Goal: Task Accomplishment & Management: Use online tool/utility

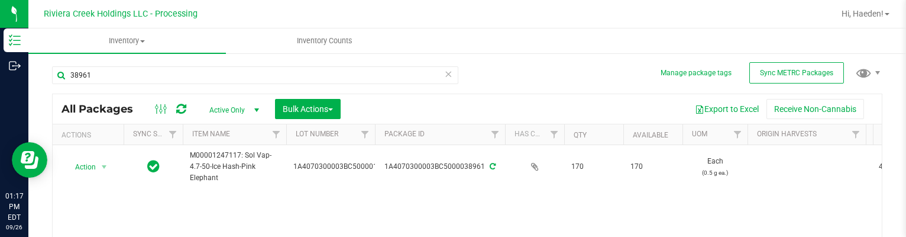
scroll to position [58, 0]
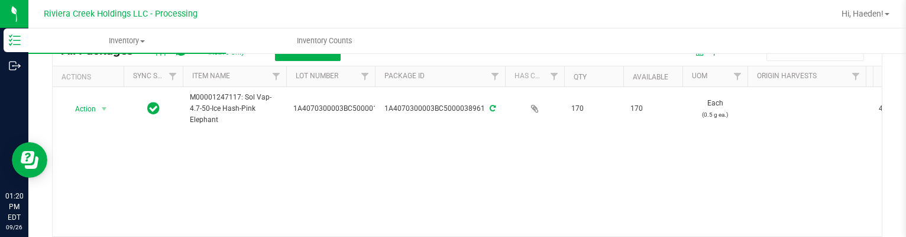
click at [407, 21] on div at bounding box center [523, 13] width 622 height 23
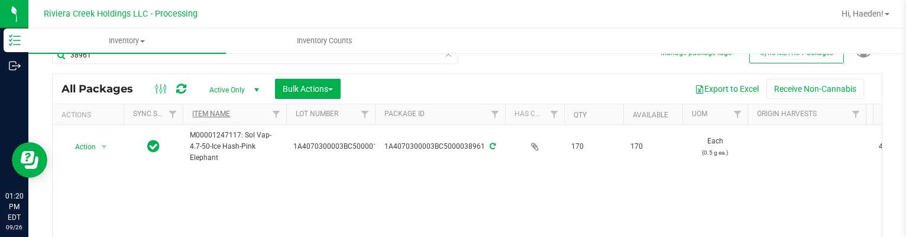
scroll to position [0, 0]
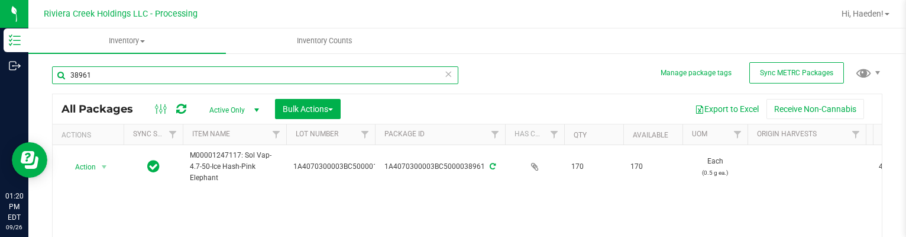
click at [155, 74] on input "38961" at bounding box center [255, 75] width 406 height 18
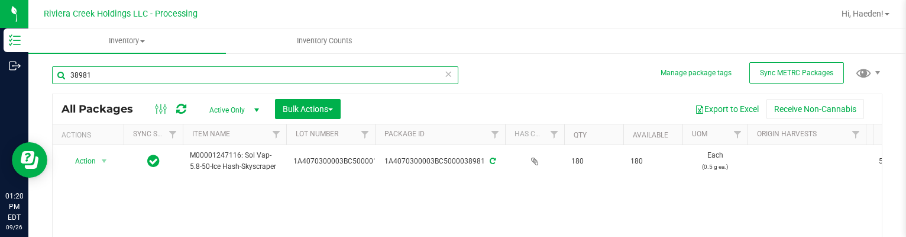
scroll to position [59, 0]
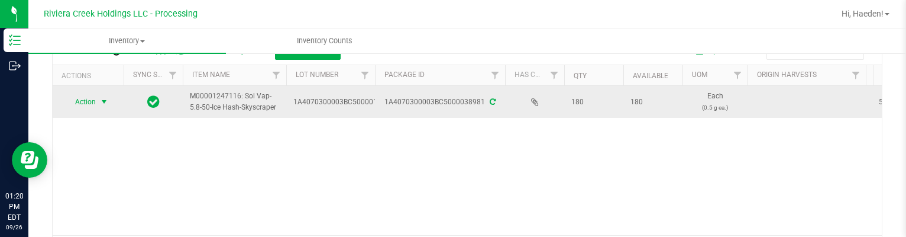
type input "38981"
click at [86, 97] on span "Action" at bounding box center [80, 101] width 32 height 17
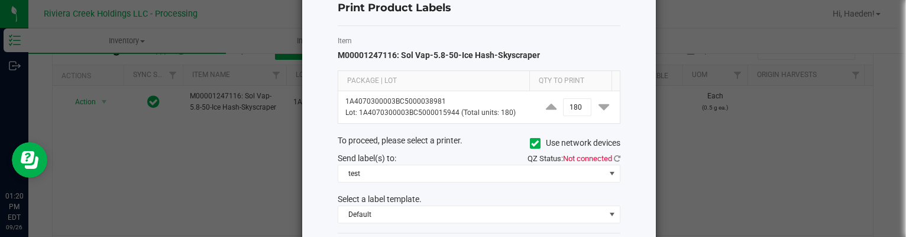
scroll to position [0, 0]
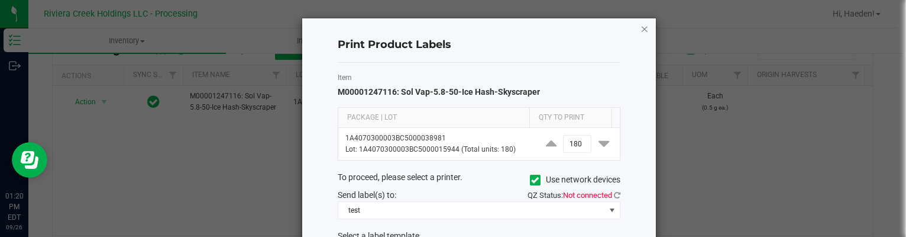
click at [641, 26] on icon "button" at bounding box center [644, 28] width 8 height 14
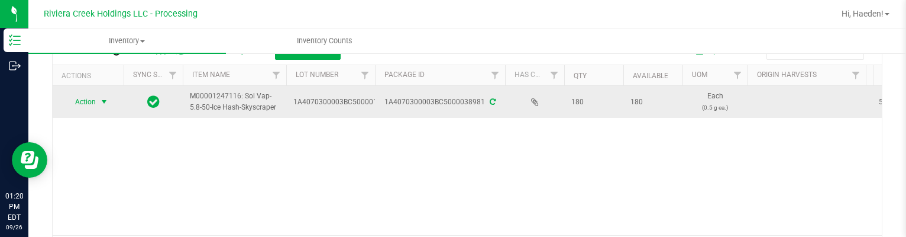
click at [102, 99] on span "select" at bounding box center [103, 101] width 9 height 9
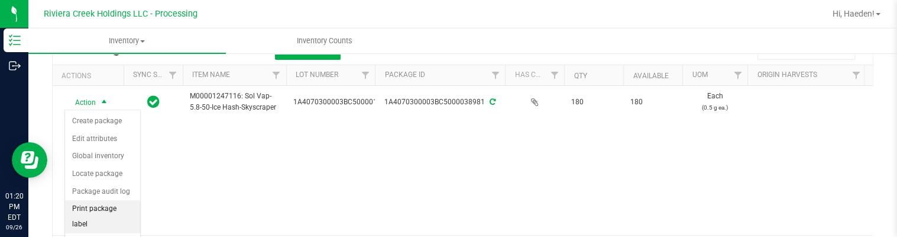
click at [91, 205] on li "Print package label" at bounding box center [102, 216] width 75 height 33
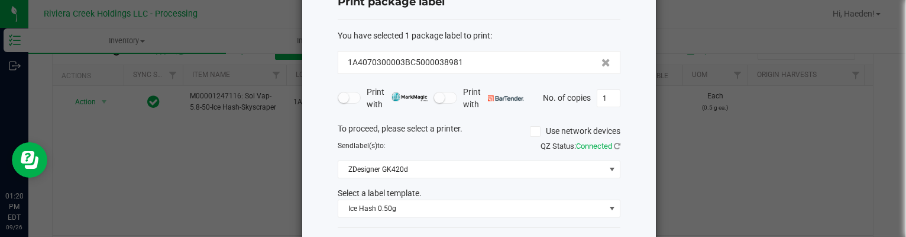
scroll to position [90, 0]
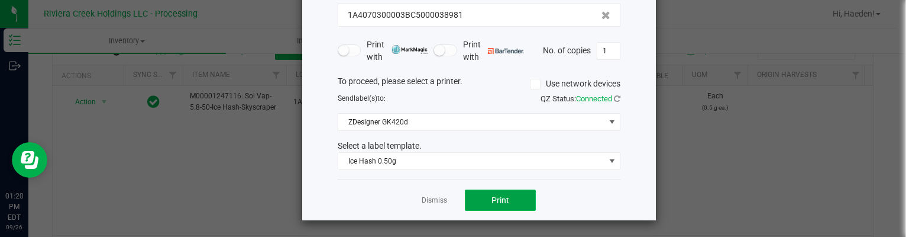
click at [483, 195] on button "Print" at bounding box center [500, 199] width 71 height 21
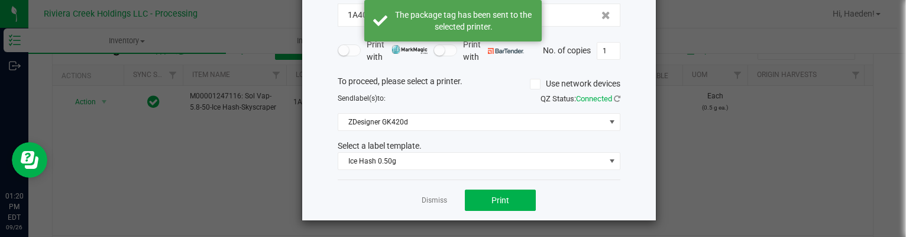
drag, startPoint x: 438, startPoint y: 202, endPoint x: 397, endPoint y: 196, distance: 40.7
click at [437, 202] on link "Dismiss" at bounding box center [434, 200] width 25 height 10
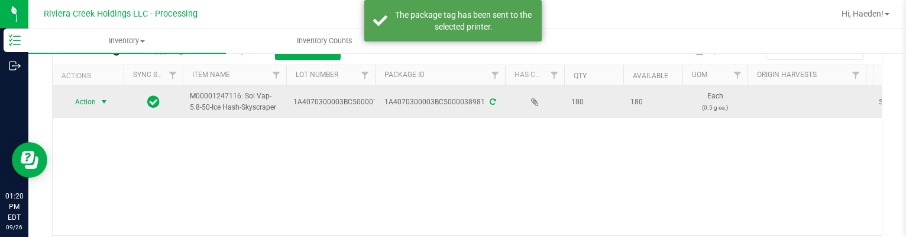
click at [103, 97] on span "select" at bounding box center [103, 101] width 9 height 9
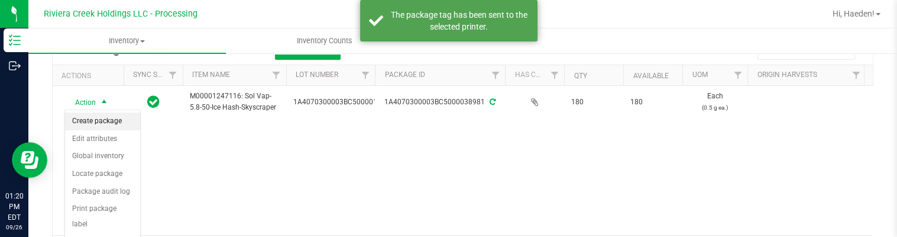
click at [105, 123] on li "Create package" at bounding box center [102, 121] width 75 height 18
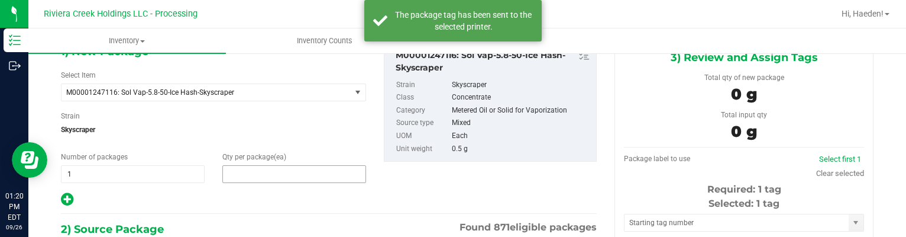
click at [299, 174] on span at bounding box center [294, 174] width 144 height 18
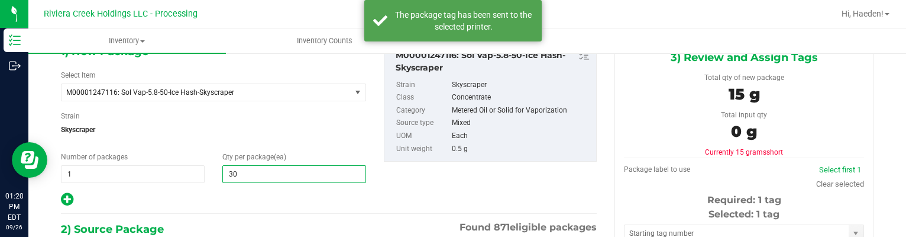
type input "30"
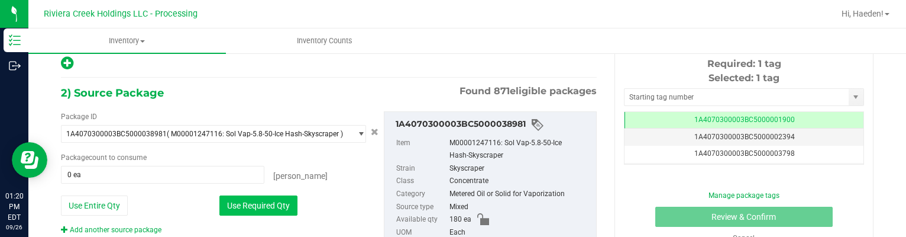
click at [276, 203] on button "Use Required Qty" at bounding box center [258, 205] width 78 height 20
type input "30 ea"
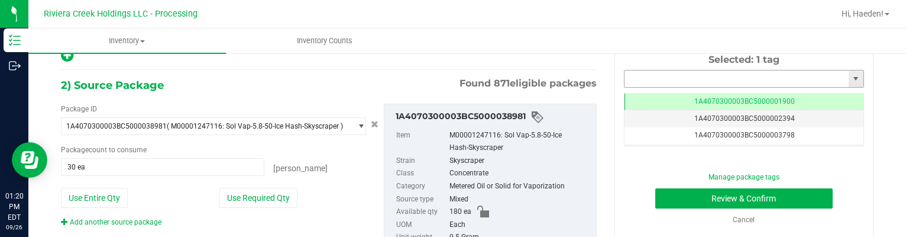
click at [693, 79] on input "text" at bounding box center [736, 78] width 224 height 17
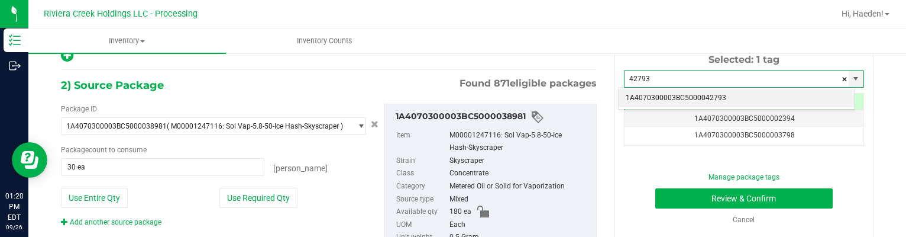
click at [715, 97] on li "1A4070300003BC5000042793" at bounding box center [737, 98] width 236 height 18
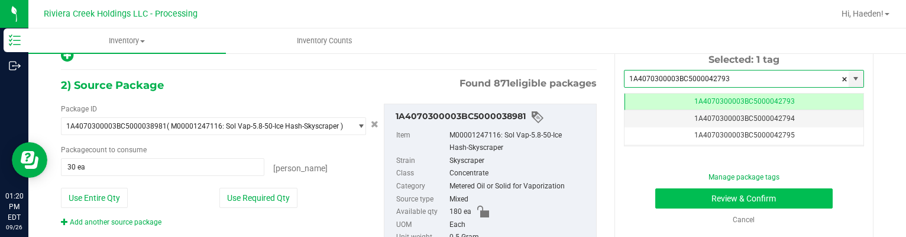
type input "1A4070300003BC5000042793"
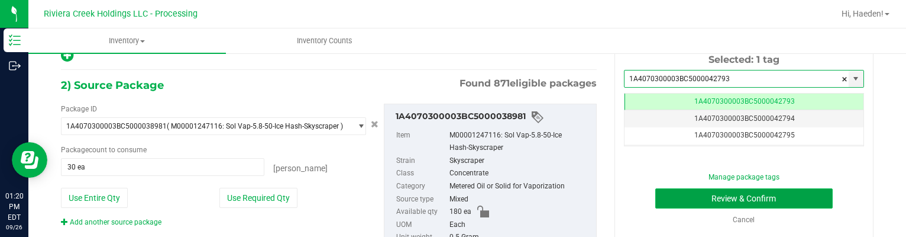
click at [762, 195] on button "Review & Confirm" at bounding box center [744, 198] width 178 height 20
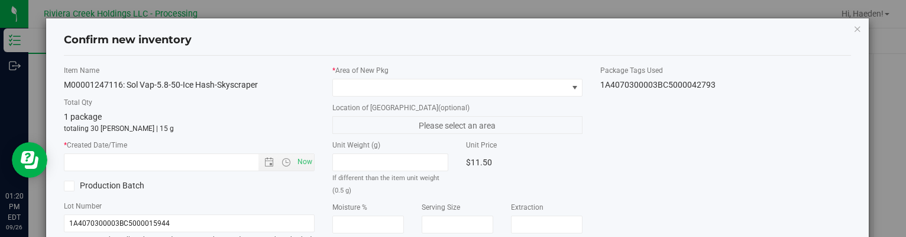
type input "[DATE]"
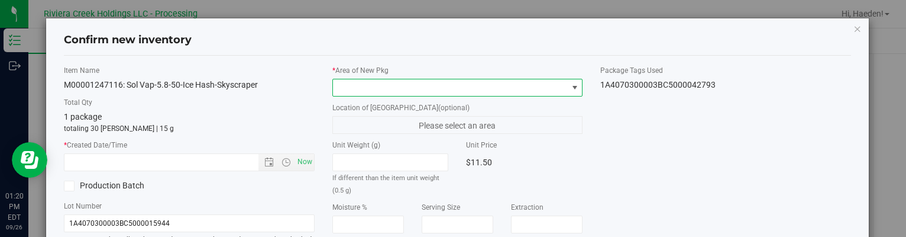
drag, startPoint x: 556, startPoint y: 89, endPoint x: 535, endPoint y: 94, distance: 21.9
click at [556, 89] on span at bounding box center [450, 87] width 234 height 17
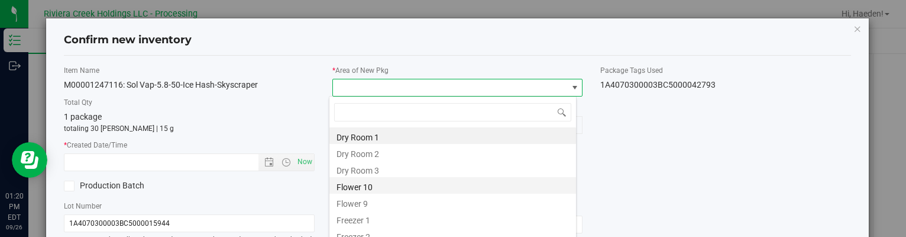
click at [371, 189] on li "Flower 10" at bounding box center [452, 185] width 247 height 17
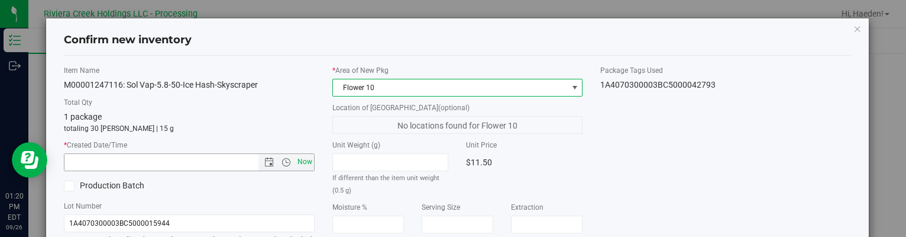
click at [303, 164] on span "Now" at bounding box center [305, 161] width 20 height 17
type input "[DATE] 1:20 PM"
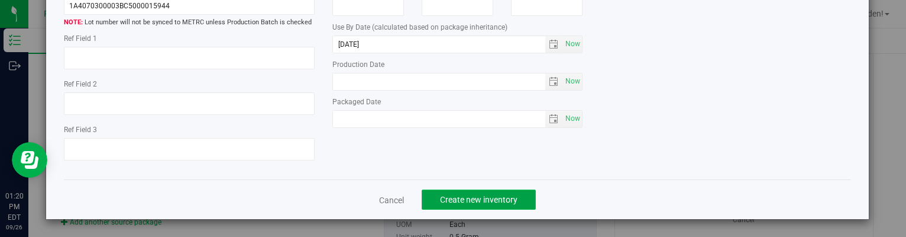
click at [500, 196] on span "Create new inventory" at bounding box center [478, 199] width 77 height 9
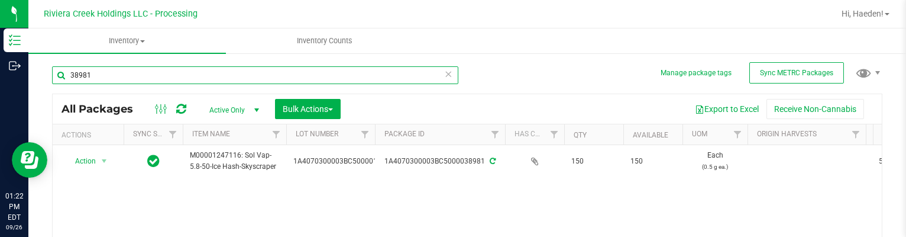
click at [132, 77] on input "38981" at bounding box center [255, 75] width 406 height 18
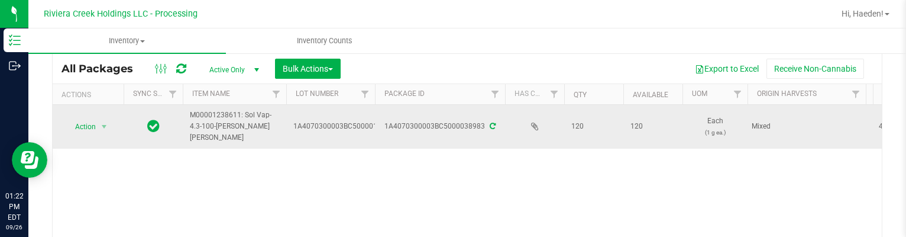
scroll to position [59, 0]
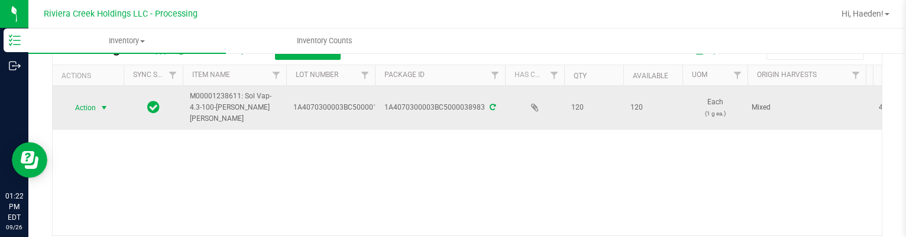
type input "38983"
click at [101, 103] on span "select" at bounding box center [103, 107] width 9 height 9
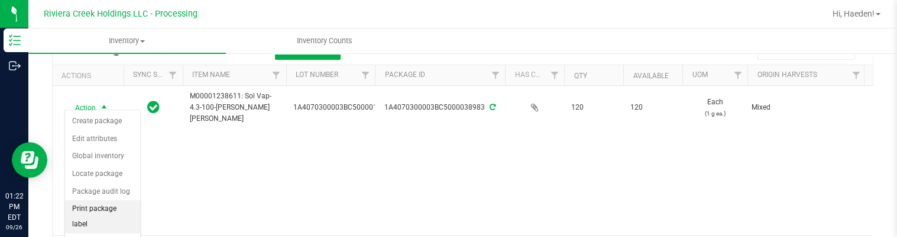
click at [114, 210] on li "Print package label" at bounding box center [102, 216] width 75 height 33
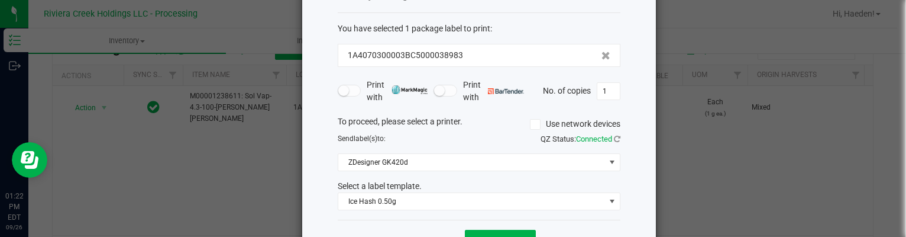
scroll to position [90, 0]
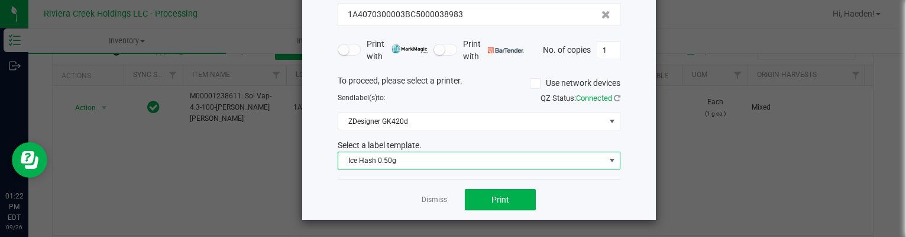
click at [444, 163] on span "Ice Hash 0.50g" at bounding box center [471, 160] width 267 height 17
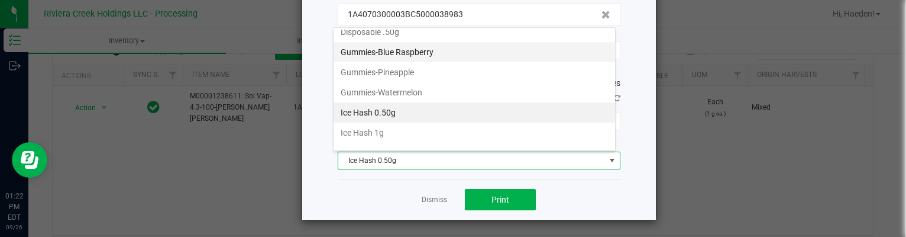
scroll to position [358, 0]
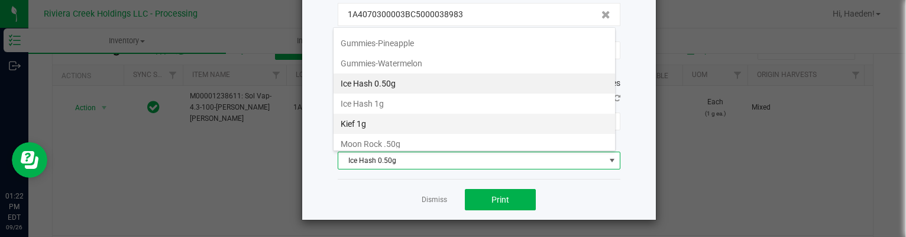
click at [390, 114] on li "Kief 1g" at bounding box center [474, 124] width 281 height 20
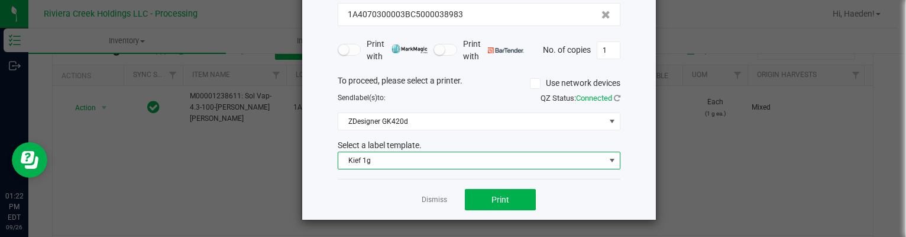
click at [490, 186] on div "Dismiss Print" at bounding box center [479, 199] width 283 height 41
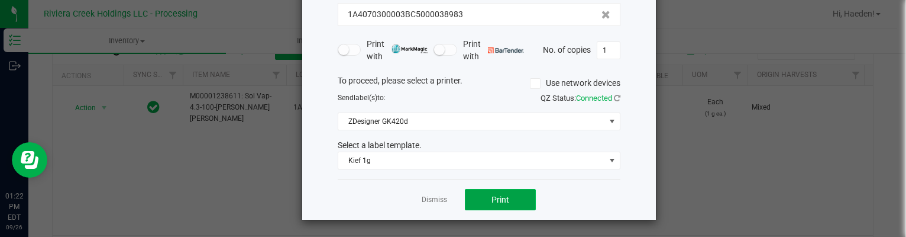
click at [490, 192] on button "Print" at bounding box center [500, 199] width 71 height 21
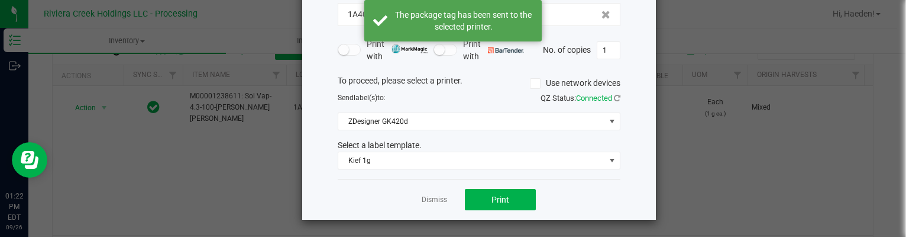
drag, startPoint x: 423, startPoint y: 193, endPoint x: 173, endPoint y: 95, distance: 268.7
click at [413, 189] on div "Dismiss Print" at bounding box center [479, 199] width 283 height 41
click at [428, 189] on div "Dismiss Print" at bounding box center [479, 199] width 283 height 41
click at [428, 195] on link "Dismiss" at bounding box center [434, 200] width 25 height 10
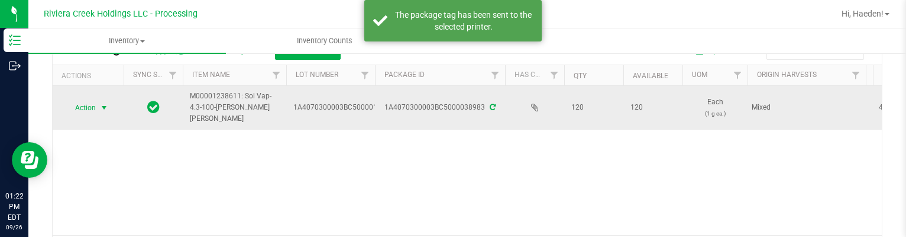
click at [79, 99] on span "Action" at bounding box center [80, 107] width 32 height 17
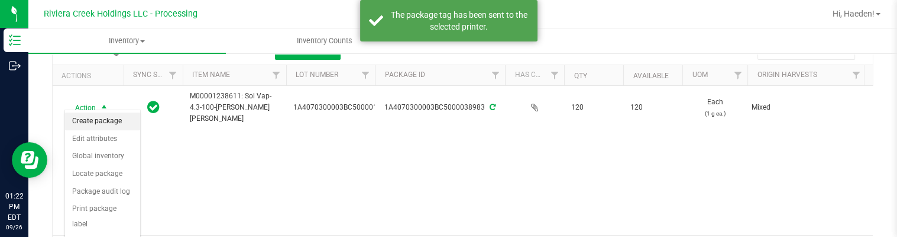
click at [103, 125] on li "Create package" at bounding box center [102, 121] width 75 height 18
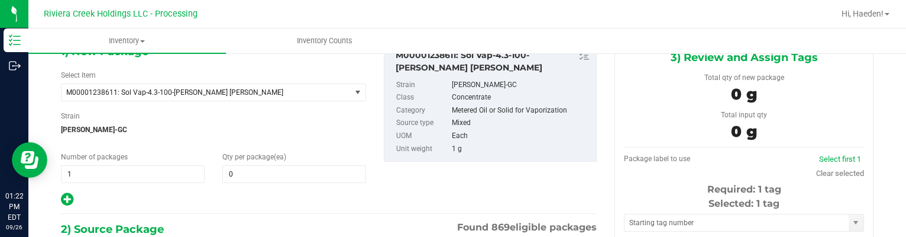
type input "0 ea"
click at [255, 179] on span at bounding box center [294, 174] width 144 height 18
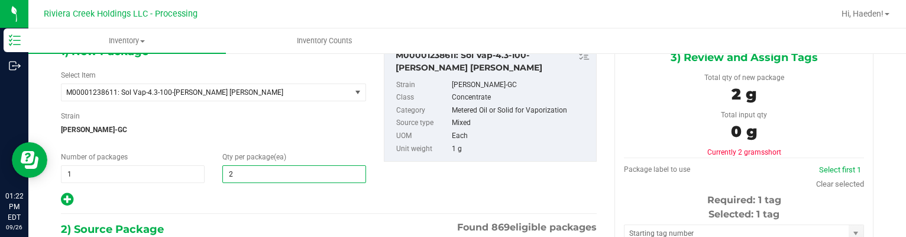
type input "20"
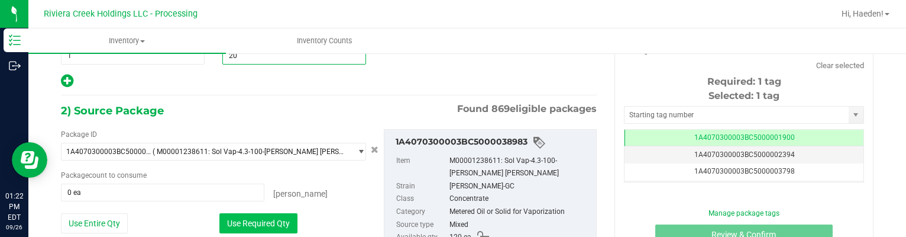
type input "20"
drag, startPoint x: 261, startPoint y: 221, endPoint x: 292, endPoint y: 187, distance: 46.5
click at [261, 221] on button "Use Required Qty" at bounding box center [258, 223] width 78 height 20
type input "20 ea"
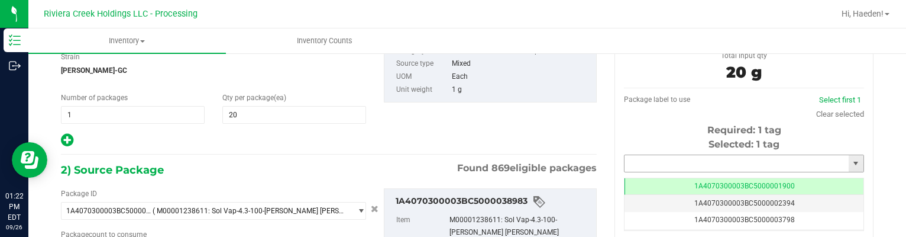
click at [691, 166] on input "text" at bounding box center [736, 163] width 224 height 17
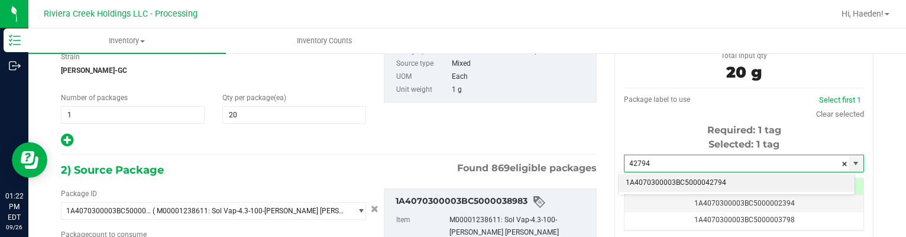
click at [706, 182] on li "1A4070300003BC5000042794" at bounding box center [737, 183] width 236 height 18
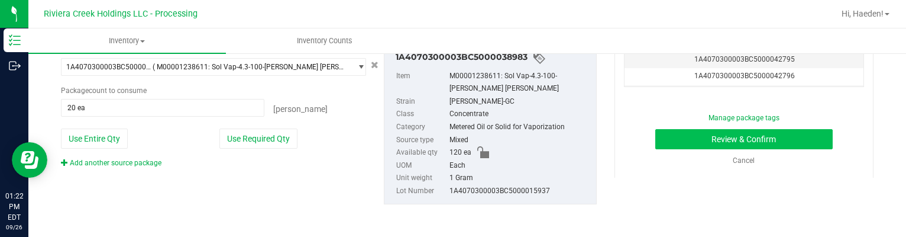
type input "1A4070300003BC5000042794"
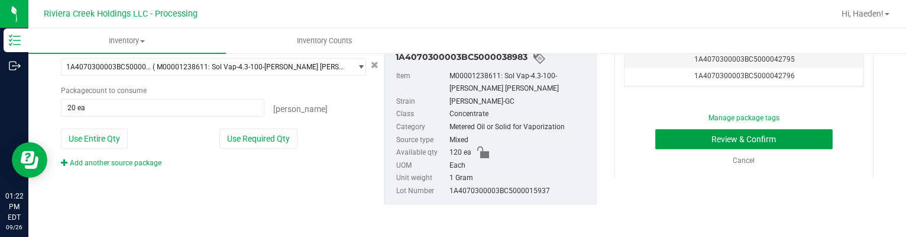
click at [682, 138] on button "Review & Confirm" at bounding box center [744, 139] width 178 height 20
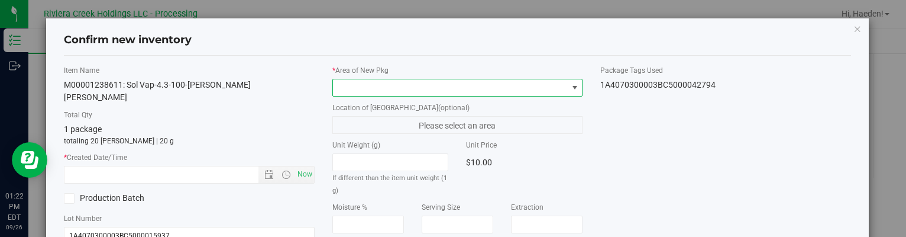
click at [548, 89] on span at bounding box center [450, 87] width 234 height 17
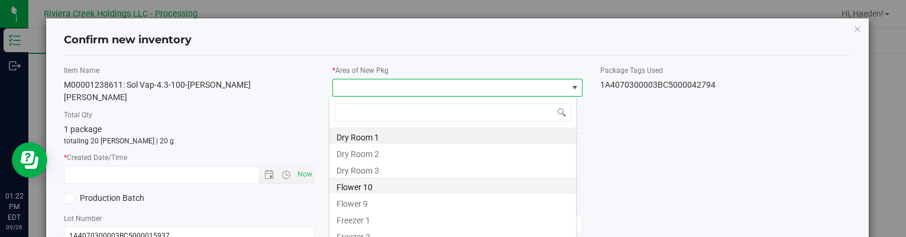
click at [347, 187] on li "Flower 10" at bounding box center [452, 185] width 247 height 17
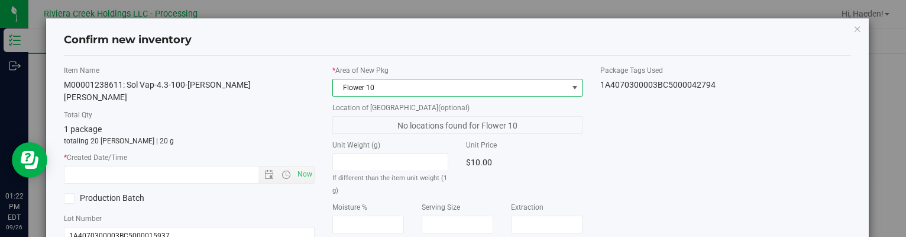
click at [306, 152] on div "* Created Date/Time Now" at bounding box center [189, 167] width 250 height 31
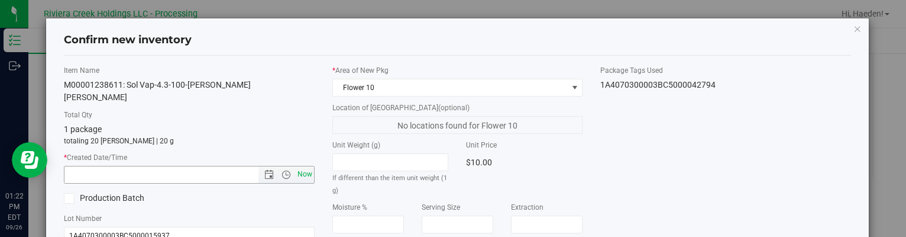
click at [303, 166] on span "Now" at bounding box center [305, 174] width 20 height 17
type input "[DATE] 1:22 PM"
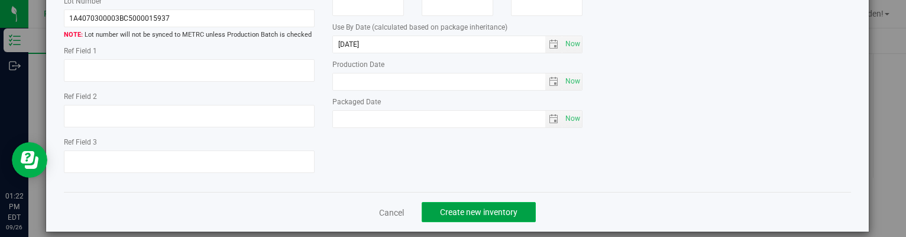
click at [499, 207] on span "Create new inventory" at bounding box center [478, 211] width 77 height 9
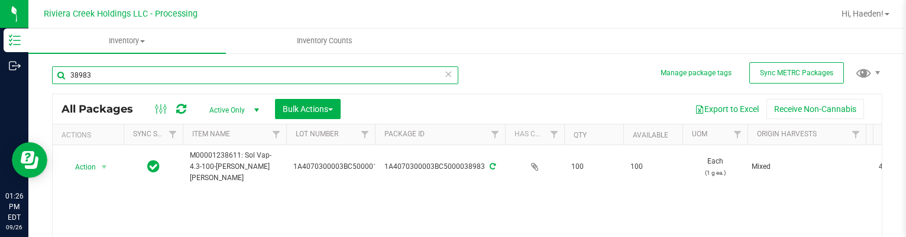
click at [199, 76] on input "38983" at bounding box center [255, 75] width 406 height 18
click at [199, 75] on input "38983" at bounding box center [255, 75] width 406 height 18
type input "0"
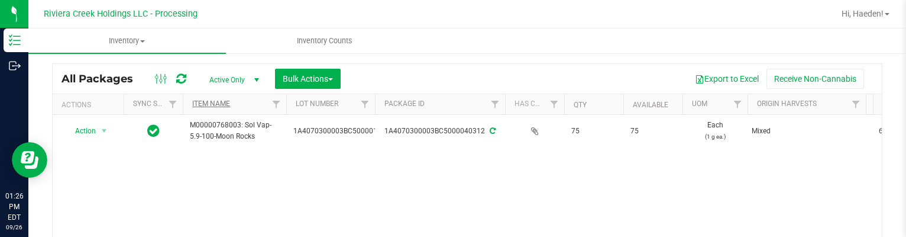
scroll to position [59, 0]
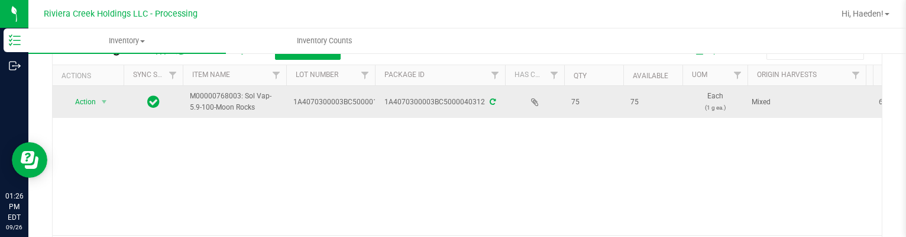
type input "40312"
click at [92, 94] on span "Action" at bounding box center [80, 101] width 32 height 17
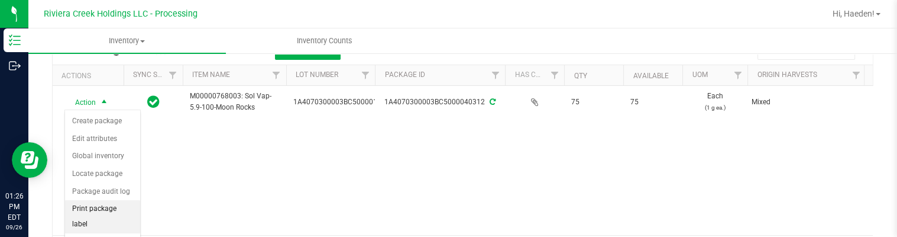
click at [121, 214] on li "Print package label" at bounding box center [102, 216] width 75 height 33
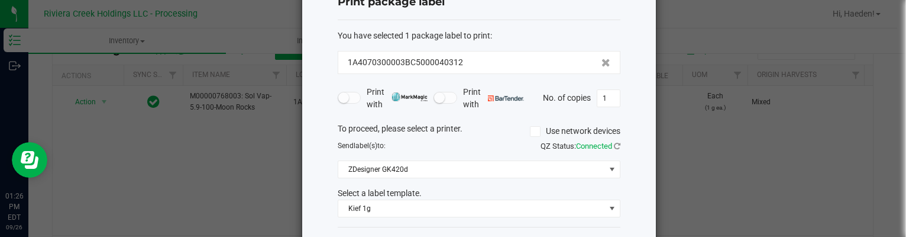
scroll to position [90, 0]
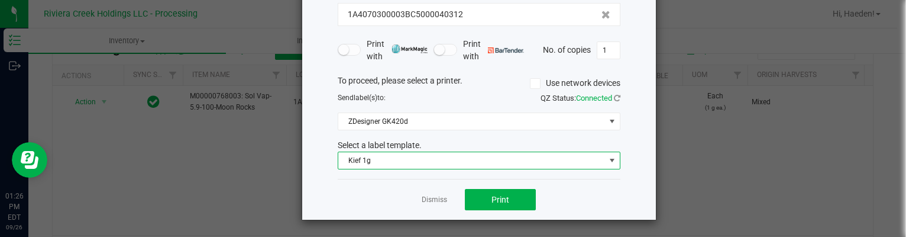
click at [475, 164] on span "Kief 1g" at bounding box center [471, 160] width 267 height 17
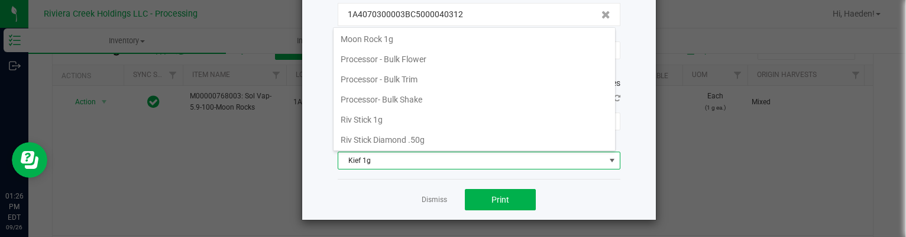
scroll to position [457, 0]
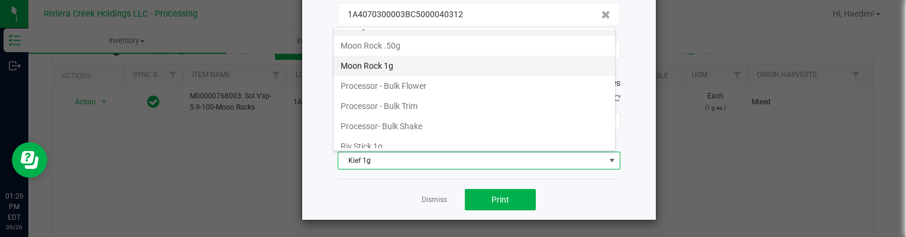
click at [407, 60] on li "Moon Rock 1g" at bounding box center [474, 66] width 281 height 20
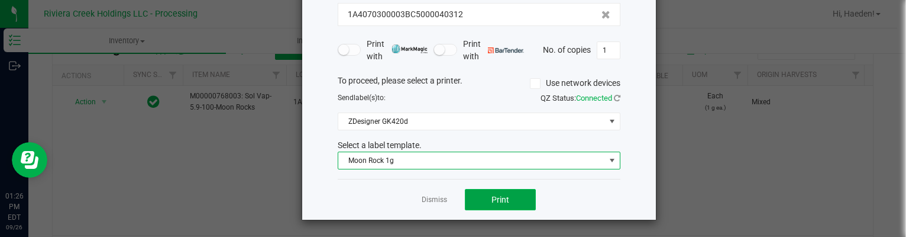
click at [504, 197] on button "Print" at bounding box center [500, 199] width 71 height 21
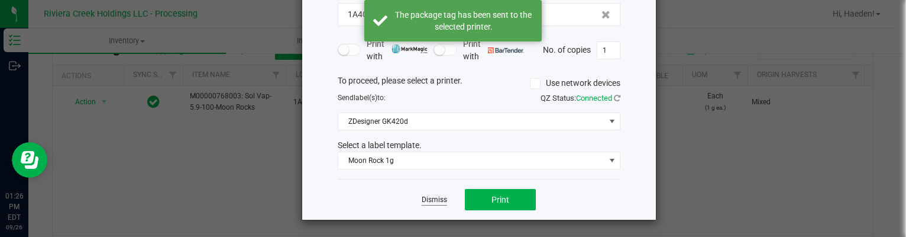
click at [431, 196] on link "Dismiss" at bounding box center [434, 200] width 25 height 10
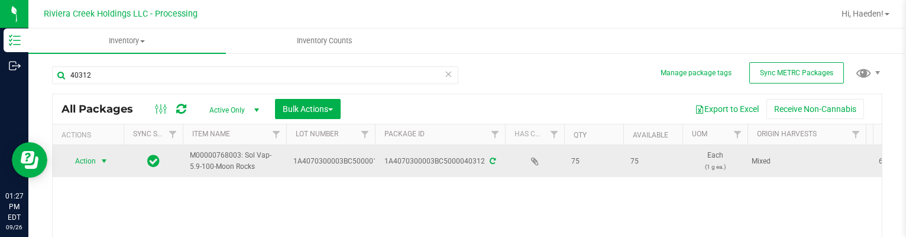
scroll to position [59, 0]
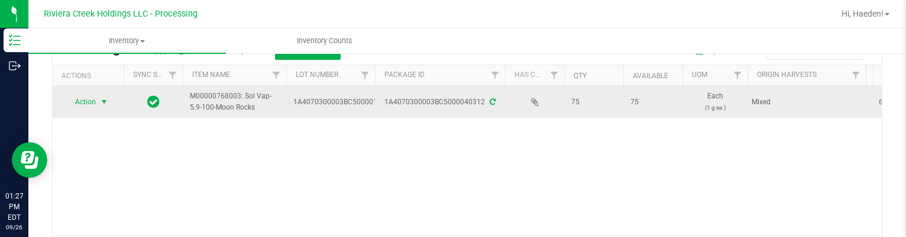
click at [106, 101] on span "select" at bounding box center [103, 101] width 9 height 9
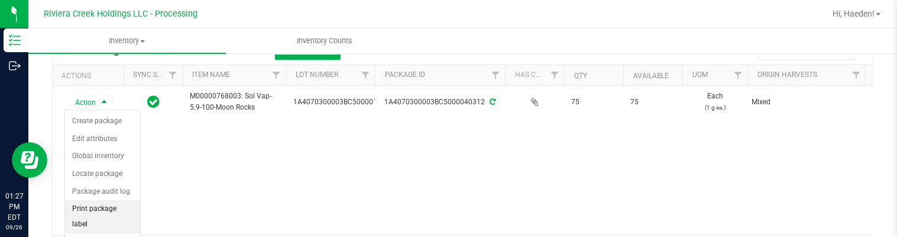
drag, startPoint x: 115, startPoint y: 207, endPoint x: 135, endPoint y: 196, distance: 22.8
click at [115, 207] on li "Print package label" at bounding box center [102, 216] width 75 height 33
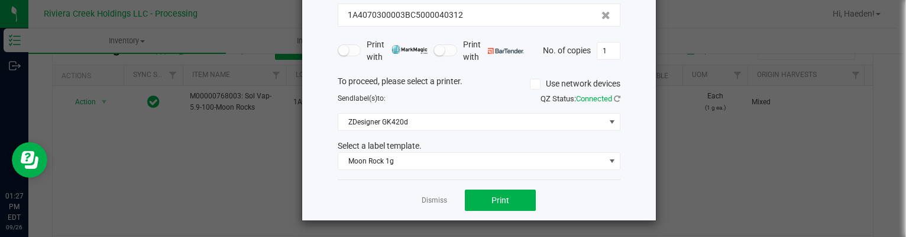
scroll to position [90, 0]
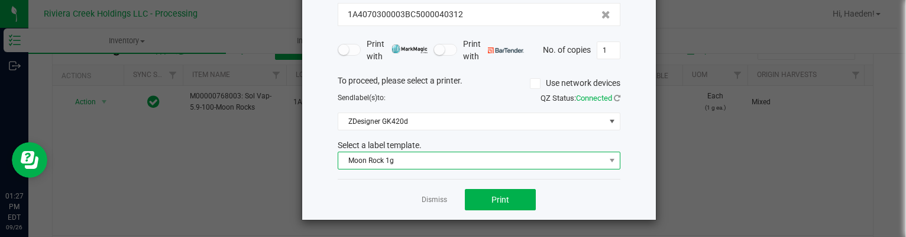
click at [393, 157] on span "Moon Rock 1g" at bounding box center [471, 160] width 267 height 17
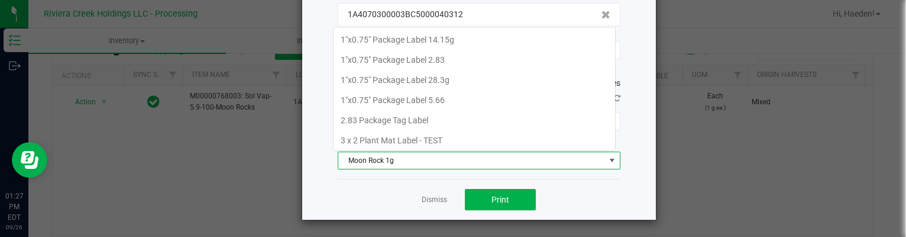
scroll to position [17, 283]
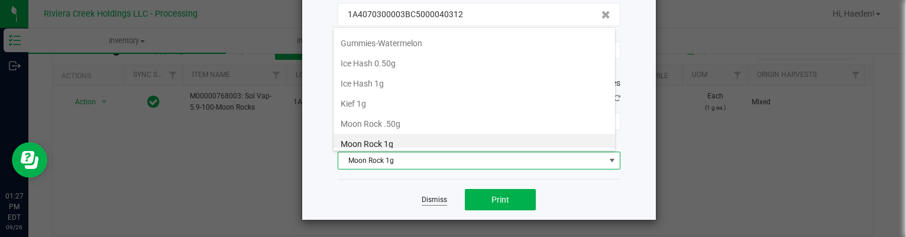
click at [440, 199] on link "Dismiss" at bounding box center [434, 200] width 25 height 10
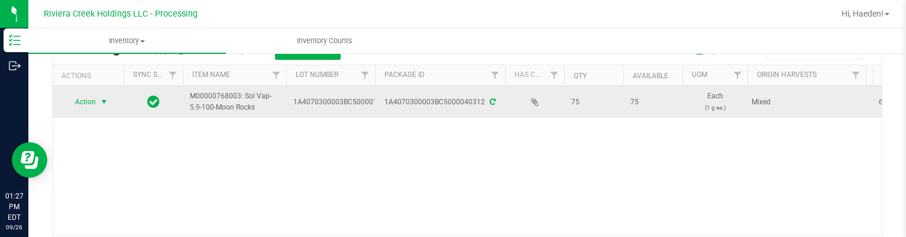
click at [108, 101] on span "select" at bounding box center [103, 101] width 9 height 9
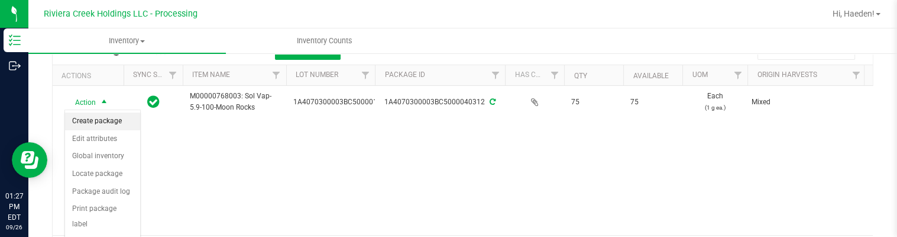
click at [113, 118] on li "Create package" at bounding box center [102, 121] width 75 height 18
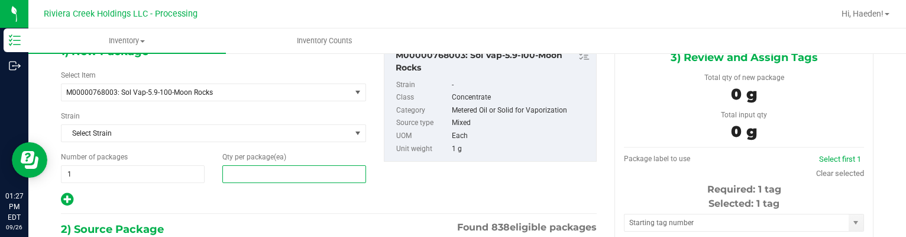
click at [279, 174] on span at bounding box center [294, 174] width 144 height 18
type input "30"
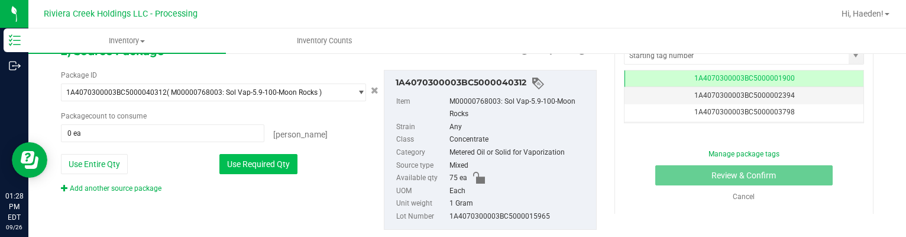
type input "30"
click at [283, 157] on button "Use Required Qty" at bounding box center [258, 164] width 78 height 20
type input "30 ea"
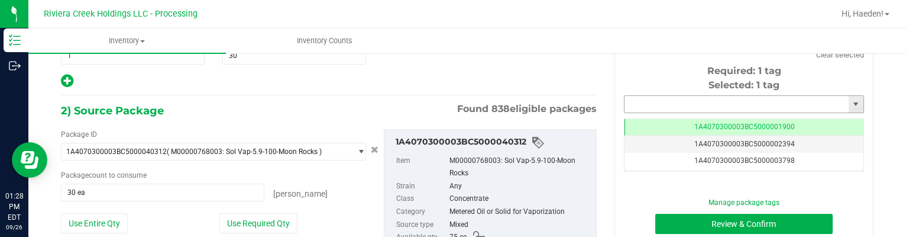
click at [625, 103] on input "text" at bounding box center [736, 104] width 224 height 17
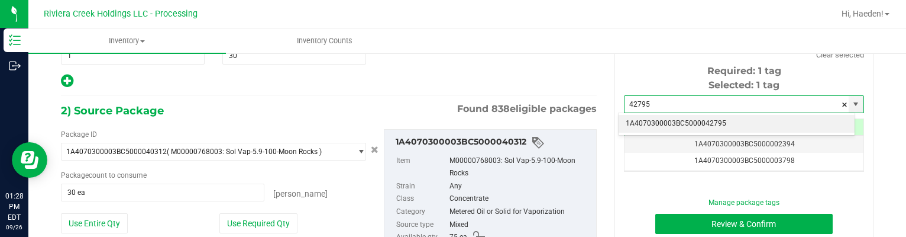
click at [671, 119] on li "1A4070300003BC5000042795" at bounding box center [737, 124] width 236 height 18
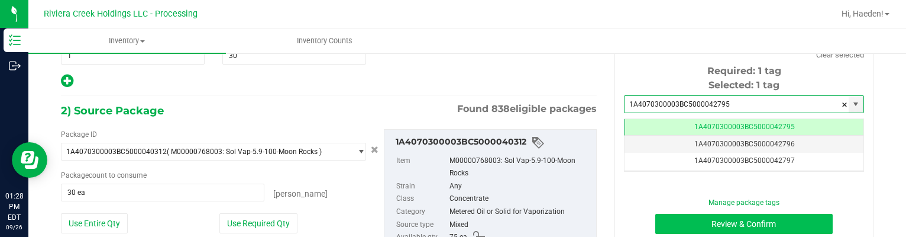
type input "1A4070300003BC5000042795"
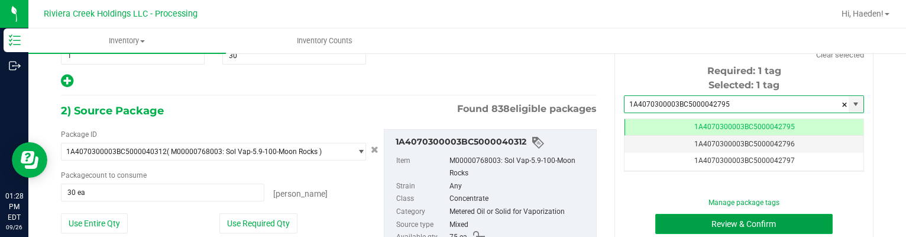
click at [696, 225] on button "Review & Confirm" at bounding box center [744, 223] width 178 height 20
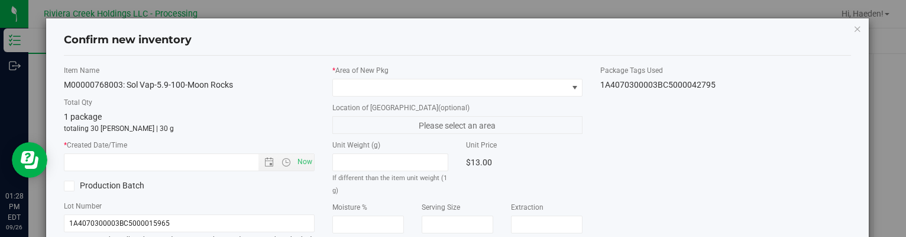
type input "[DATE]"
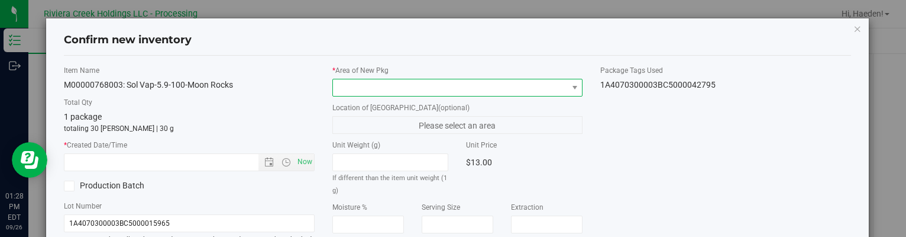
click at [567, 84] on span at bounding box center [574, 87] width 15 height 17
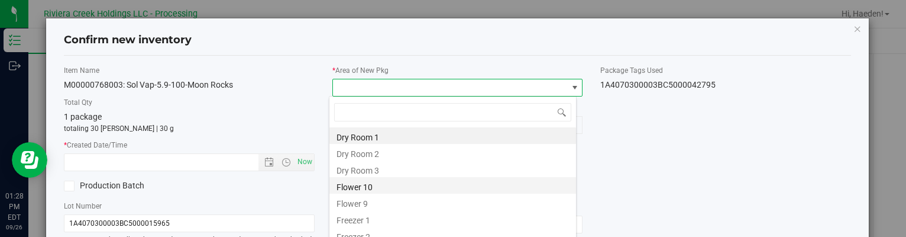
click at [443, 187] on li "Flower 10" at bounding box center [452, 185] width 247 height 17
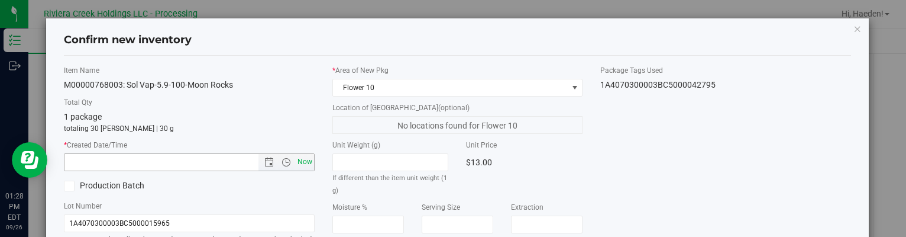
click at [305, 163] on span "Now" at bounding box center [305, 161] width 20 height 17
type input "[DATE] 1:28 PM"
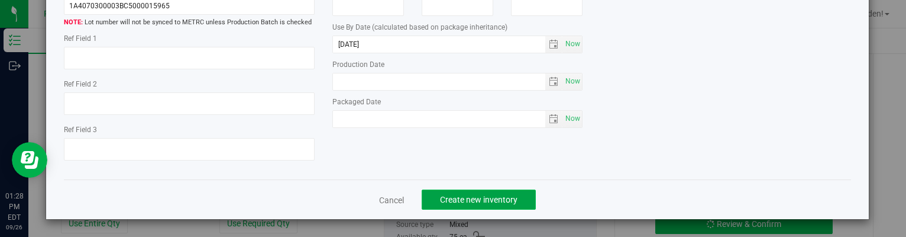
click at [497, 203] on span "Create new inventory" at bounding box center [478, 199] width 77 height 9
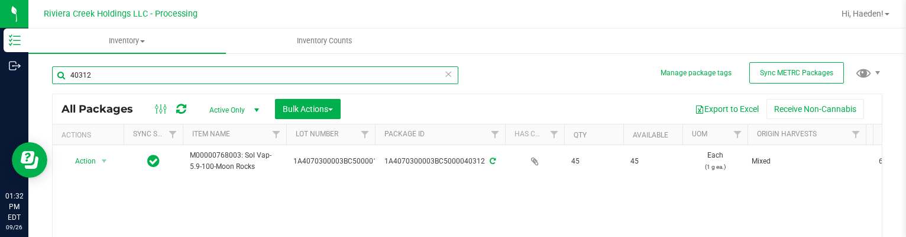
click at [213, 75] on input "40312" at bounding box center [255, 75] width 406 height 18
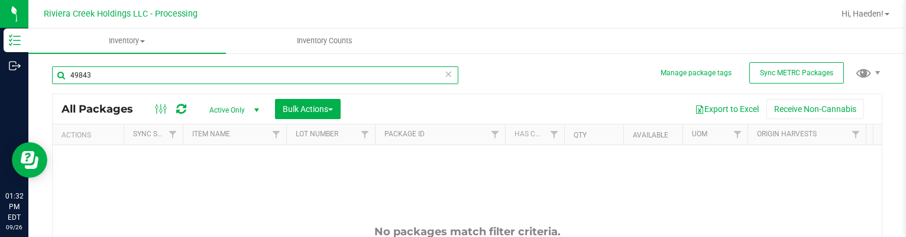
click at [74, 73] on input "49843" at bounding box center [255, 75] width 406 height 18
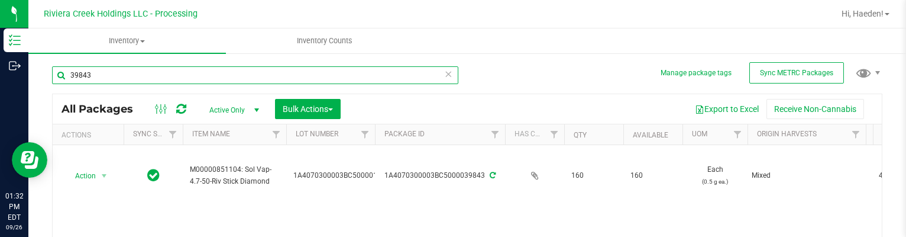
type input "39843"
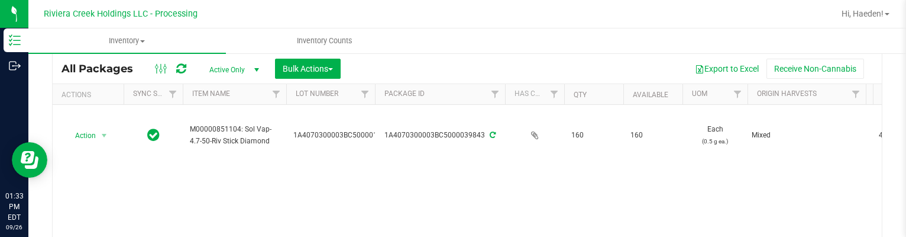
scroll to position [59, 0]
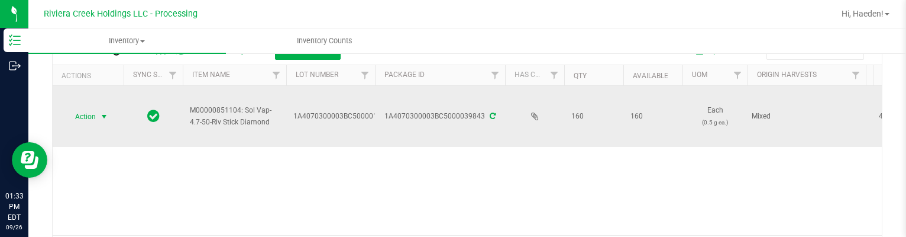
click at [104, 115] on span "select" at bounding box center [103, 116] width 9 height 9
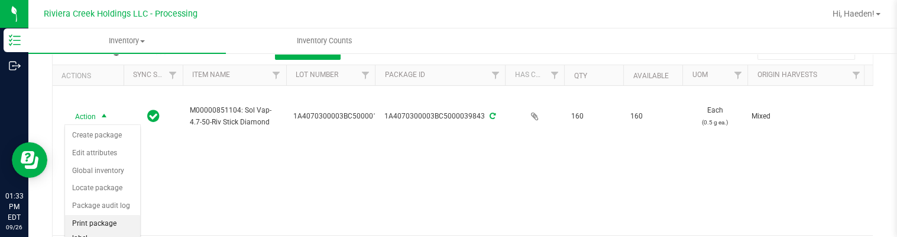
drag, startPoint x: 116, startPoint y: 217, endPoint x: 125, endPoint y: 215, distance: 9.6
click at [117, 217] on li "Print package label" at bounding box center [102, 231] width 75 height 33
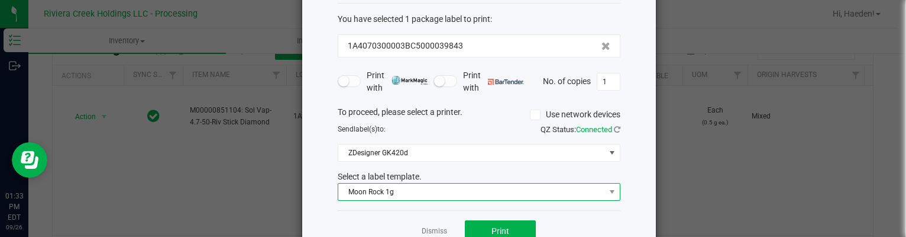
click at [391, 183] on span "Moon Rock 1g" at bounding box center [471, 191] width 267 height 17
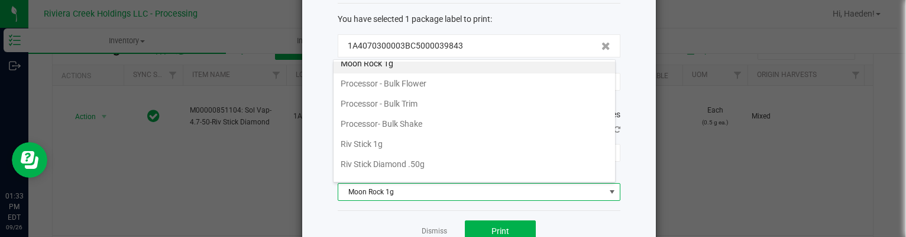
scroll to position [556, 0]
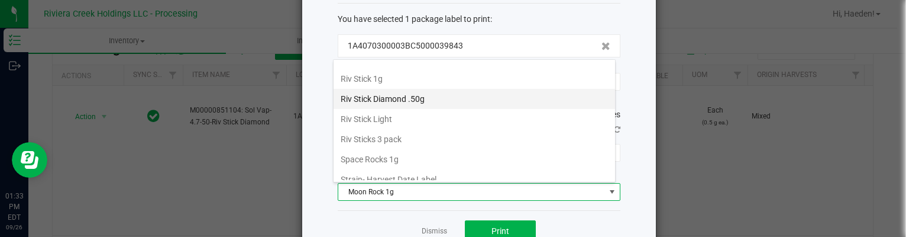
click at [406, 92] on li "Riv Stick Diamond .50g" at bounding box center [474, 99] width 281 height 20
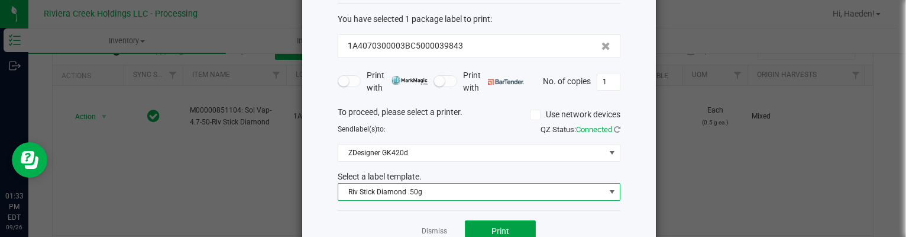
click at [498, 222] on button "Print" at bounding box center [500, 230] width 71 height 21
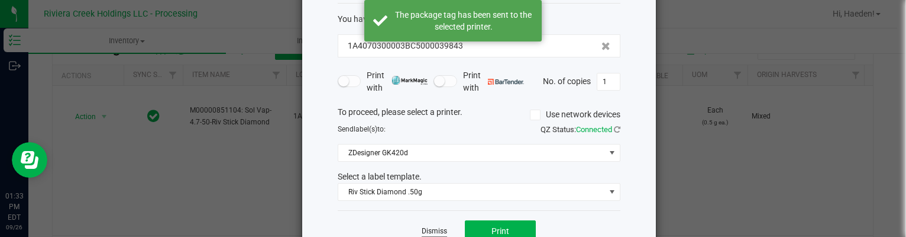
click at [428, 228] on link "Dismiss" at bounding box center [434, 231] width 25 height 10
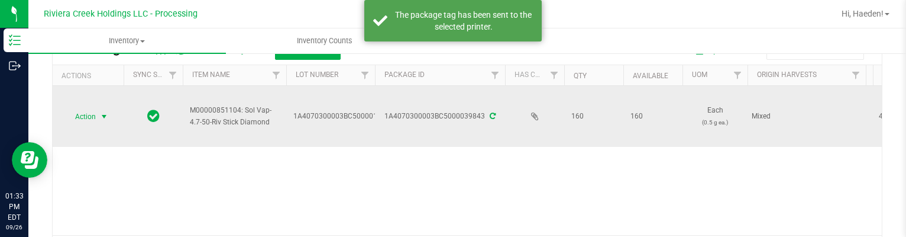
click at [78, 111] on span "Action" at bounding box center [80, 116] width 32 height 17
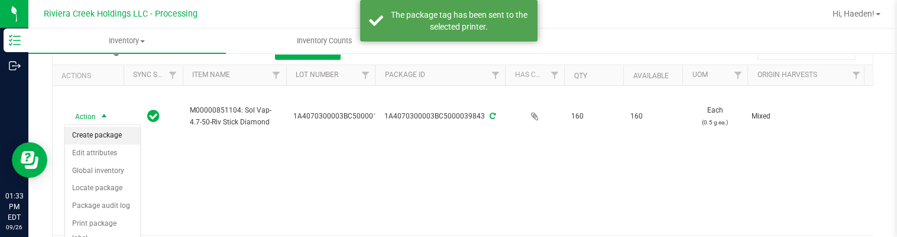
click at [94, 131] on li "Create package" at bounding box center [102, 136] width 75 height 18
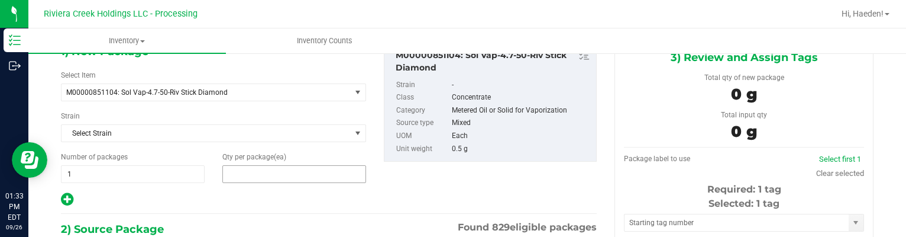
click at [258, 177] on span at bounding box center [294, 174] width 144 height 18
type input "40"
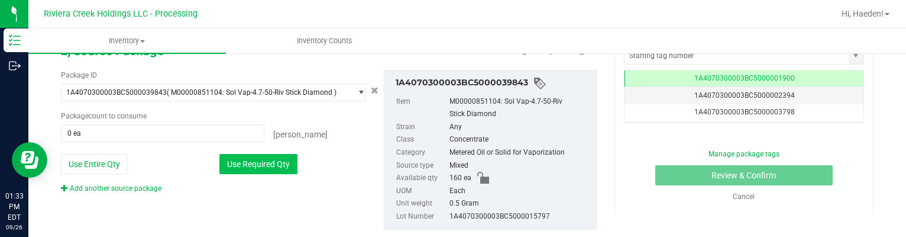
type input "40"
click at [264, 154] on button "Use Required Qty" at bounding box center [258, 164] width 78 height 20
type input "40 ea"
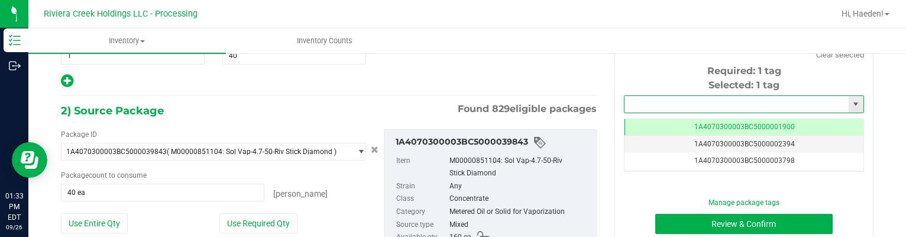
click at [629, 101] on input "text" at bounding box center [736, 104] width 224 height 17
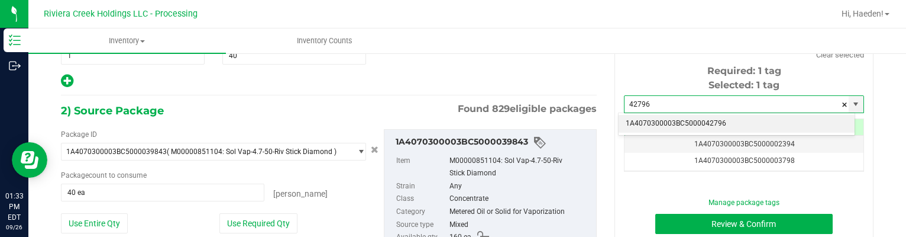
click at [713, 119] on li "1A4070300003BC5000042796" at bounding box center [737, 124] width 236 height 18
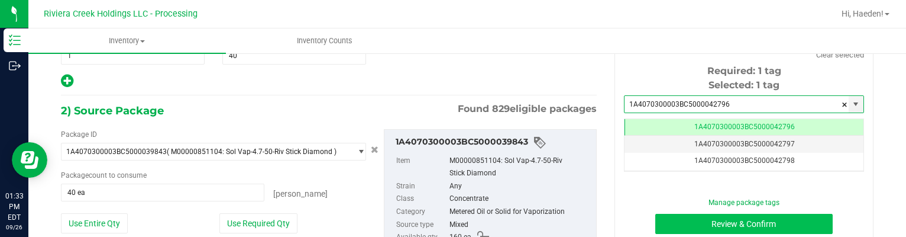
type input "1A4070300003BC5000042796"
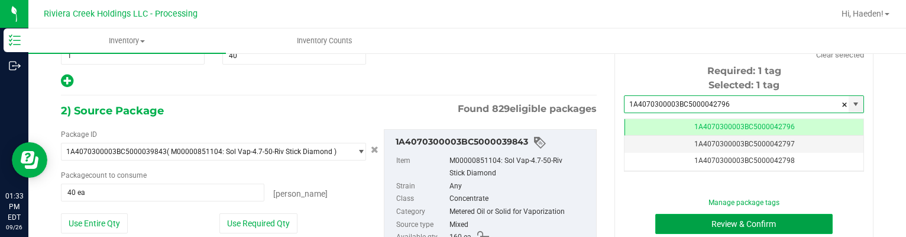
click at [729, 227] on button "Review & Confirm" at bounding box center [744, 223] width 178 height 20
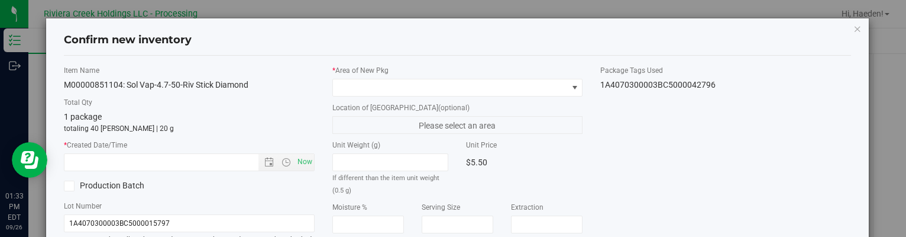
type input "[DATE]"
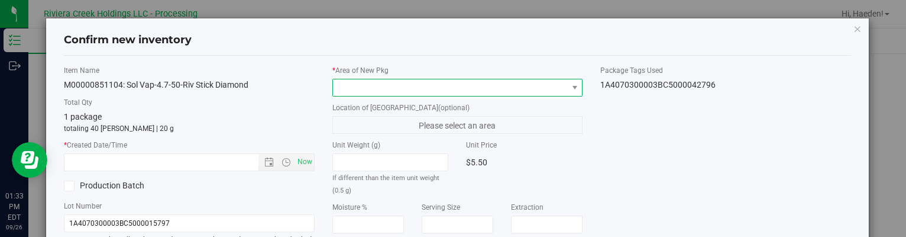
click at [567, 82] on span at bounding box center [574, 87] width 15 height 17
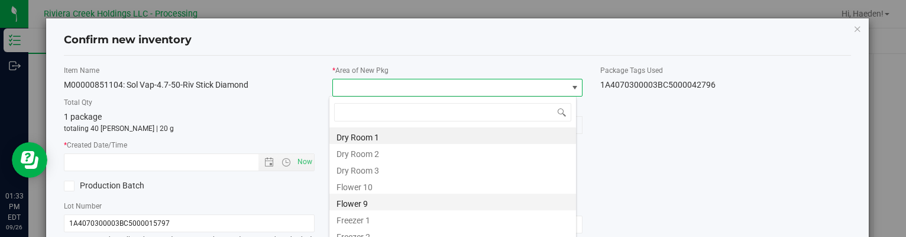
click at [422, 195] on li "Flower 9" at bounding box center [452, 201] width 247 height 17
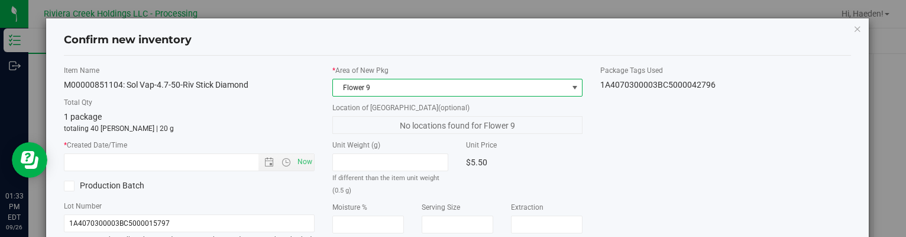
drag, startPoint x: 449, startPoint y: 81, endPoint x: 442, endPoint y: 90, distance: 12.2
click at [449, 82] on span "Flower 9" at bounding box center [450, 87] width 234 height 17
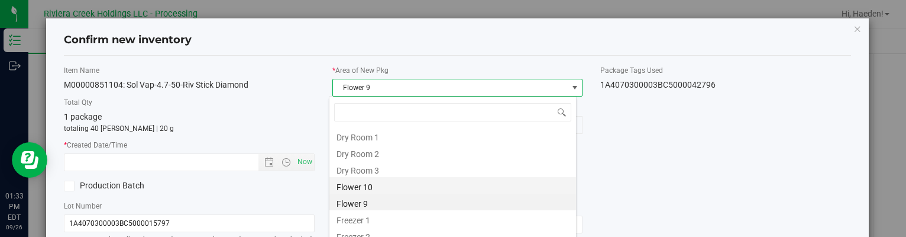
click at [388, 181] on li "Flower 10" at bounding box center [452, 185] width 247 height 17
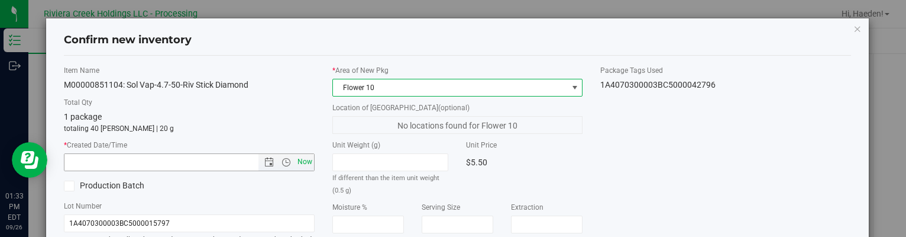
click at [305, 163] on span "Now" at bounding box center [305, 161] width 20 height 17
type input "[DATE] 1:33 PM"
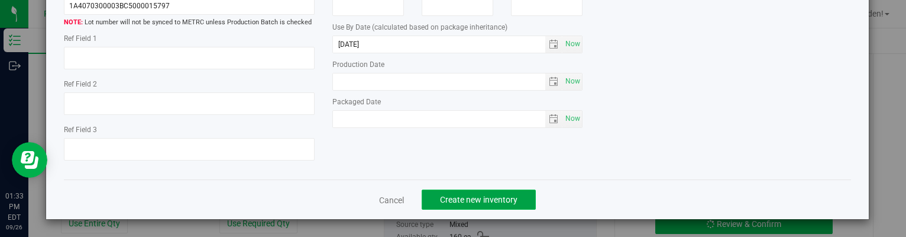
click at [480, 203] on span "Create new inventory" at bounding box center [478, 199] width 77 height 9
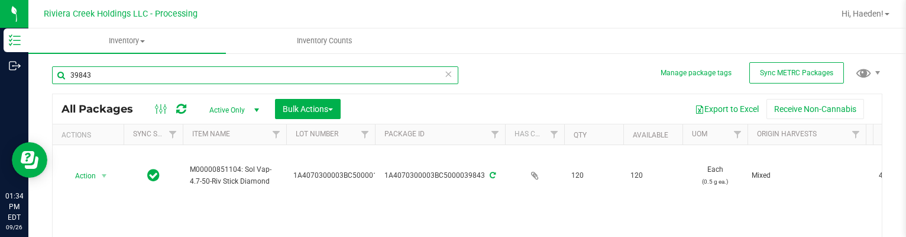
click at [144, 75] on input "39843" at bounding box center [255, 75] width 406 height 18
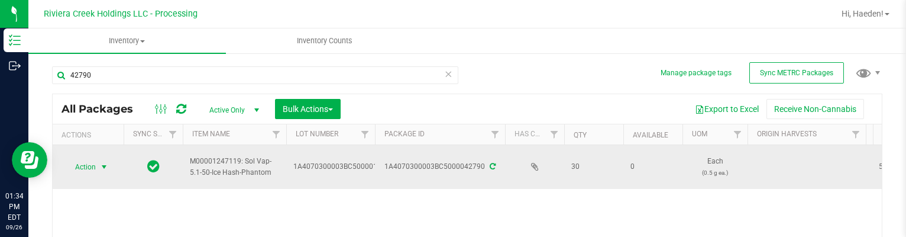
click at [102, 166] on span "select" at bounding box center [103, 166] width 9 height 9
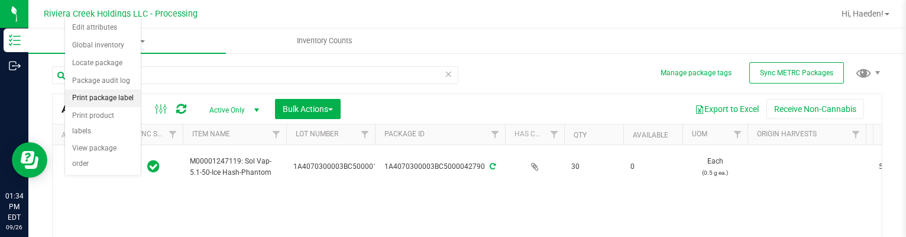
click at [96, 93] on li "Print package label" at bounding box center [103, 98] width 76 height 18
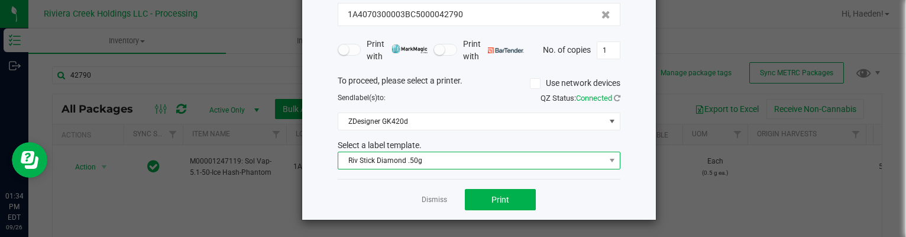
click at [412, 166] on span "Riv Stick Diamond .50g" at bounding box center [471, 160] width 267 height 17
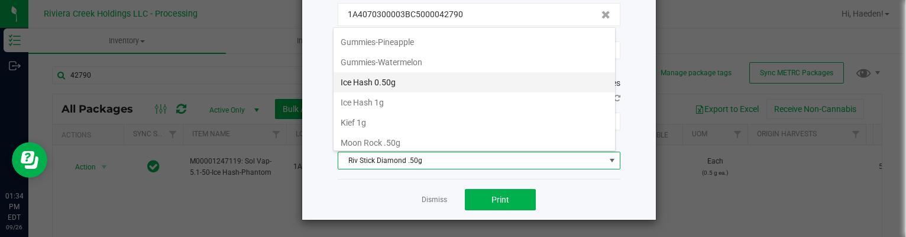
click at [397, 72] on li "Ice Hash 0.50g" at bounding box center [474, 82] width 281 height 20
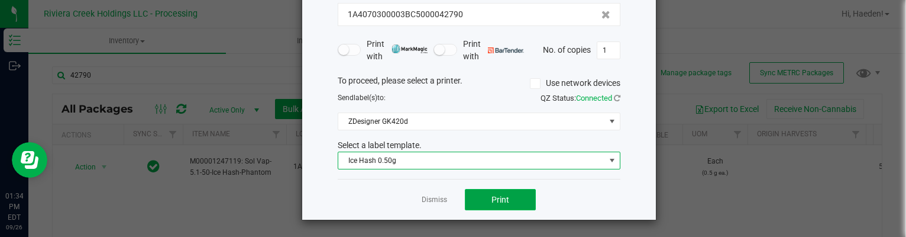
click at [477, 200] on button "Print" at bounding box center [500, 199] width 71 height 21
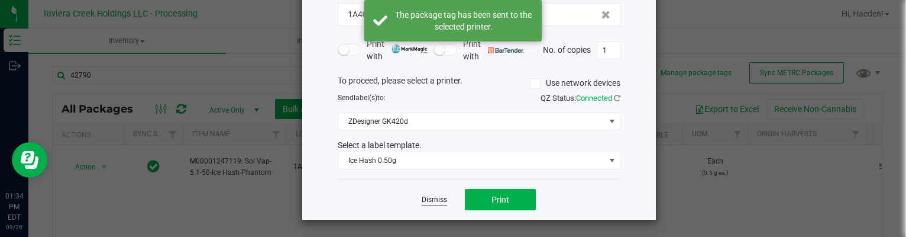
click at [422, 196] on link "Dismiss" at bounding box center [434, 200] width 25 height 10
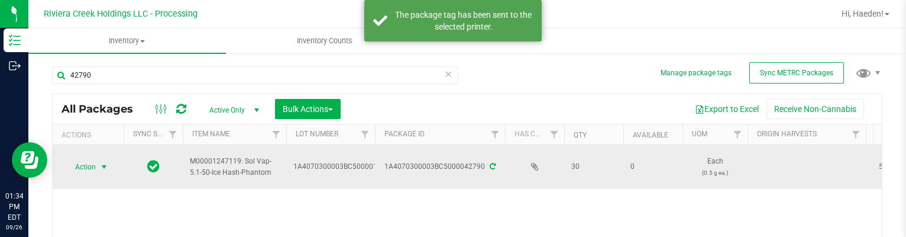
click at [95, 171] on span "Action" at bounding box center [80, 166] width 32 height 17
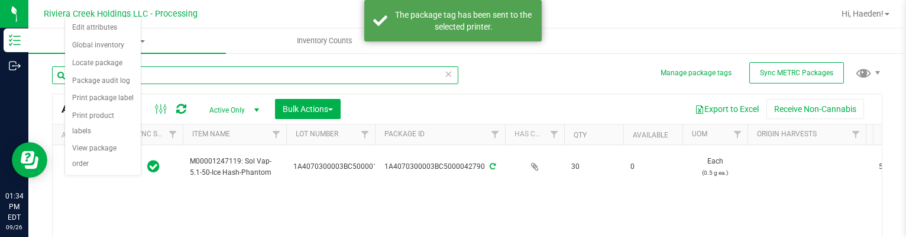
click at [202, 75] on input "42790" at bounding box center [255, 75] width 406 height 18
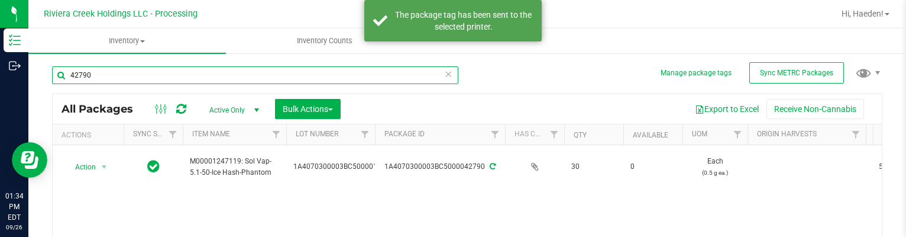
click at [202, 75] on input "42790" at bounding box center [255, 75] width 406 height 18
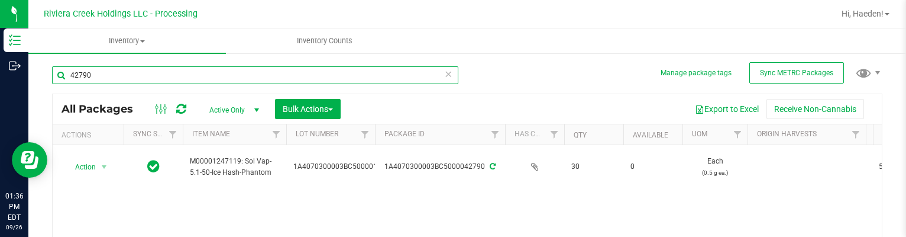
click at [128, 70] on input "42790" at bounding box center [255, 75] width 406 height 18
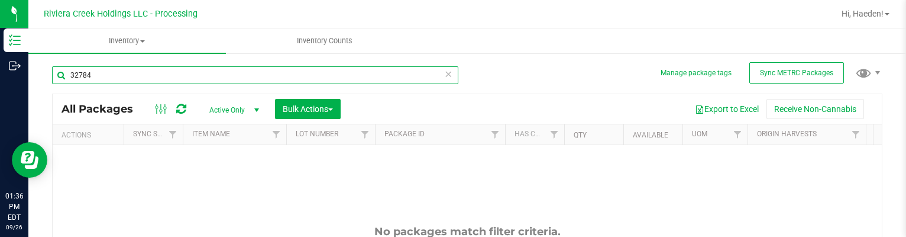
click at [128, 71] on input "32784" at bounding box center [255, 75] width 406 height 18
drag, startPoint x: 128, startPoint y: 73, endPoint x: 130, endPoint y: 79, distance: 6.9
click at [130, 79] on input "32784" at bounding box center [255, 75] width 406 height 18
click at [164, 77] on input "32784" at bounding box center [255, 75] width 406 height 18
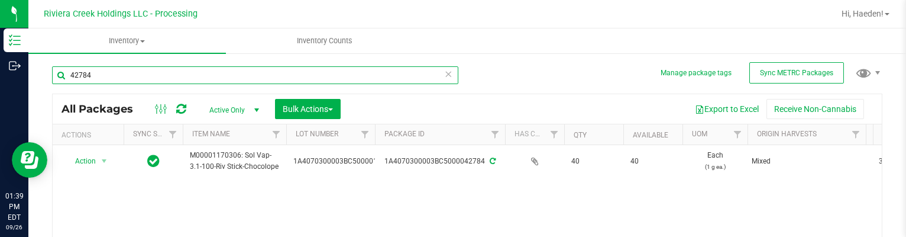
click at [242, 73] on input "42784" at bounding box center [255, 75] width 406 height 18
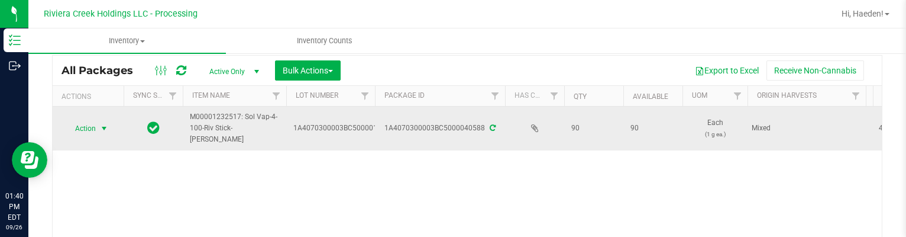
scroll to position [59, 0]
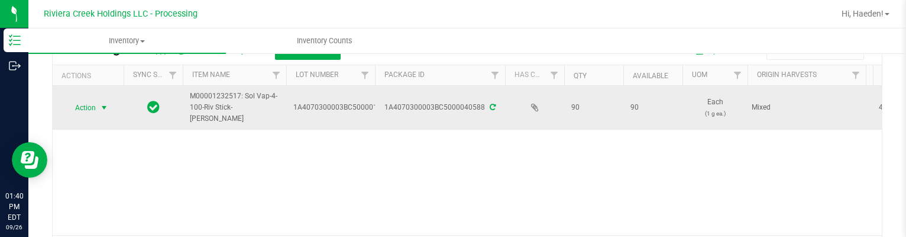
type input "40588"
click at [102, 106] on span "select" at bounding box center [103, 107] width 9 height 9
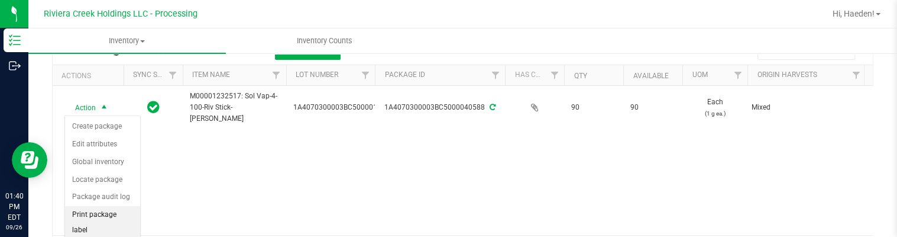
drag, startPoint x: 111, startPoint y: 213, endPoint x: 133, endPoint y: 206, distance: 23.8
click at [111, 213] on li "Print package label" at bounding box center [102, 222] width 75 height 33
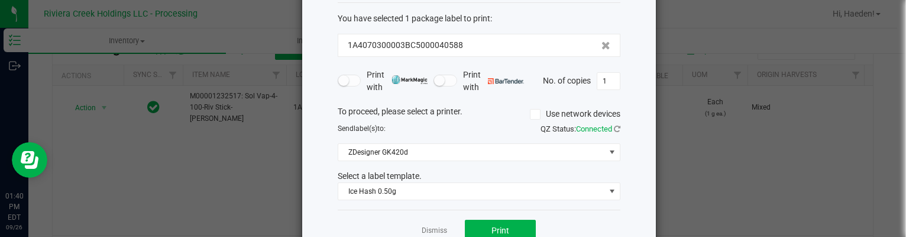
scroll to position [90, 0]
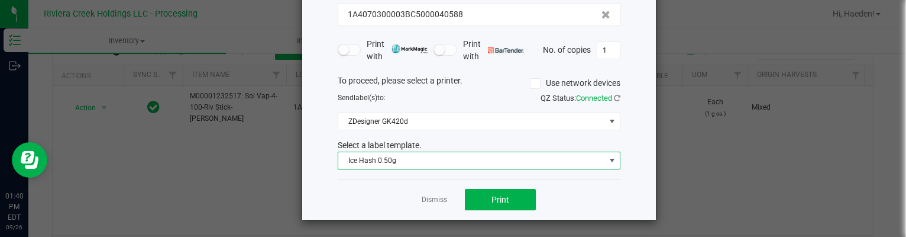
click at [457, 158] on span "Ice Hash 0.50g" at bounding box center [471, 160] width 267 height 17
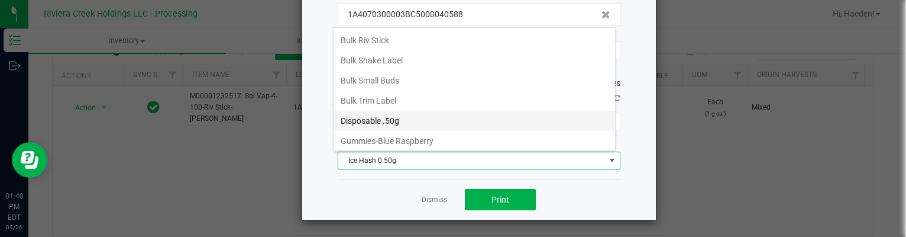
scroll to position [240, 0]
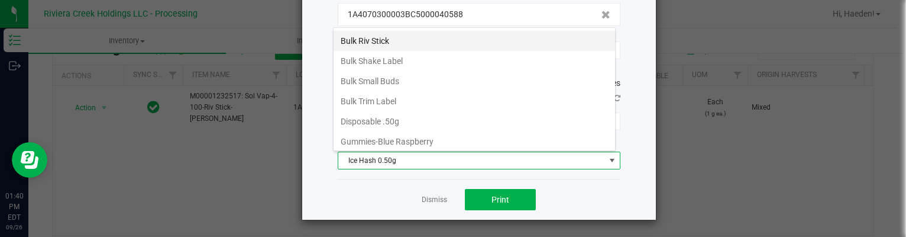
click at [404, 34] on li "Bulk Riv Stick" at bounding box center [474, 41] width 281 height 20
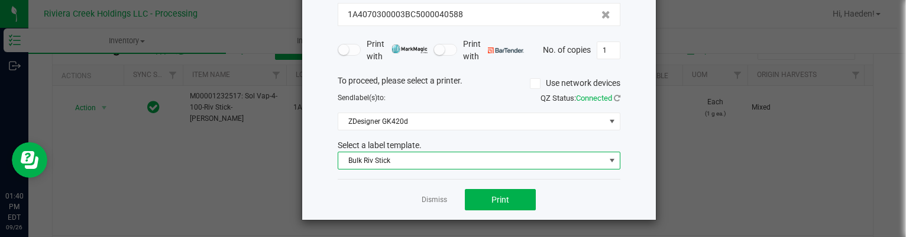
click at [403, 160] on span "Bulk Riv Stick" at bounding box center [471, 160] width 267 height 17
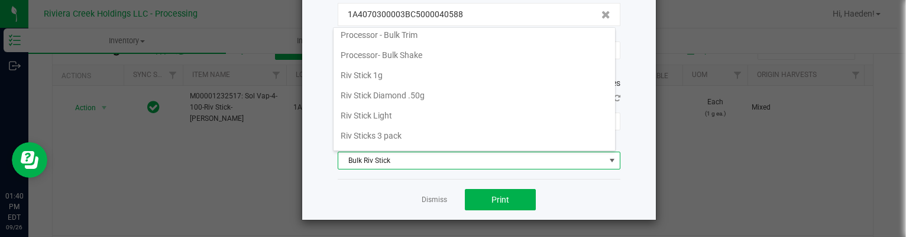
scroll to position [554, 0]
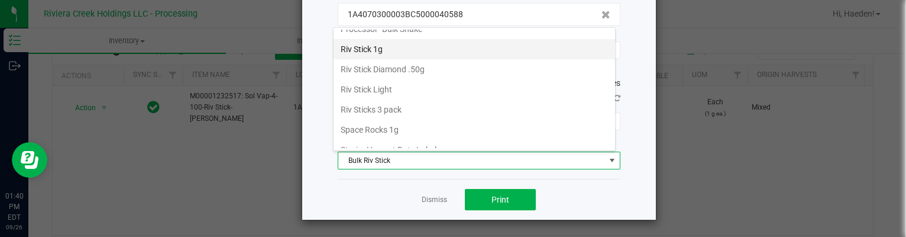
click at [418, 44] on li "Riv Stick 1g" at bounding box center [474, 49] width 281 height 20
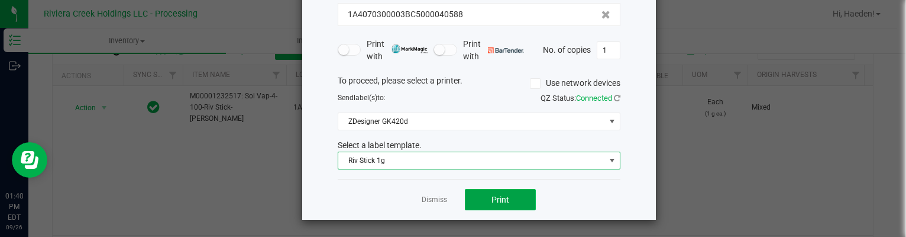
click at [499, 200] on span "Print" at bounding box center [500, 199] width 18 height 9
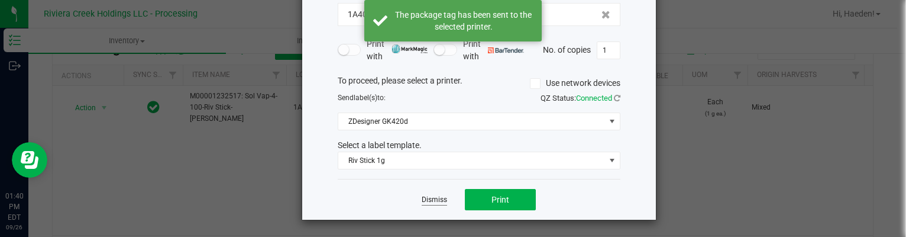
click at [431, 198] on link "Dismiss" at bounding box center [434, 200] width 25 height 10
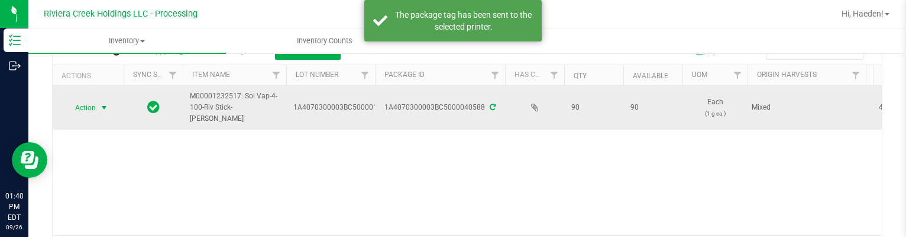
click at [88, 107] on span "Action" at bounding box center [80, 107] width 32 height 17
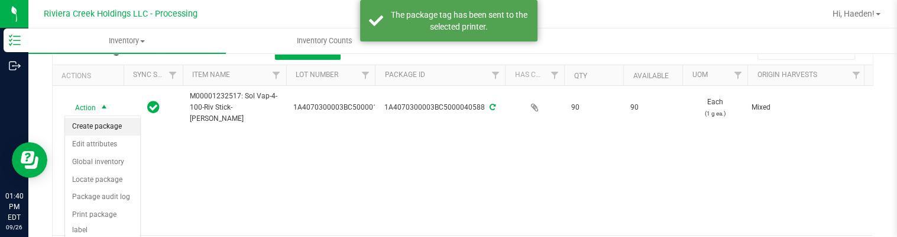
click at [94, 124] on li "Create package" at bounding box center [102, 127] width 75 height 18
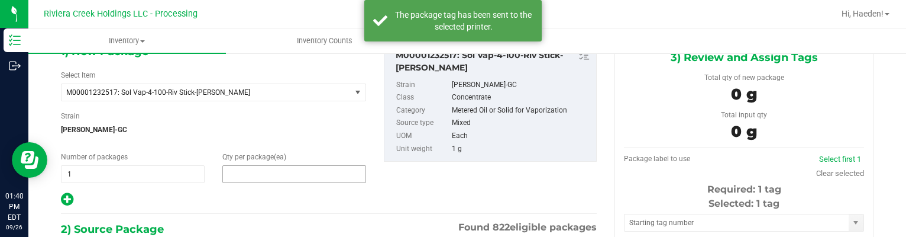
click at [273, 166] on span at bounding box center [294, 174] width 144 height 18
click at [273, 166] on input "text" at bounding box center [294, 174] width 143 height 17
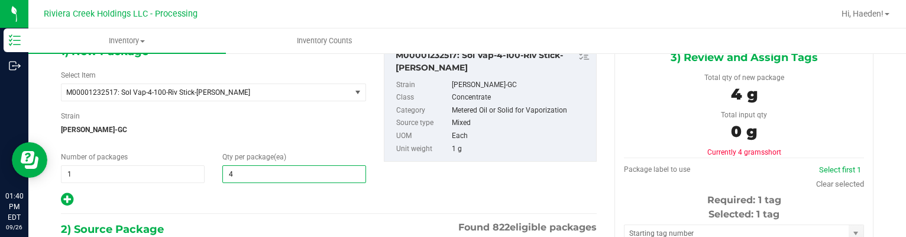
type input "40"
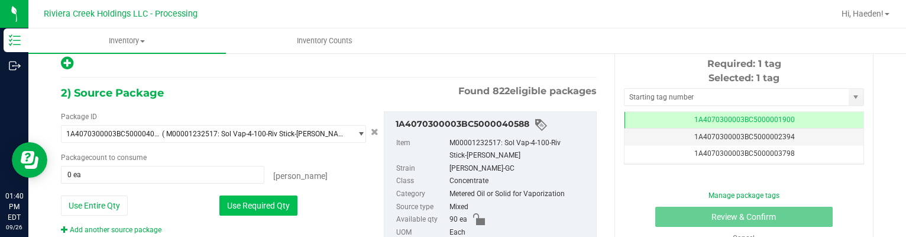
click at [261, 199] on button "Use Required Qty" at bounding box center [258, 205] width 78 height 20
type input "40 ea"
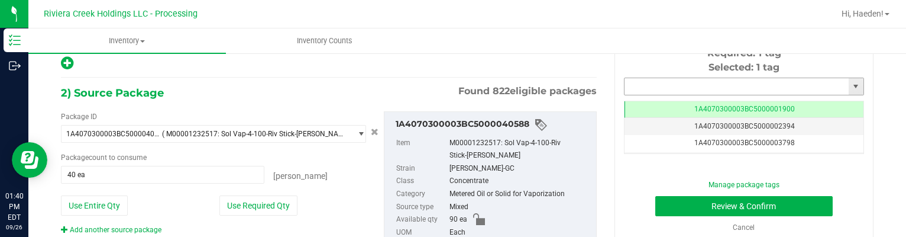
click at [668, 85] on input "text" at bounding box center [736, 86] width 224 height 17
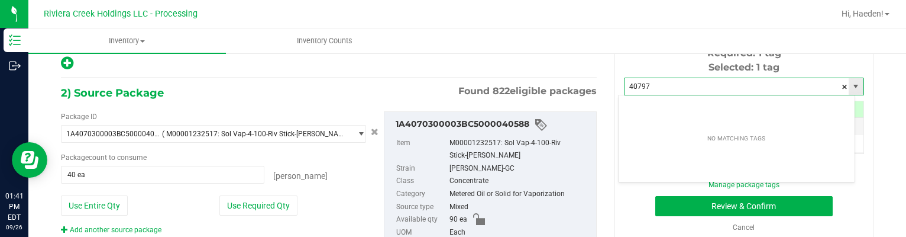
click at [671, 85] on input "40797" at bounding box center [736, 86] width 224 height 17
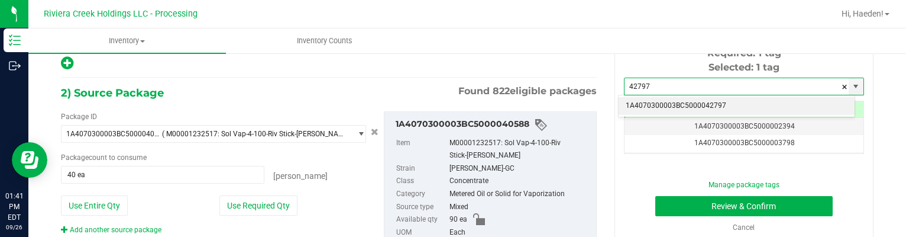
click at [740, 98] on li "1A4070300003BC5000042797" at bounding box center [737, 106] width 236 height 18
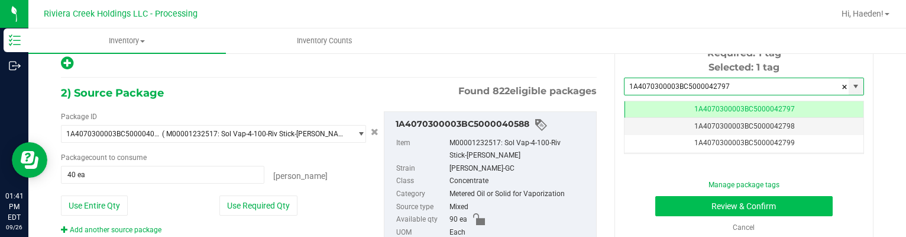
type input "1A4070300003BC5000042797"
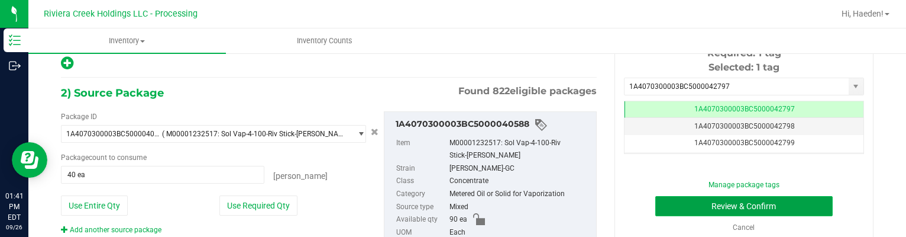
click at [748, 200] on button "Review & Confirm" at bounding box center [744, 206] width 178 height 20
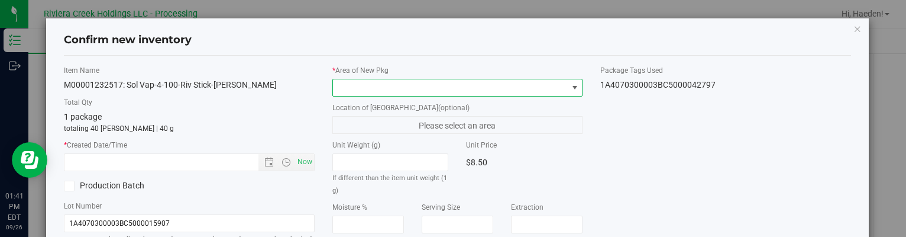
click at [570, 83] on span at bounding box center [574, 87] width 9 height 9
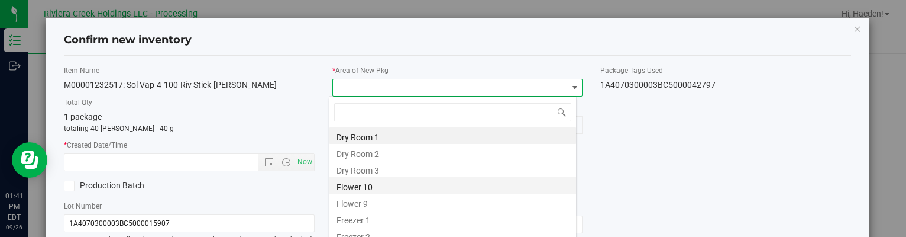
click at [412, 185] on li "Flower 10" at bounding box center [452, 185] width 247 height 17
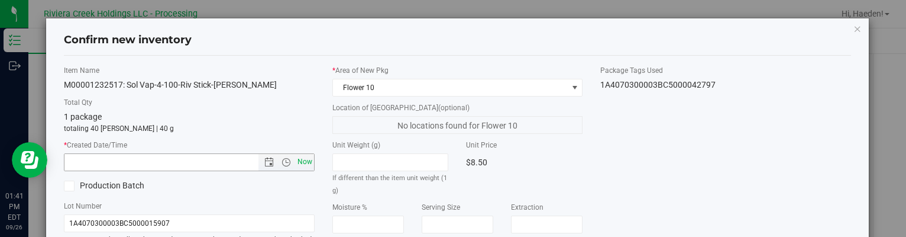
click at [305, 160] on span "Now" at bounding box center [305, 161] width 20 height 17
type input "[DATE] 1:41 PM"
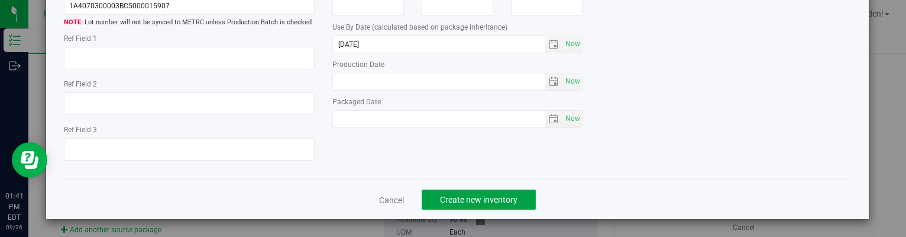
click at [486, 201] on span "Create new inventory" at bounding box center [478, 199] width 77 height 9
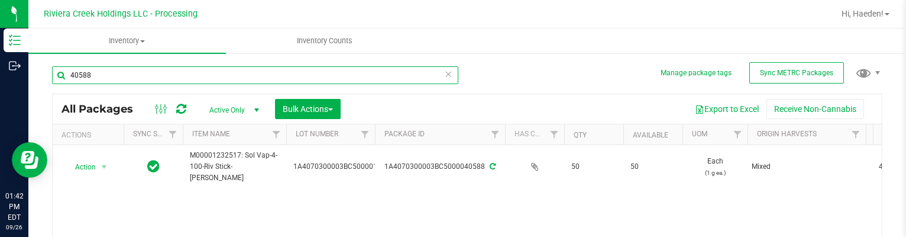
click at [339, 70] on input "40588" at bounding box center [255, 75] width 406 height 18
drag, startPoint x: 339, startPoint y: 70, endPoint x: 335, endPoint y: 64, distance: 6.7
click at [339, 69] on input "40588" at bounding box center [255, 75] width 406 height 18
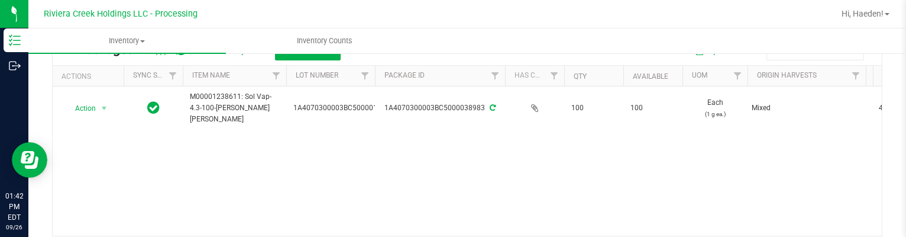
scroll to position [59, 0]
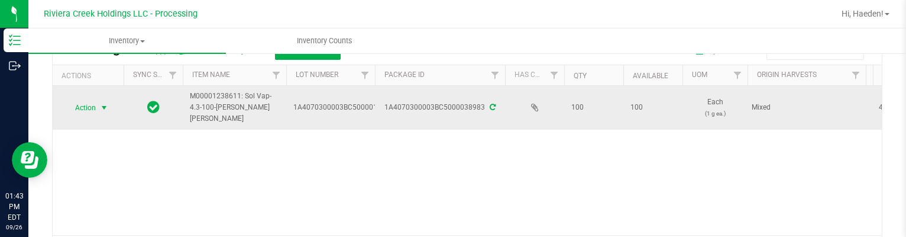
type input "38983"
click at [97, 101] on span "select" at bounding box center [104, 107] width 15 height 17
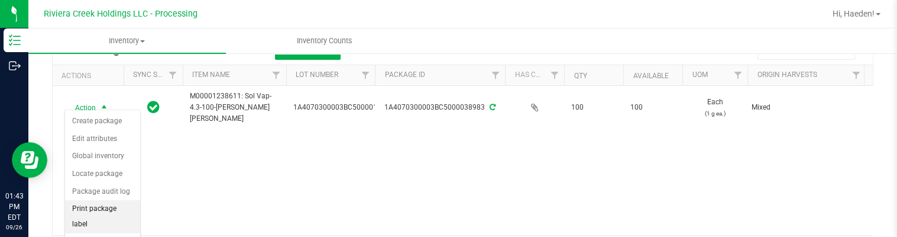
click at [108, 206] on li "Print package label" at bounding box center [102, 216] width 75 height 33
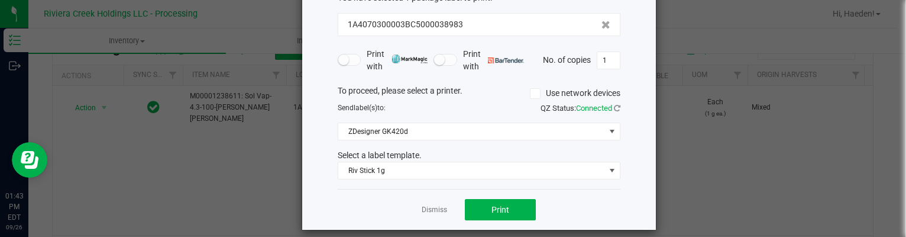
scroll to position [90, 0]
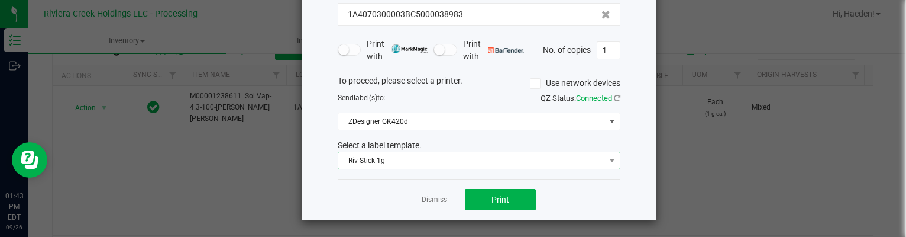
click at [400, 161] on span "Riv Stick 1g" at bounding box center [471, 160] width 267 height 17
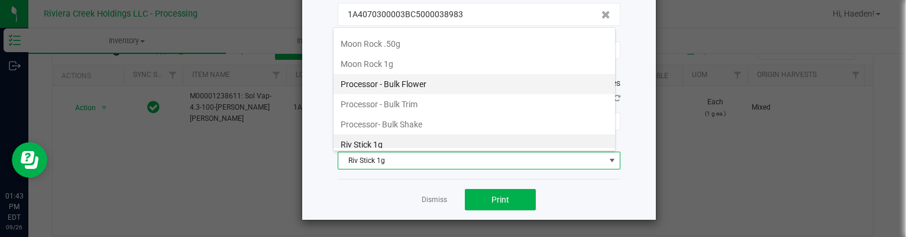
scroll to position [399, 0]
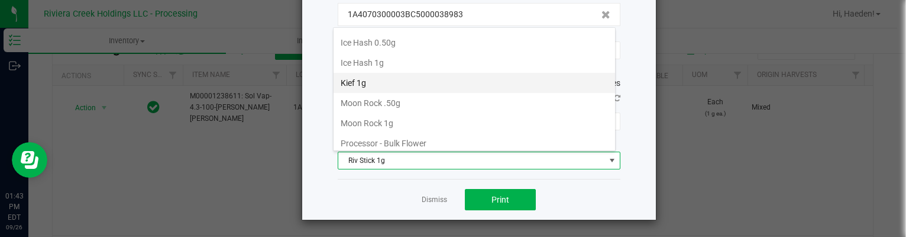
click at [399, 76] on li "Kief 1g" at bounding box center [474, 83] width 281 height 20
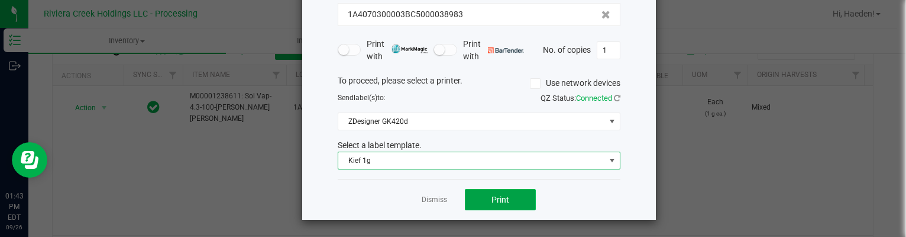
click at [497, 195] on span "Print" at bounding box center [500, 199] width 18 height 9
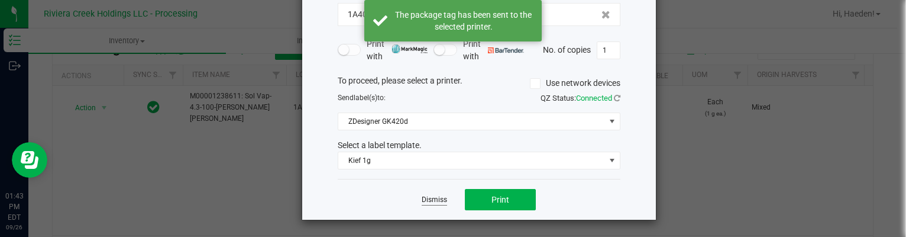
click at [429, 199] on link "Dismiss" at bounding box center [434, 200] width 25 height 10
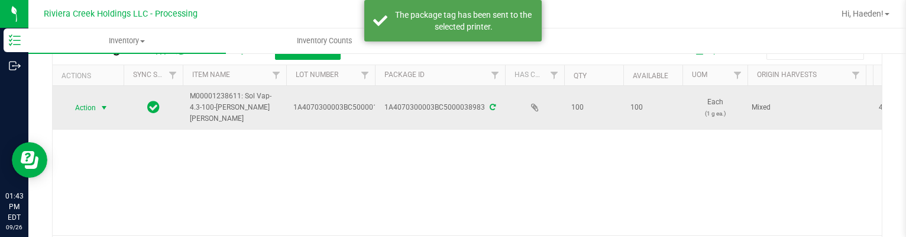
click at [86, 103] on span "Action" at bounding box center [80, 107] width 32 height 17
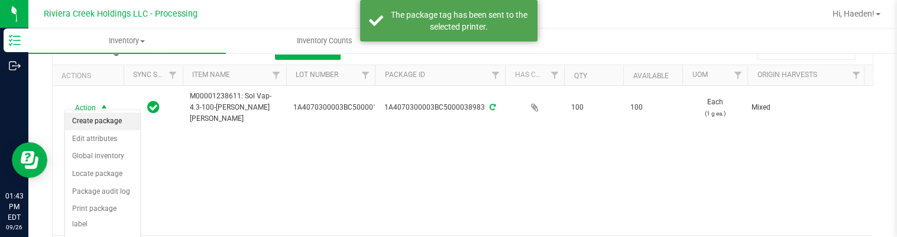
click at [103, 125] on li "Create package" at bounding box center [102, 121] width 75 height 18
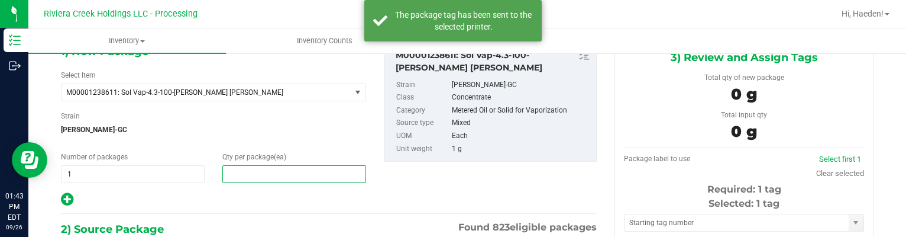
click at [298, 172] on span at bounding box center [294, 174] width 144 height 18
click at [298, 172] on input "text" at bounding box center [294, 174] width 143 height 17
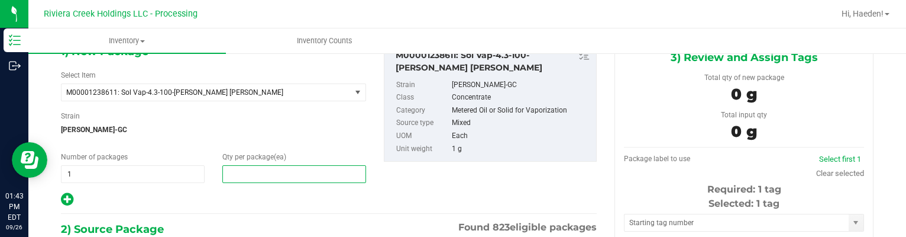
type input "40"
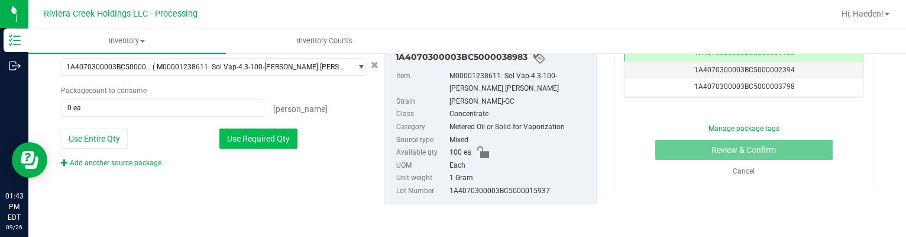
type input "40"
click at [286, 131] on button "Use Required Qty" at bounding box center [258, 138] width 78 height 20
type input "40 ea"
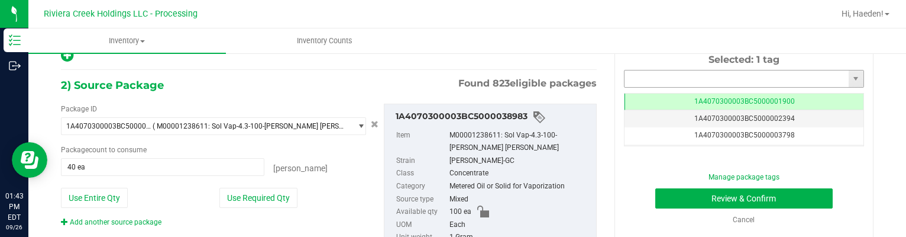
click at [743, 80] on input "text" at bounding box center [736, 78] width 224 height 17
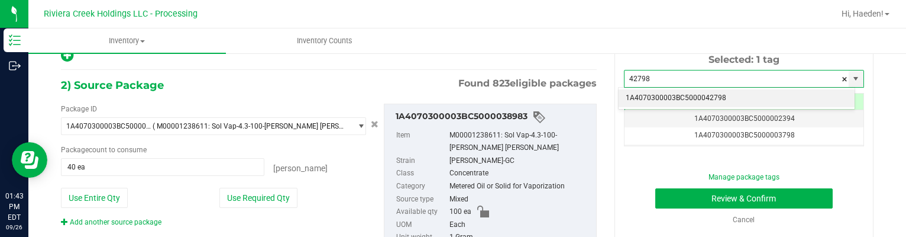
click at [742, 98] on li "1A4070300003BC5000042798" at bounding box center [737, 98] width 236 height 18
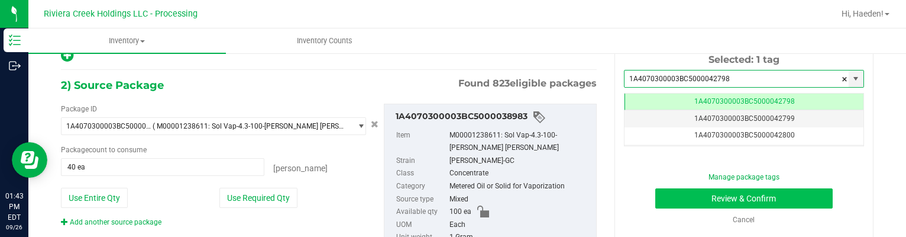
type input "1A4070300003BC5000042798"
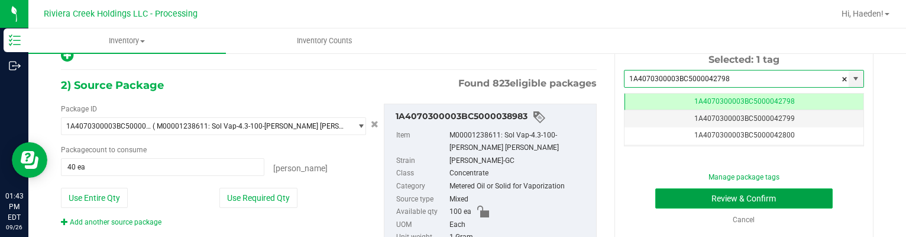
click at [756, 200] on button "Review & Confirm" at bounding box center [744, 198] width 178 height 20
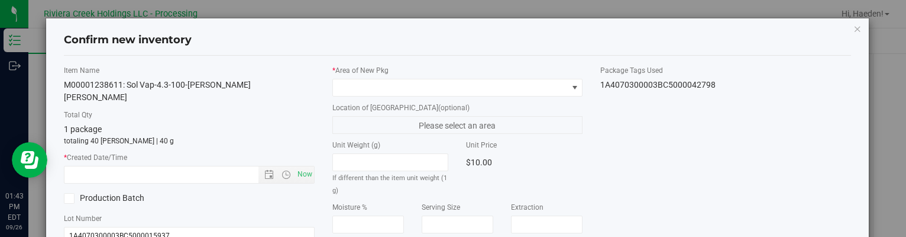
type input "[DATE]"
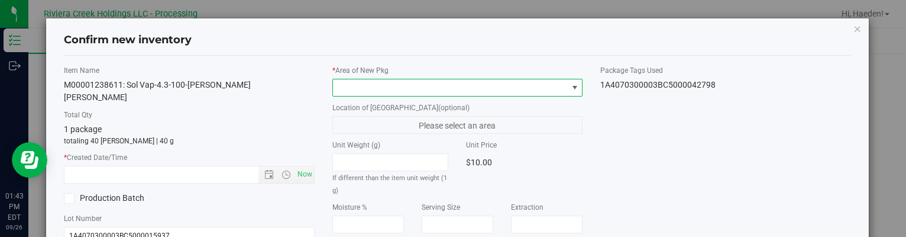
click at [570, 85] on span at bounding box center [574, 87] width 9 height 9
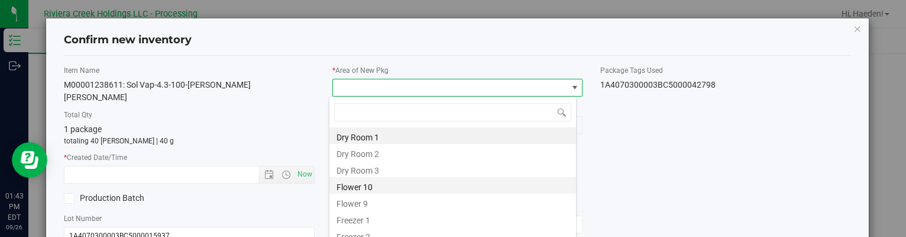
click at [377, 189] on li "Flower 10" at bounding box center [452, 185] width 247 height 17
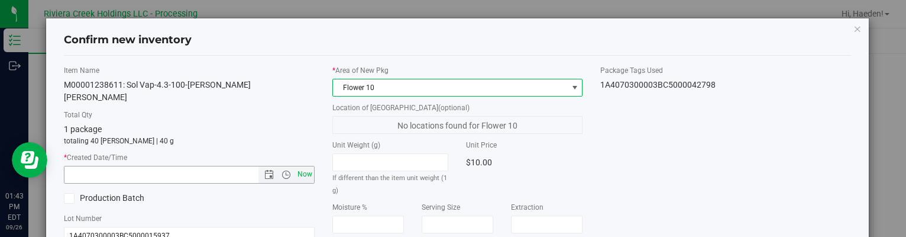
drag, startPoint x: 306, startPoint y: 161, endPoint x: 416, endPoint y: 151, distance: 110.5
click at [306, 166] on span "Now" at bounding box center [305, 174] width 20 height 17
type input "[DATE] 1:43 PM"
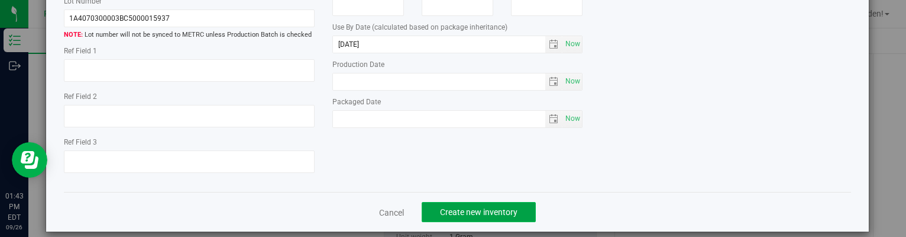
click at [486, 204] on button "Create new inventory" at bounding box center [479, 212] width 114 height 20
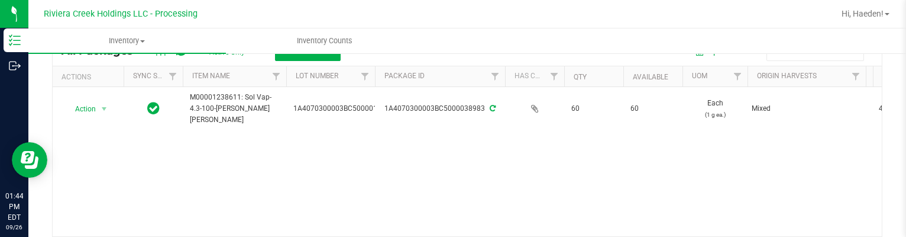
click at [432, 135] on div "Action Action Create package Edit attributes Global inventory Locate package Pa…" at bounding box center [467, 161] width 829 height 149
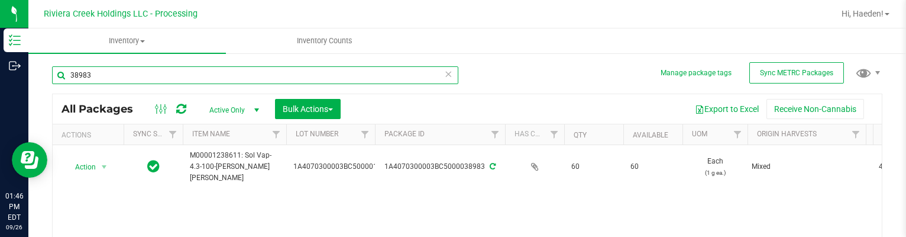
click at [124, 76] on input "38983" at bounding box center [255, 75] width 406 height 18
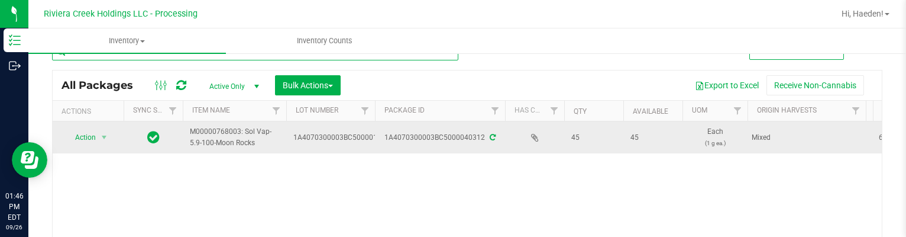
scroll to position [59, 0]
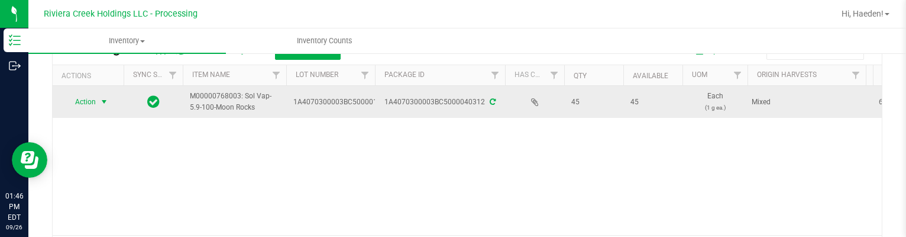
type input "40312"
click at [96, 99] on span "Action" at bounding box center [80, 101] width 32 height 17
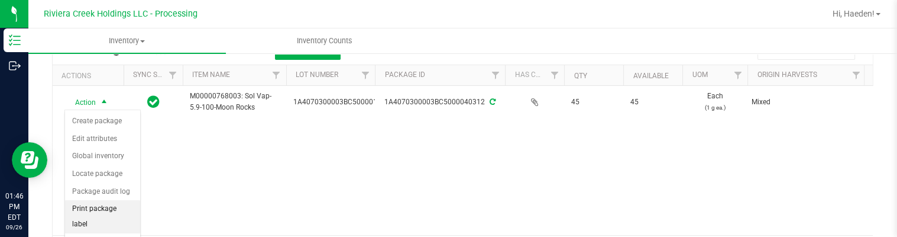
click at [106, 203] on li "Print package label" at bounding box center [102, 216] width 75 height 33
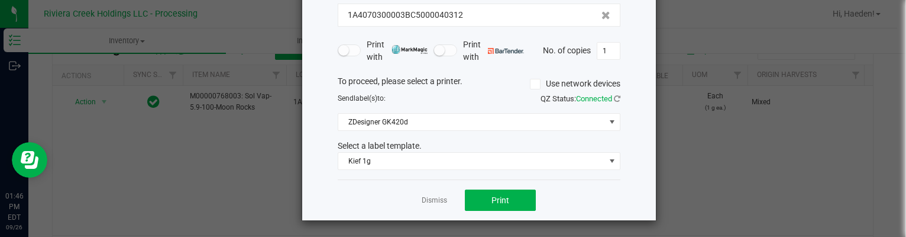
scroll to position [90, 0]
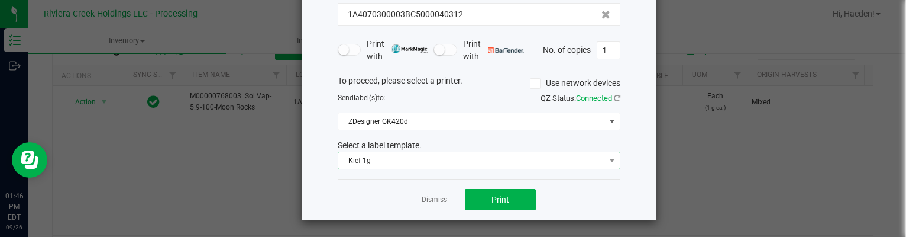
click at [490, 164] on span "Kief 1g" at bounding box center [471, 160] width 267 height 17
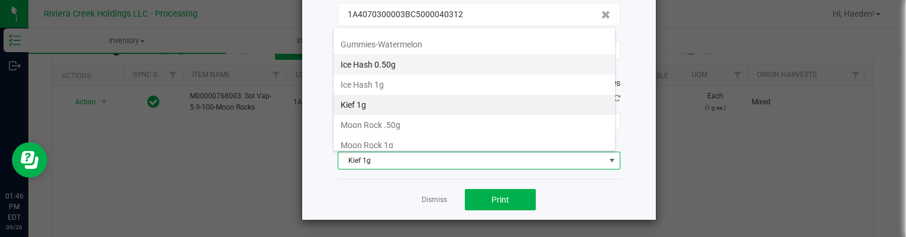
scroll to position [397, 0]
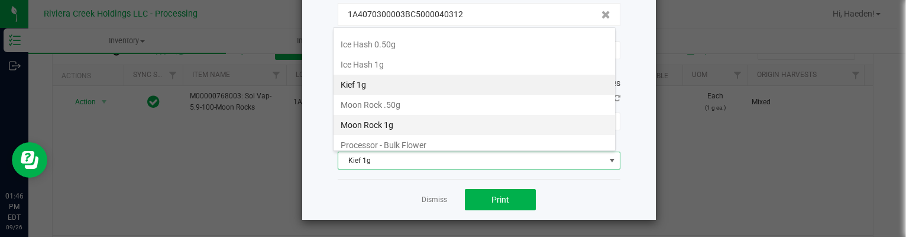
click at [417, 115] on li "Moon Rock 1g" at bounding box center [474, 125] width 281 height 20
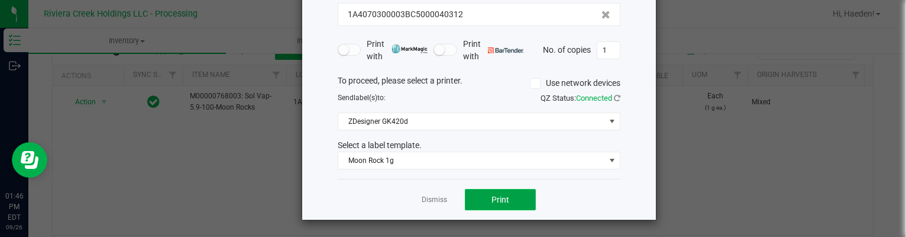
click at [494, 197] on span "Print" at bounding box center [500, 199] width 18 height 9
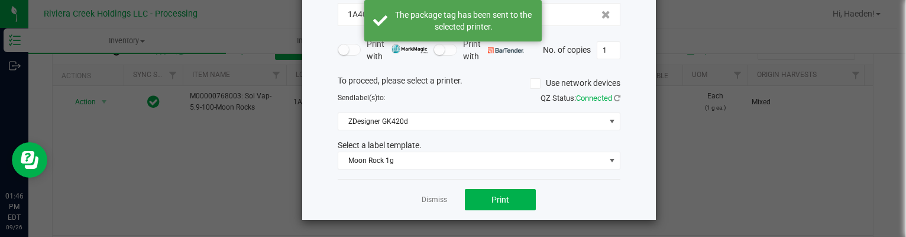
click at [425, 196] on link "Dismiss" at bounding box center [434, 200] width 25 height 10
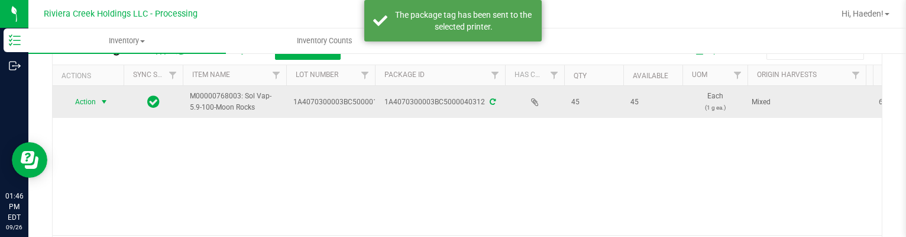
click at [90, 104] on span "Action" at bounding box center [80, 101] width 32 height 17
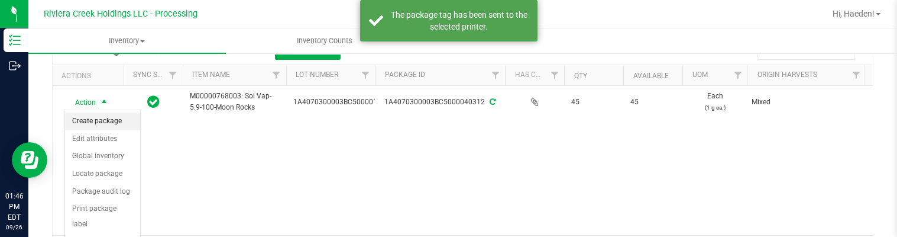
click at [118, 122] on li "Create package" at bounding box center [102, 121] width 75 height 18
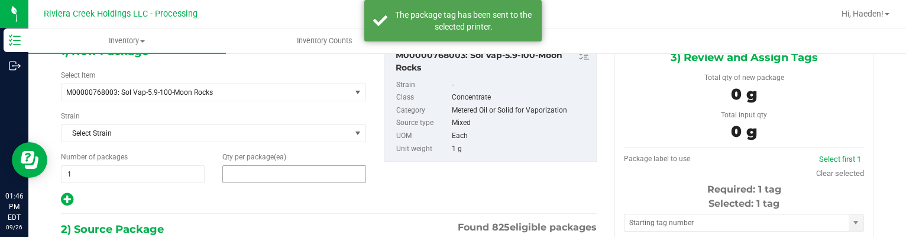
click at [269, 165] on span at bounding box center [294, 174] width 144 height 18
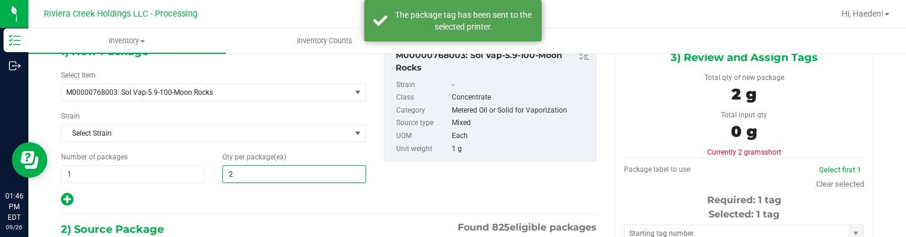
type input "25"
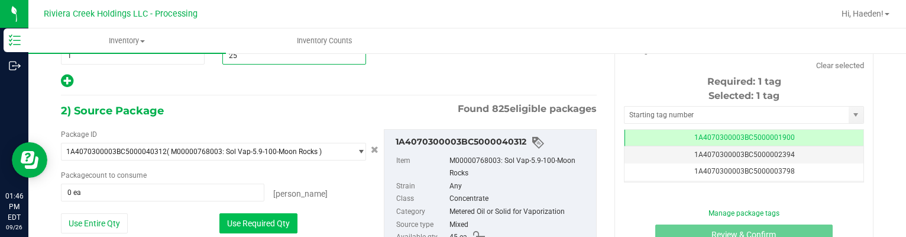
type input "25"
click at [267, 218] on button "Use Required Qty" at bounding box center [258, 223] width 78 height 20
type input "25 ea"
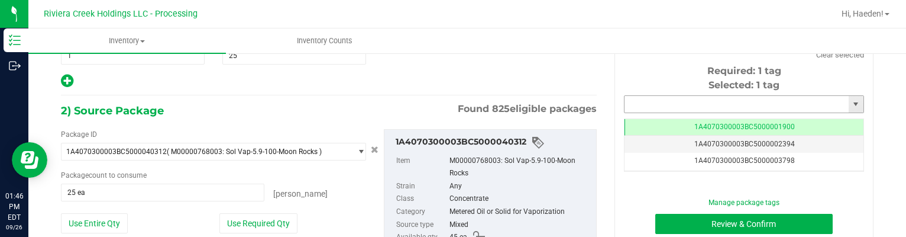
click at [653, 99] on input "text" at bounding box center [736, 104] width 224 height 17
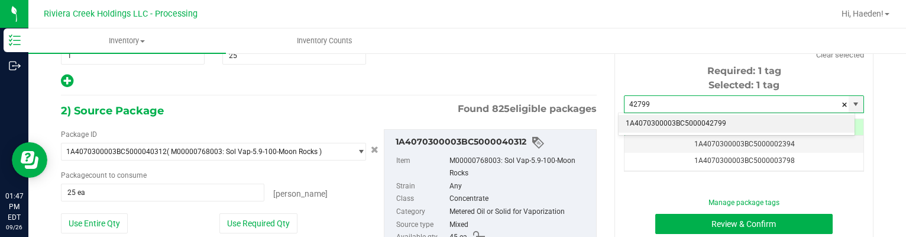
click at [700, 121] on li "1A4070300003BC5000042799" at bounding box center [737, 124] width 236 height 18
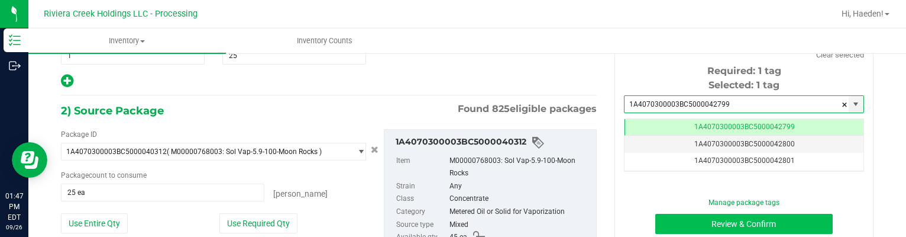
type input "1A4070300003BC5000042799"
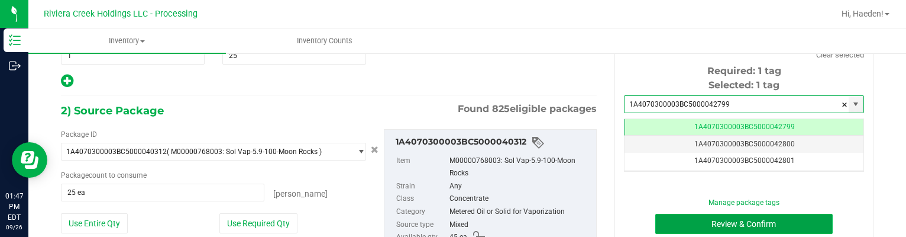
click at [710, 218] on button "Review & Confirm" at bounding box center [744, 223] width 178 height 20
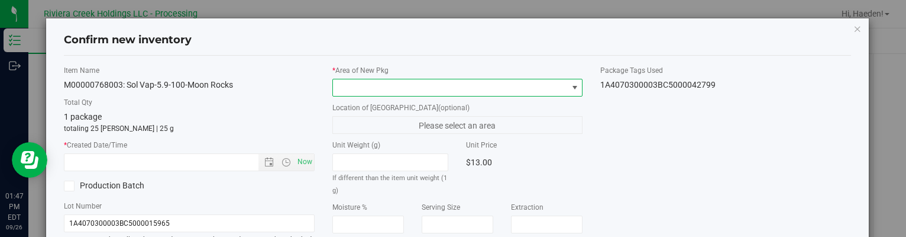
click at [555, 90] on span at bounding box center [450, 87] width 234 height 17
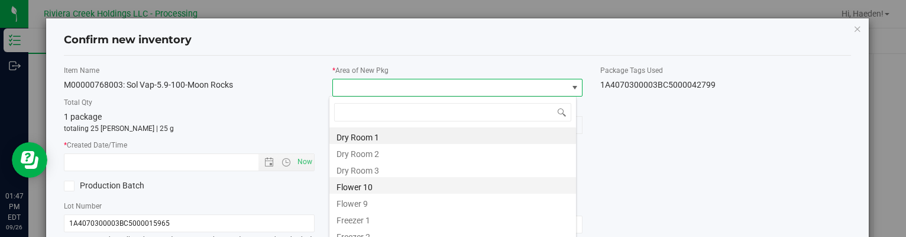
click at [367, 182] on li "Flower 10" at bounding box center [452, 185] width 247 height 17
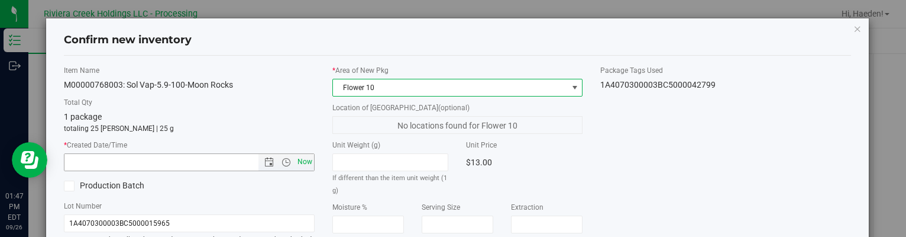
click at [303, 160] on span "Now" at bounding box center [305, 161] width 20 height 17
type input "[DATE] 1:47 PM"
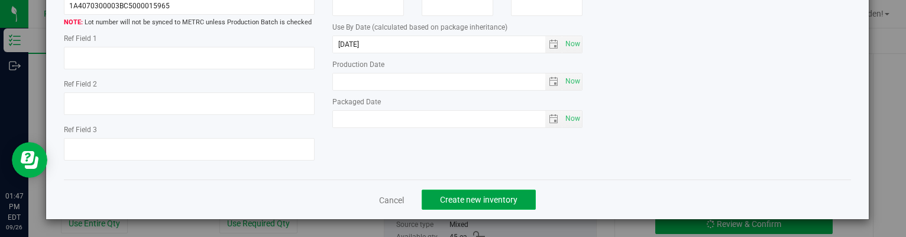
click at [514, 193] on button "Create new inventory" at bounding box center [479, 199] width 114 height 20
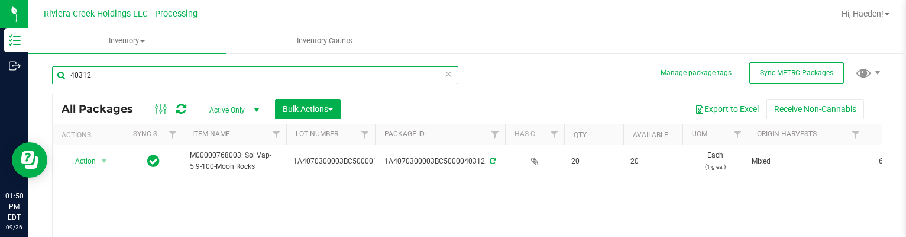
click at [151, 69] on input "40312" at bounding box center [255, 75] width 406 height 18
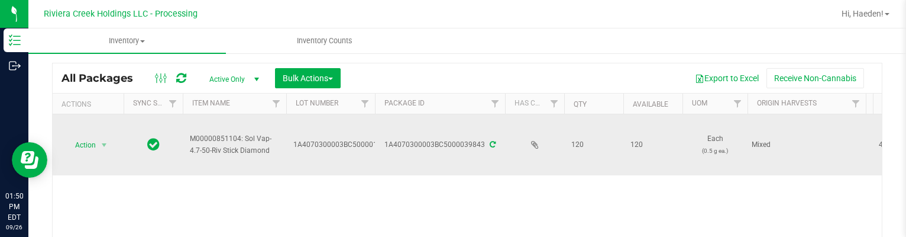
scroll to position [59, 0]
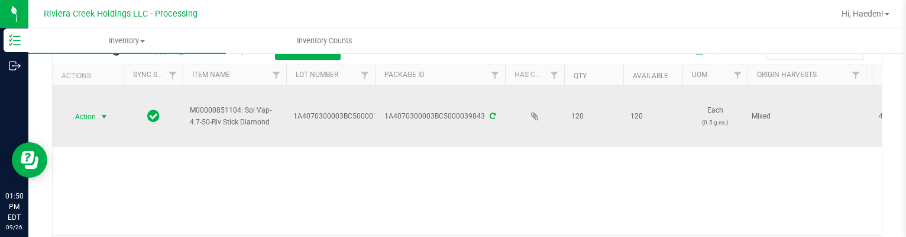
type input "39843"
click at [97, 112] on span "select" at bounding box center [104, 116] width 15 height 17
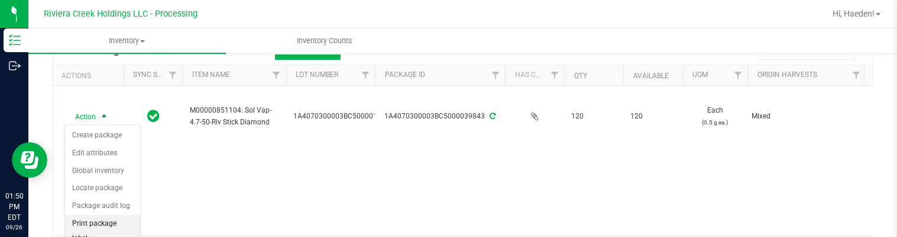
drag, startPoint x: 110, startPoint y: 218, endPoint x: 115, endPoint y: 212, distance: 7.1
click at [111, 218] on li "Print package label" at bounding box center [102, 231] width 75 height 33
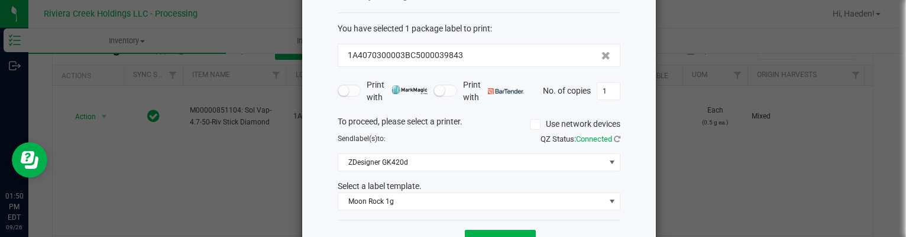
scroll to position [90, 0]
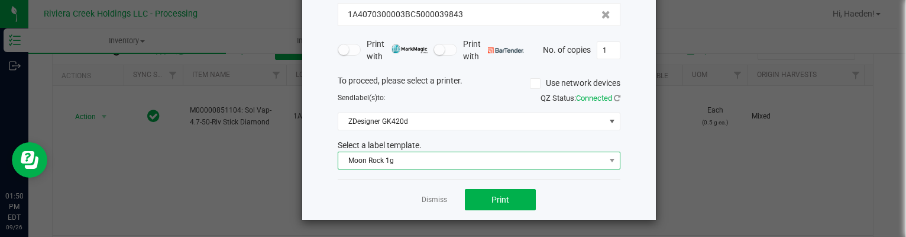
click at [388, 165] on span "Moon Rock 1g" at bounding box center [471, 160] width 267 height 17
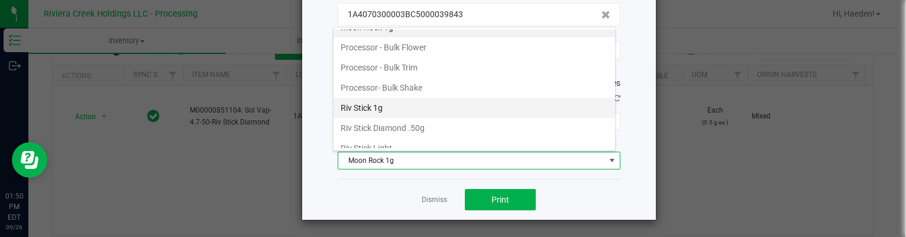
scroll to position [497, 0]
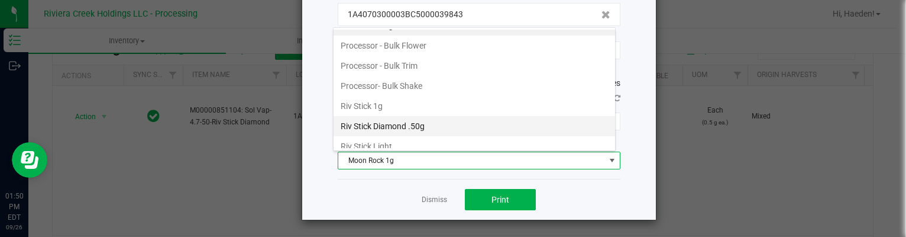
click at [401, 121] on li "Riv Stick Diamond .50g" at bounding box center [474, 126] width 281 height 20
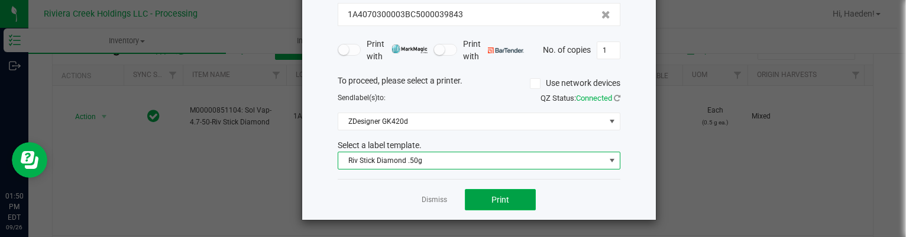
click at [492, 195] on span "Print" at bounding box center [500, 199] width 18 height 9
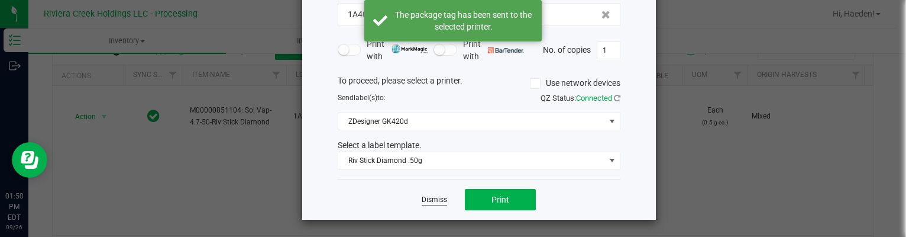
click at [435, 199] on link "Dismiss" at bounding box center [434, 200] width 25 height 10
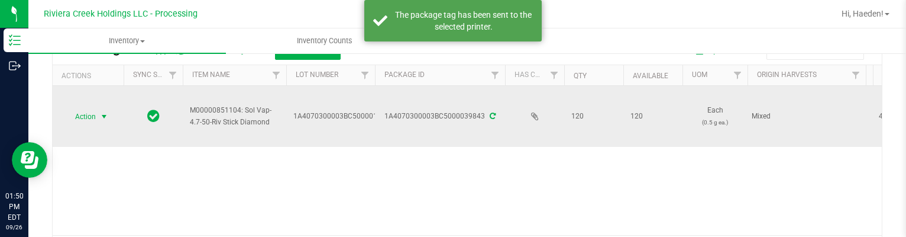
click at [89, 115] on span "Action" at bounding box center [80, 116] width 32 height 17
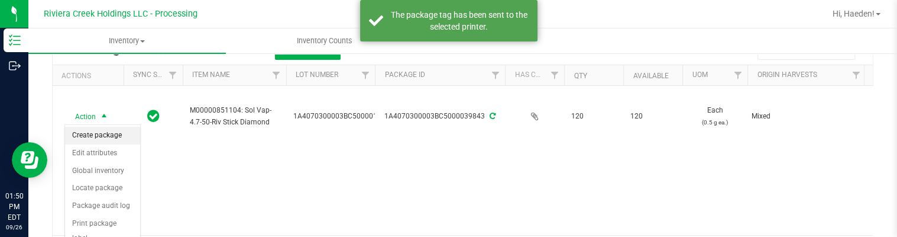
click at [112, 128] on li "Create package" at bounding box center [102, 136] width 75 height 18
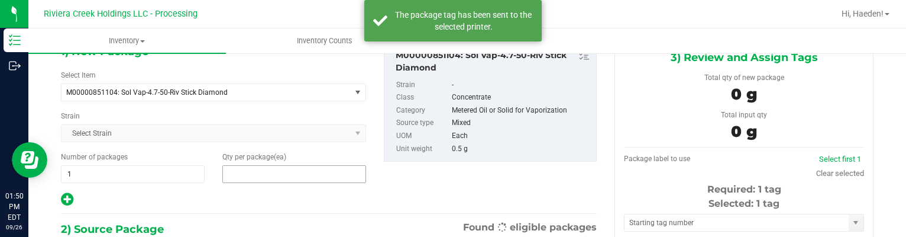
click at [255, 171] on span at bounding box center [294, 174] width 144 height 18
drag, startPoint x: 255, startPoint y: 171, endPoint x: 240, endPoint y: 165, distance: 17.2
click at [255, 171] on input "text" at bounding box center [294, 174] width 143 height 17
type input "20"
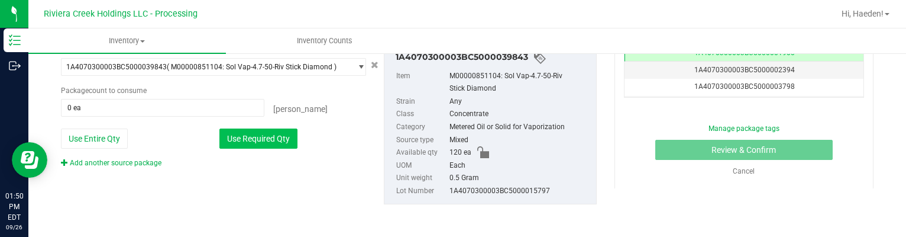
type input "20"
click at [265, 130] on button "Use Required Qty" at bounding box center [258, 138] width 78 height 20
type input "20 ea"
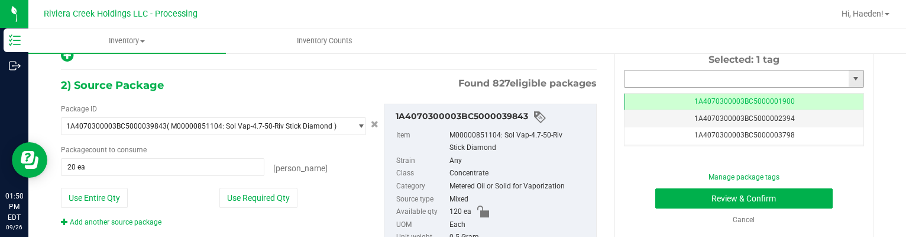
click at [747, 80] on input "text" at bounding box center [736, 78] width 224 height 17
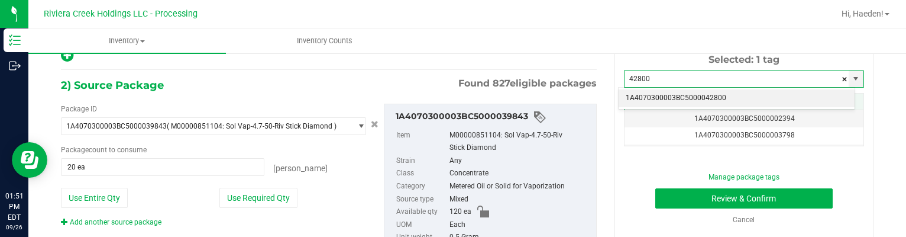
click at [762, 92] on li "1A4070300003BC5000042800" at bounding box center [737, 98] width 236 height 18
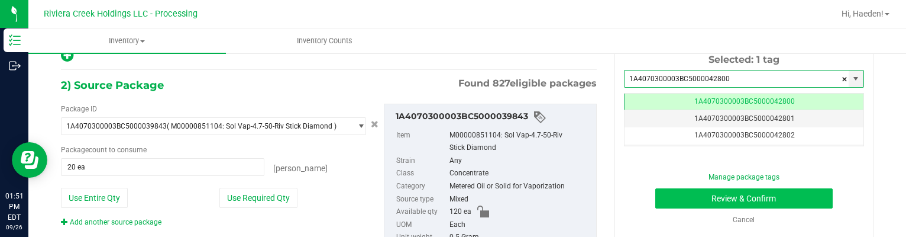
type input "1A4070300003BC5000042800"
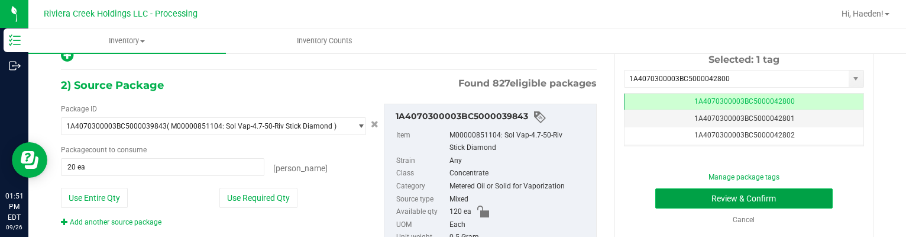
click at [767, 203] on button "Review & Confirm" at bounding box center [744, 198] width 178 height 20
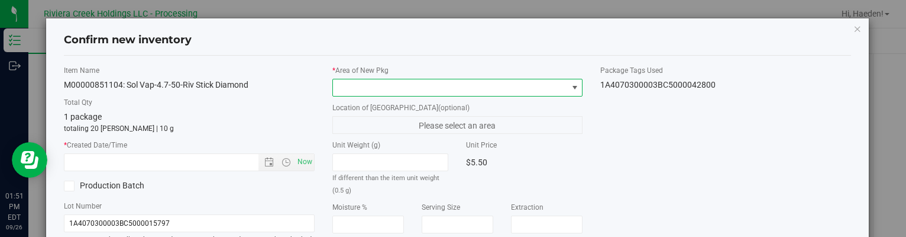
click at [570, 85] on span at bounding box center [574, 87] width 9 height 9
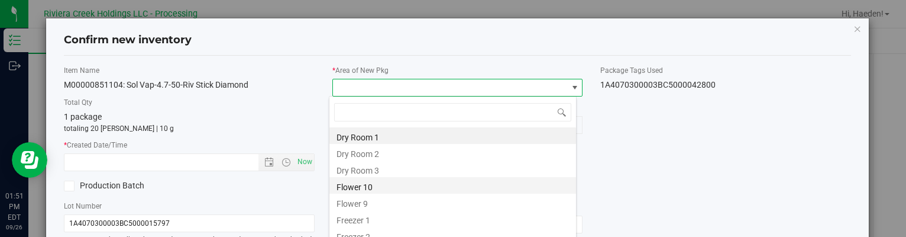
click at [404, 182] on li "Flower 10" at bounding box center [452, 185] width 247 height 17
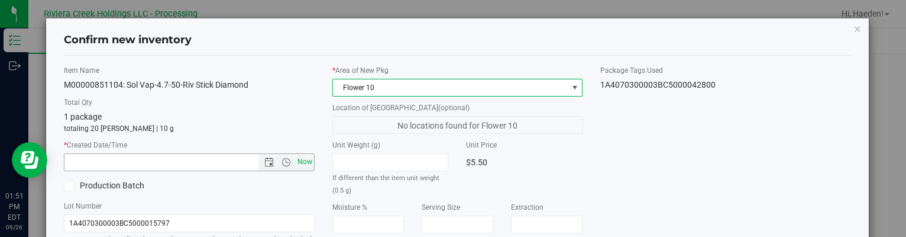
click at [306, 165] on span "Now" at bounding box center [305, 161] width 20 height 17
type input "[DATE] 1:51 PM"
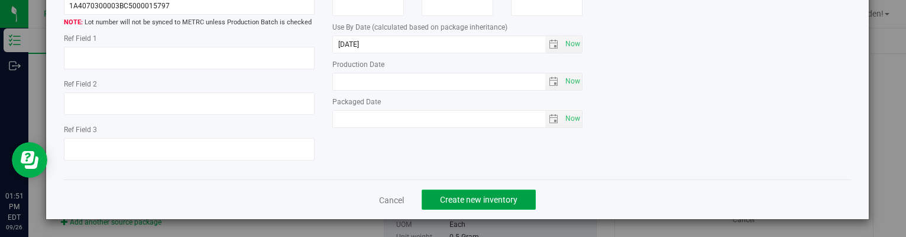
click at [456, 196] on span "Create new inventory" at bounding box center [478, 199] width 77 height 9
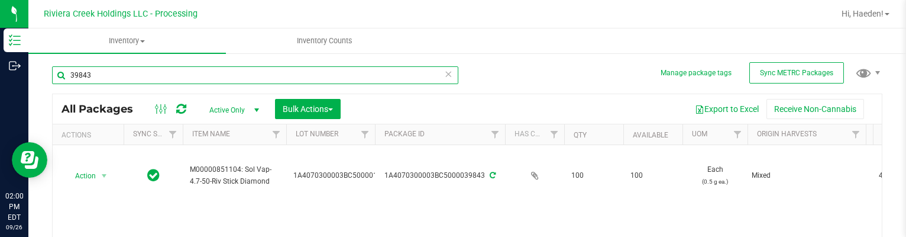
click at [157, 74] on input "39843" at bounding box center [255, 75] width 406 height 18
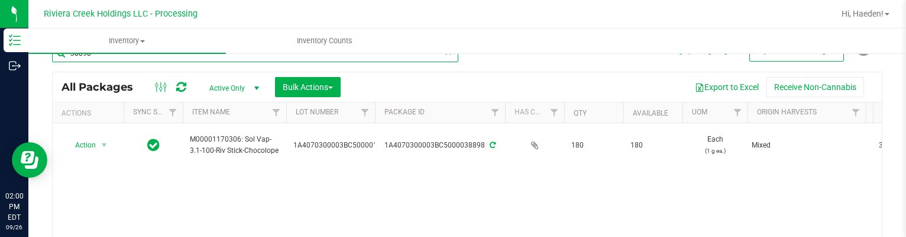
scroll to position [59, 0]
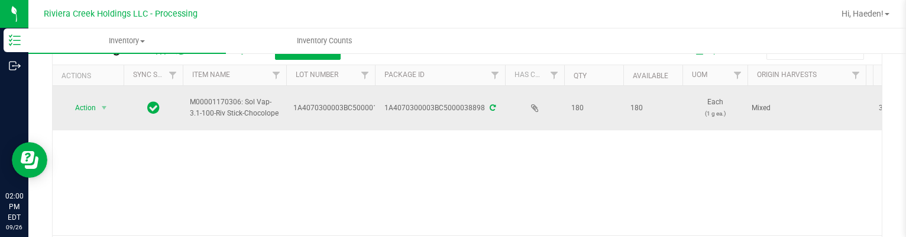
type input "38898"
click at [92, 105] on span "Action" at bounding box center [80, 107] width 32 height 17
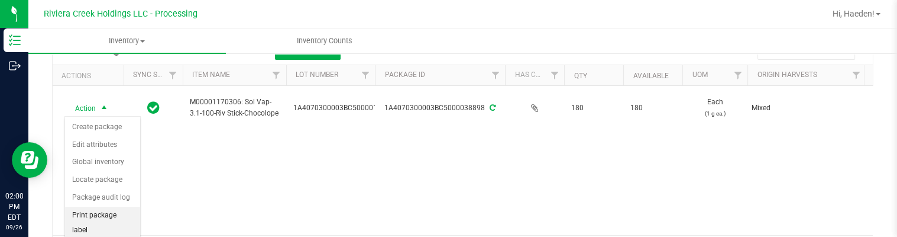
click at [113, 210] on li "Print package label" at bounding box center [102, 222] width 75 height 33
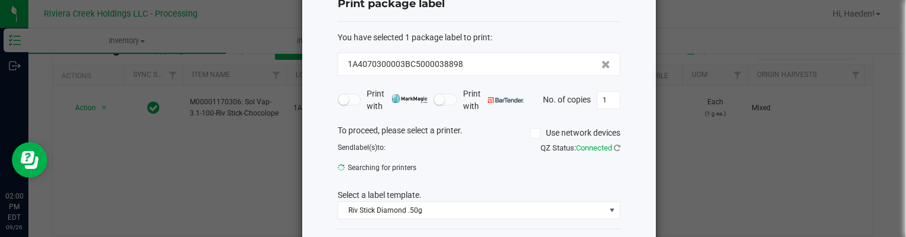
scroll to position [90, 0]
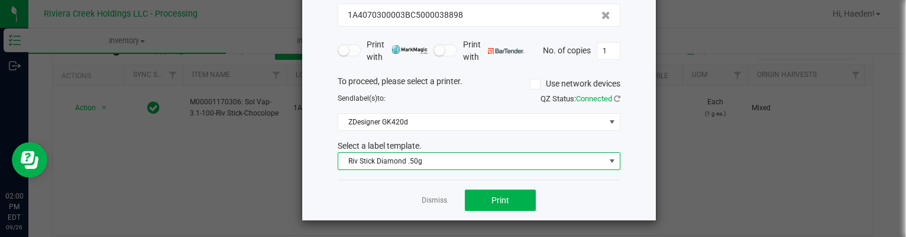
click at [409, 160] on span "Riv Stick Diamond .50g" at bounding box center [471, 161] width 267 height 17
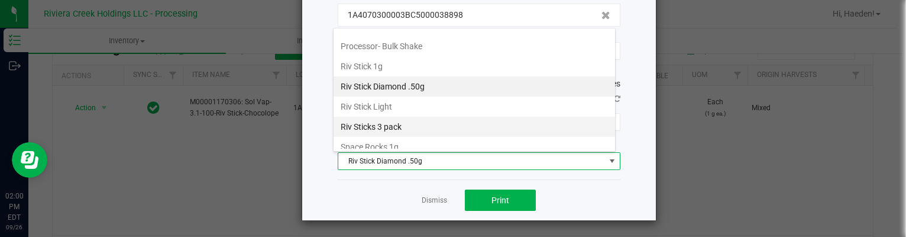
scroll to position [478, 0]
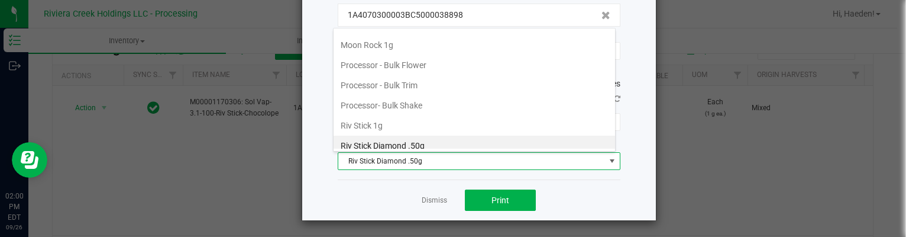
click at [382, 115] on li "Riv Stick 1g" at bounding box center [474, 125] width 281 height 20
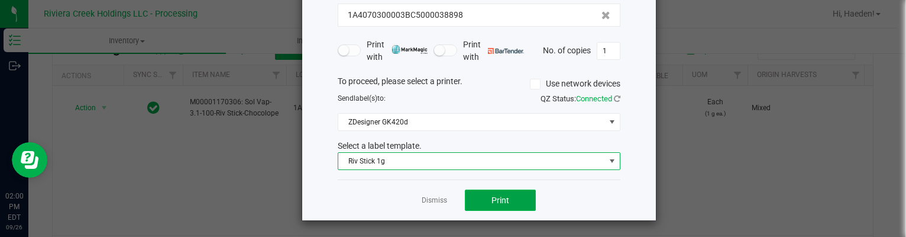
click at [485, 192] on button "Print" at bounding box center [500, 199] width 71 height 21
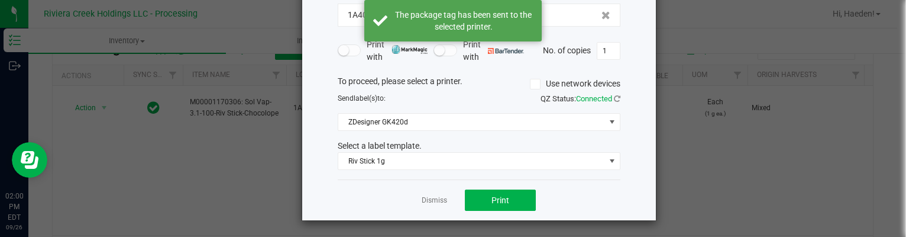
drag, startPoint x: 434, startPoint y: 200, endPoint x: 279, endPoint y: 167, distance: 159.0
click at [433, 200] on link "Dismiss" at bounding box center [434, 200] width 25 height 10
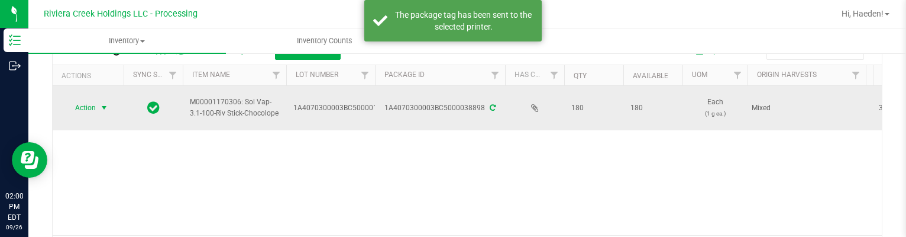
click at [93, 111] on span "Action" at bounding box center [80, 107] width 32 height 17
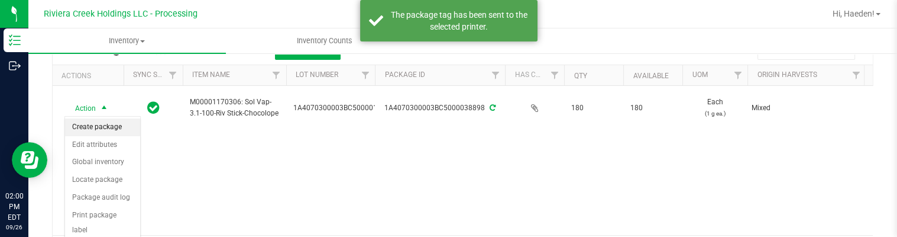
click at [99, 125] on li "Create package" at bounding box center [102, 127] width 75 height 18
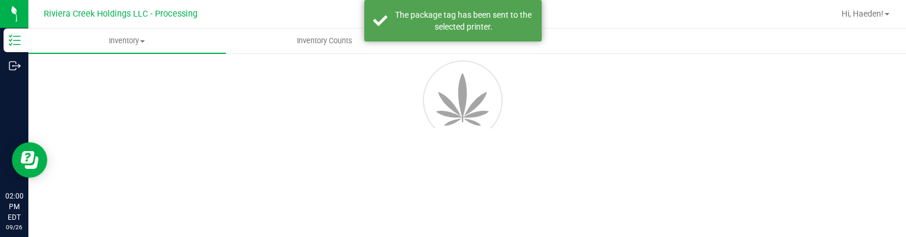
scroll to position [68, 0]
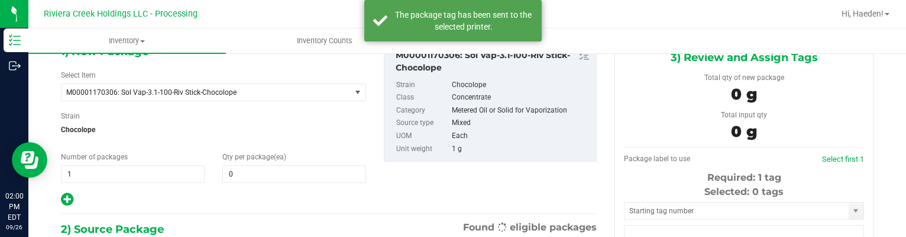
type input "0"
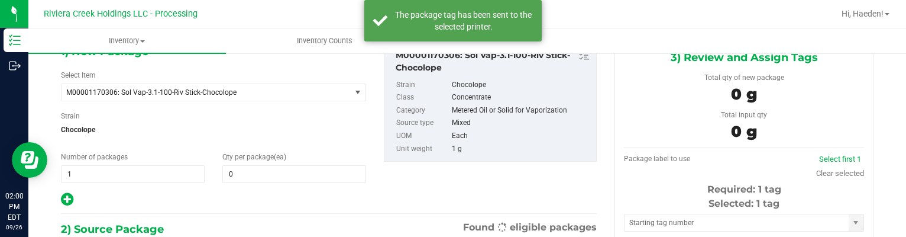
scroll to position [0, 0]
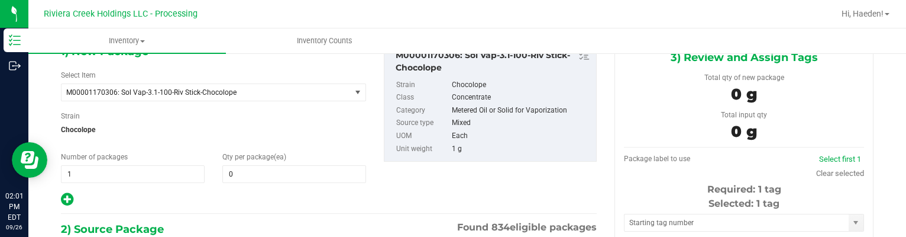
click at [264, 185] on div "1) New Package Select Item M00001170306: Sol Vap-3.1-100-Riv Stick-Chocolope M0…" at bounding box center [213, 125] width 323 height 164
click at [265, 177] on span at bounding box center [294, 174] width 144 height 18
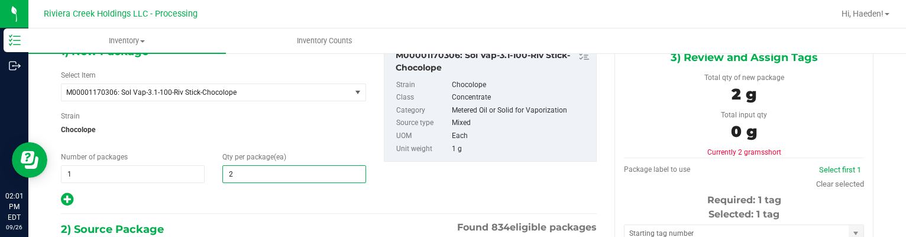
type input "20"
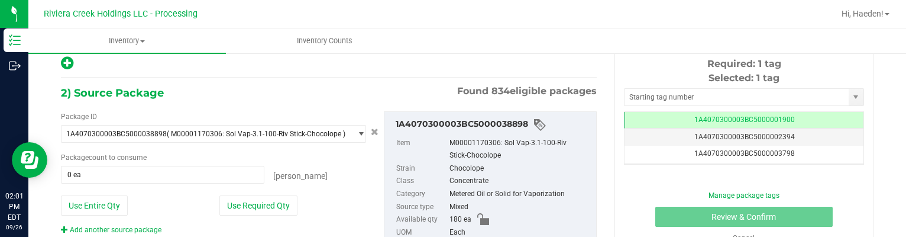
click at [270, 215] on div "Package ID 1A4070300003BC5000038898 ( M00001170306: Sol Vap-3.1-100-Riv Stick-C…" at bounding box center [213, 173] width 323 height 124
drag, startPoint x: 270, startPoint y: 209, endPoint x: 273, endPoint y: 203, distance: 7.4
click at [270, 208] on button "Use Required Qty" at bounding box center [258, 205] width 78 height 20
type input "20 ea"
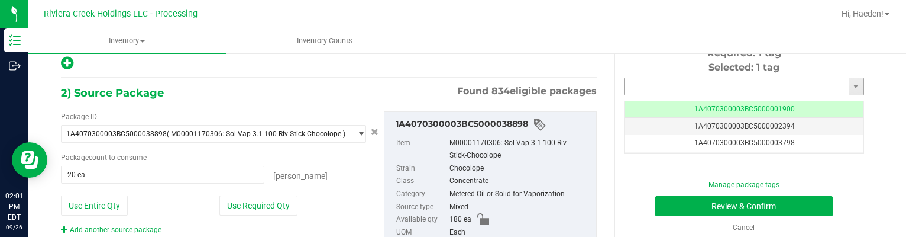
click at [624, 87] on input "text" at bounding box center [736, 86] width 224 height 17
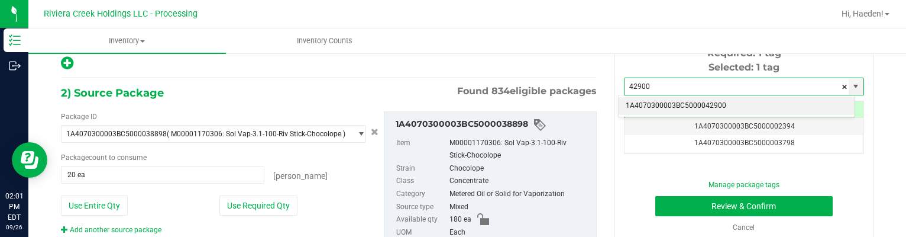
click at [646, 101] on li "1A4070300003BC5000042900" at bounding box center [737, 106] width 236 height 18
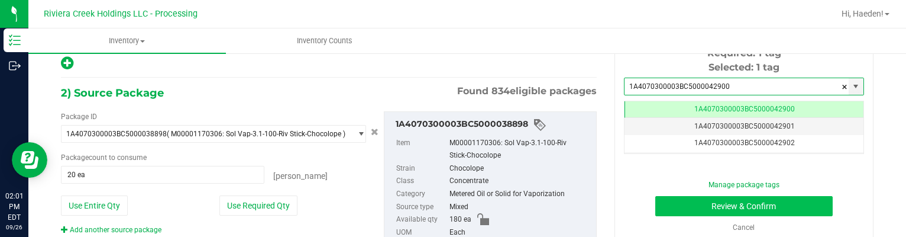
type input "1A4070300003BC5000042900"
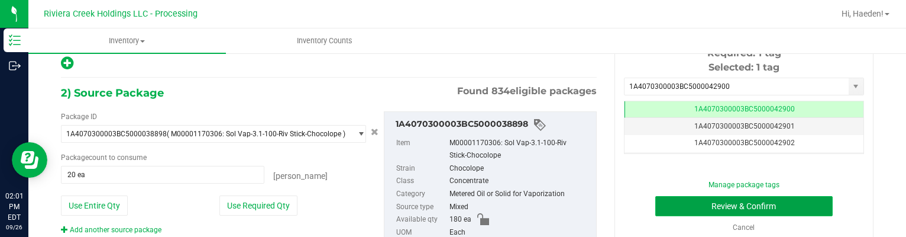
click at [729, 206] on button "Review & Confirm" at bounding box center [744, 206] width 178 height 20
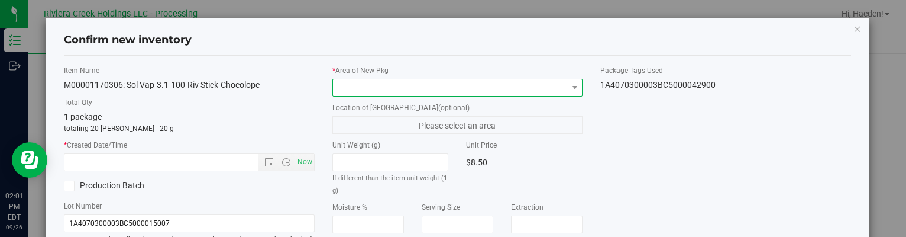
click at [550, 89] on span at bounding box center [450, 87] width 234 height 17
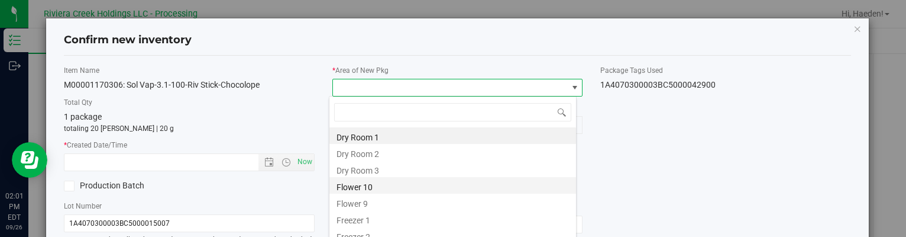
click at [364, 183] on li "Flower 10" at bounding box center [452, 185] width 247 height 17
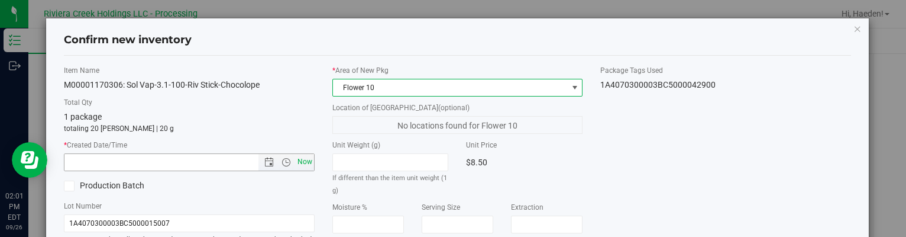
click at [308, 160] on span "Now" at bounding box center [305, 161] width 20 height 17
type input "[DATE] 2:01 PM"
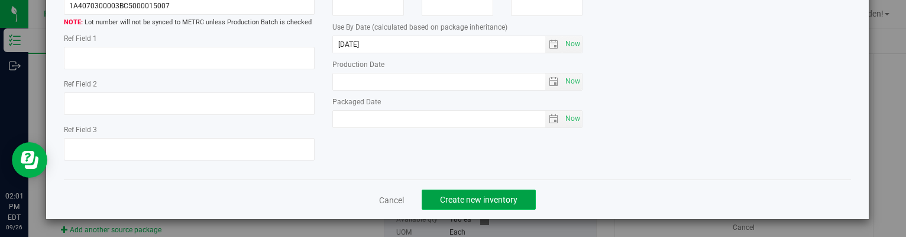
click at [506, 202] on span "Create new inventory" at bounding box center [478, 199] width 77 height 9
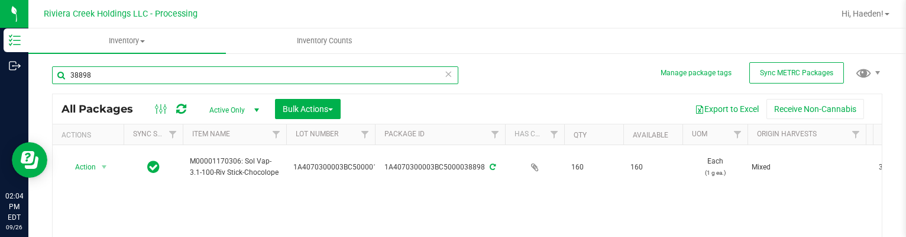
click at [129, 72] on input "38898" at bounding box center [255, 75] width 406 height 18
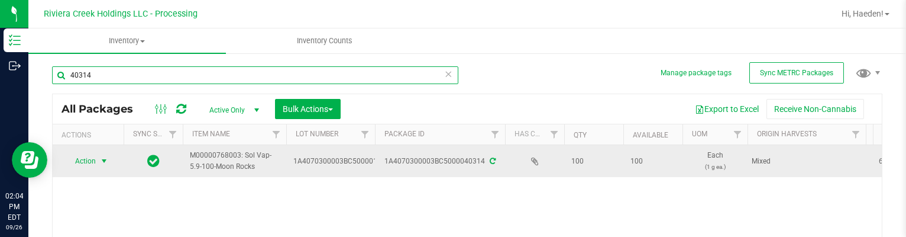
scroll to position [59, 0]
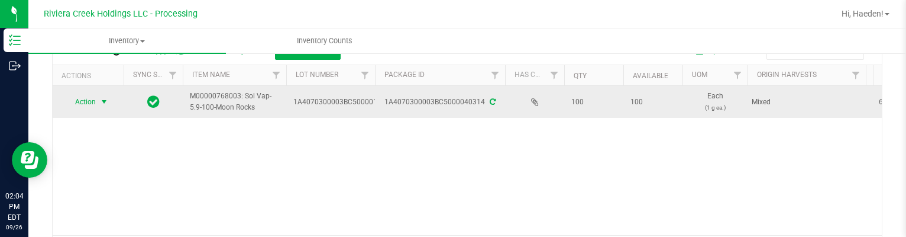
type input "40314"
click at [99, 98] on span "select" at bounding box center [103, 101] width 9 height 9
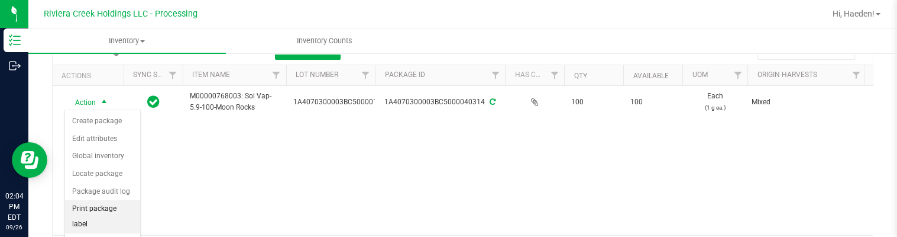
click at [106, 212] on li "Print package label" at bounding box center [102, 216] width 75 height 33
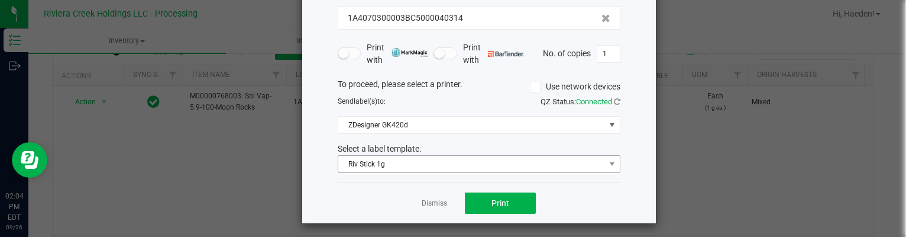
scroll to position [90, 0]
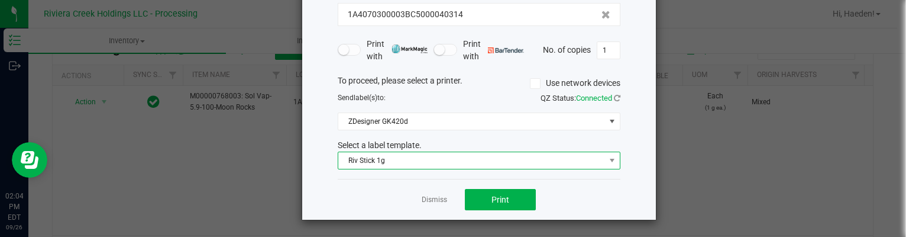
click at [387, 165] on span "Riv Stick 1g" at bounding box center [471, 160] width 267 height 17
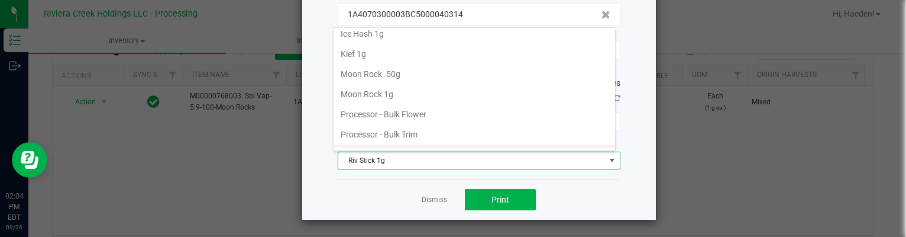
scroll to position [399, 0]
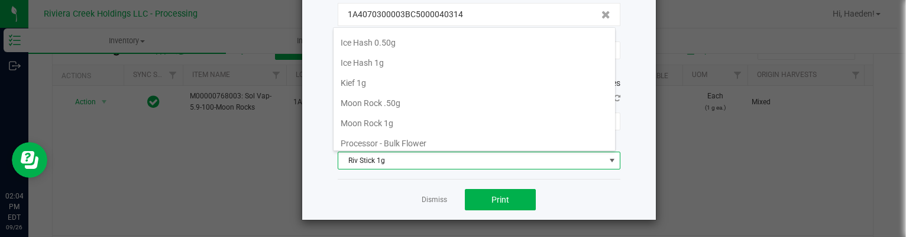
click at [388, 117] on li "Moon Rock 1g" at bounding box center [474, 123] width 281 height 20
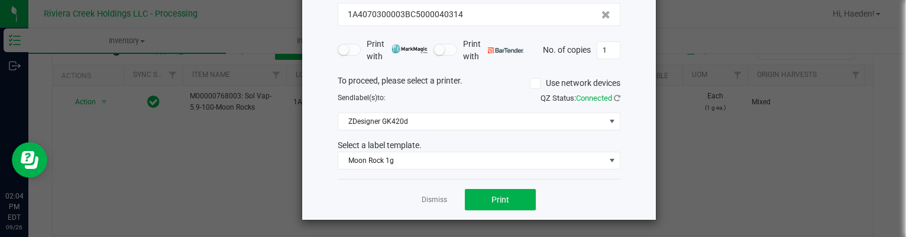
click at [473, 186] on div "Dismiss Print" at bounding box center [479, 199] width 283 height 41
click at [468, 195] on button "Print" at bounding box center [500, 199] width 71 height 21
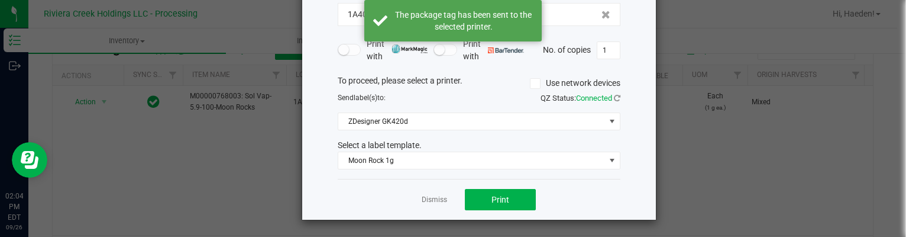
drag, startPoint x: 435, startPoint y: 197, endPoint x: 419, endPoint y: 193, distance: 15.8
click at [434, 197] on link "Dismiss" at bounding box center [434, 200] width 25 height 10
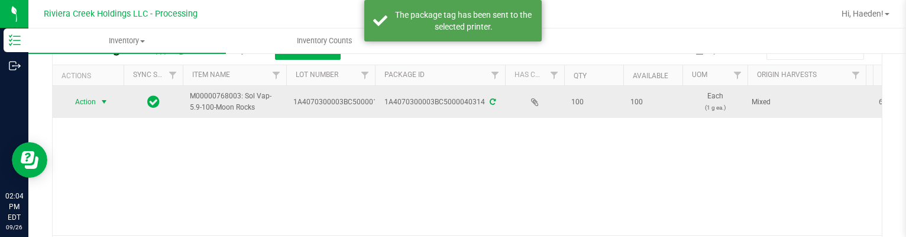
click at [73, 96] on span "Action" at bounding box center [80, 101] width 32 height 17
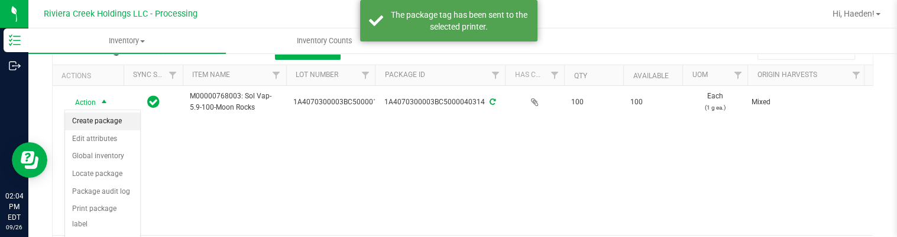
click at [105, 119] on li "Create package" at bounding box center [102, 121] width 75 height 18
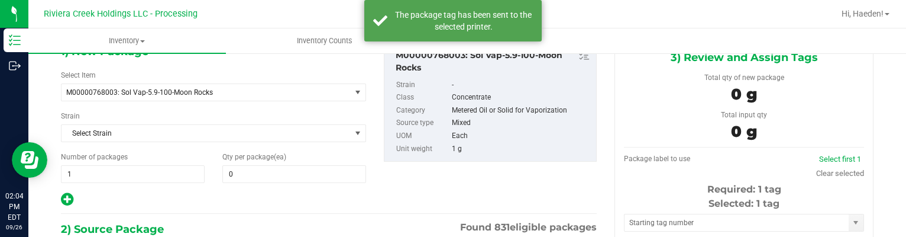
type input "0 ea"
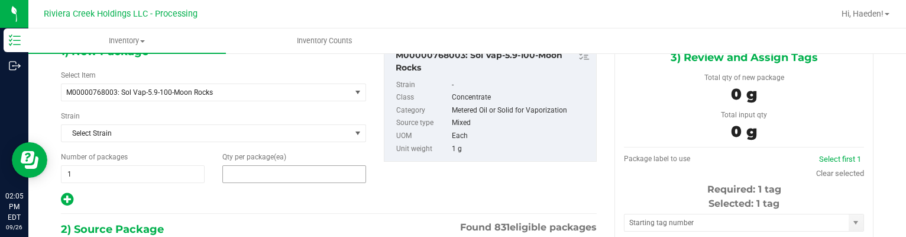
click at [309, 167] on span at bounding box center [294, 174] width 144 height 18
type input "5"
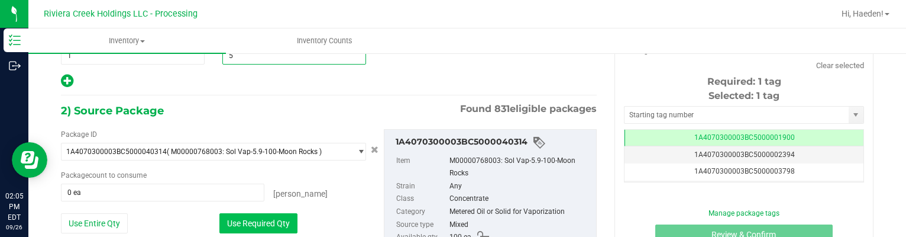
type input "5"
click at [286, 216] on button "Use Required Qty" at bounding box center [258, 223] width 78 height 20
type input "5 ea"
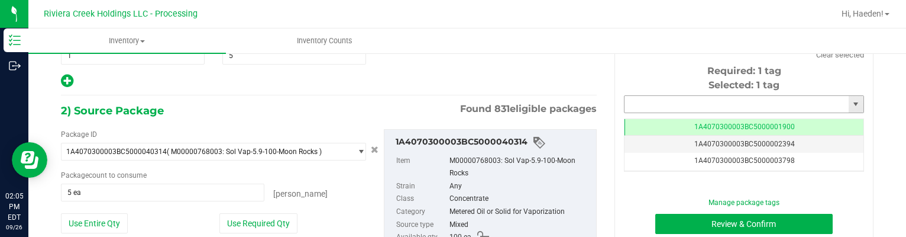
click at [708, 100] on input "text" at bounding box center [736, 104] width 224 height 17
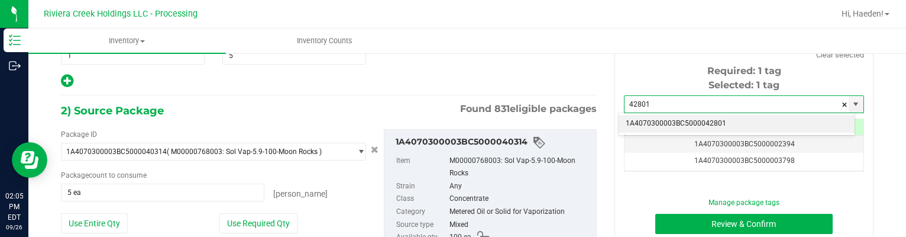
click at [746, 121] on li "1A4070300003BC5000042801" at bounding box center [737, 124] width 236 height 18
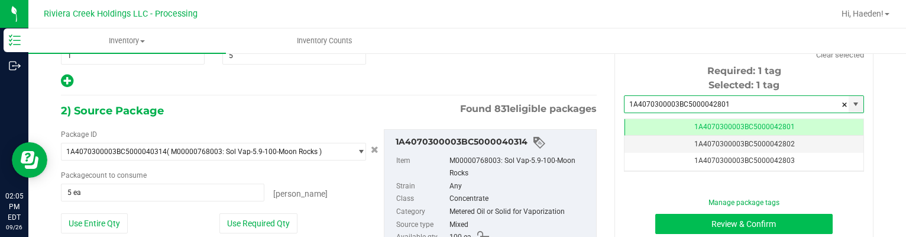
type input "1A4070300003BC5000042801"
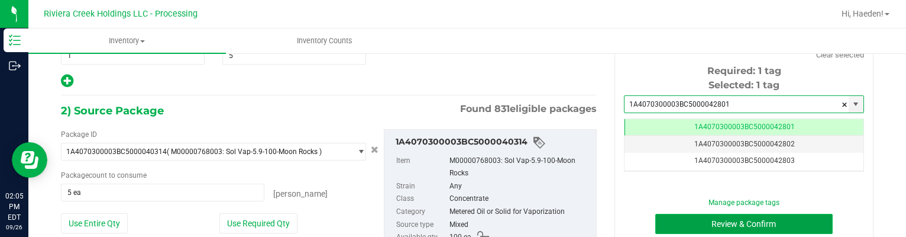
click at [737, 223] on button "Review & Confirm" at bounding box center [744, 223] width 178 height 20
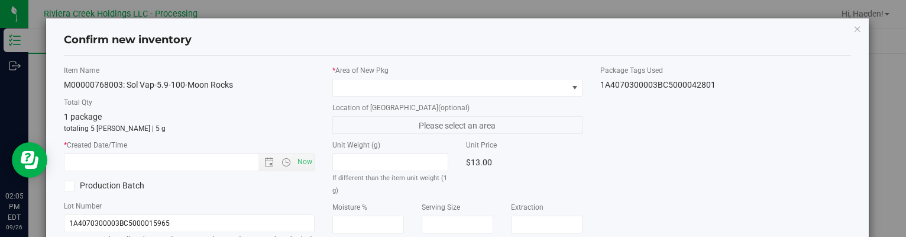
type input "[DATE]"
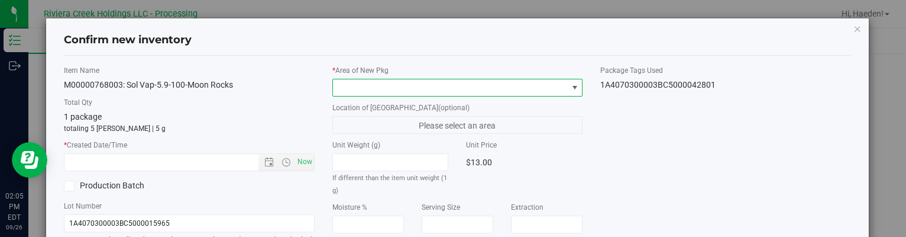
click at [570, 87] on span at bounding box center [574, 87] width 9 height 9
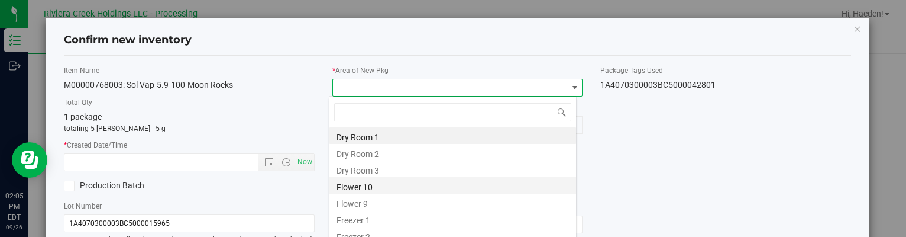
click at [431, 190] on li "Flower 10" at bounding box center [452, 185] width 247 height 17
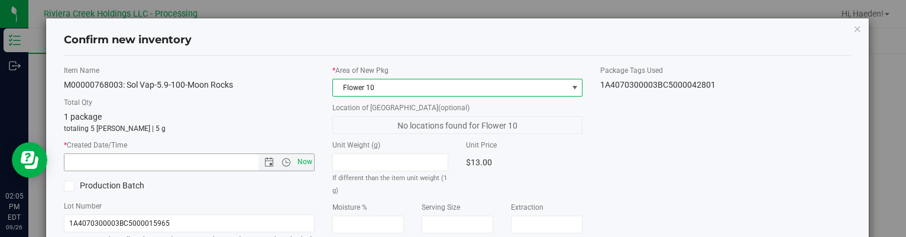
click at [302, 161] on span "Now" at bounding box center [305, 161] width 20 height 17
type input "[DATE] 2:05 PM"
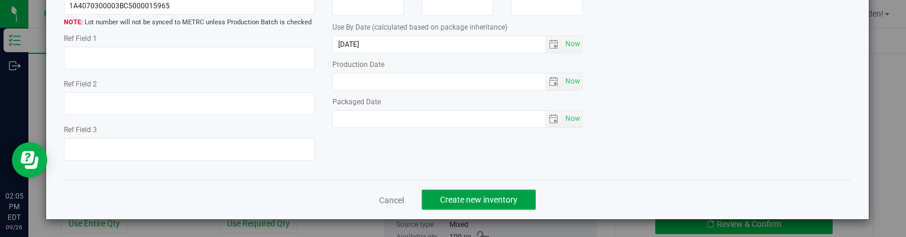
click at [511, 199] on span "Create new inventory" at bounding box center [478, 199] width 77 height 9
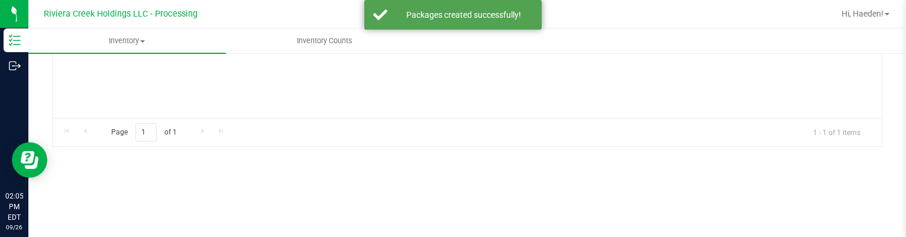
type input "[DATE]"
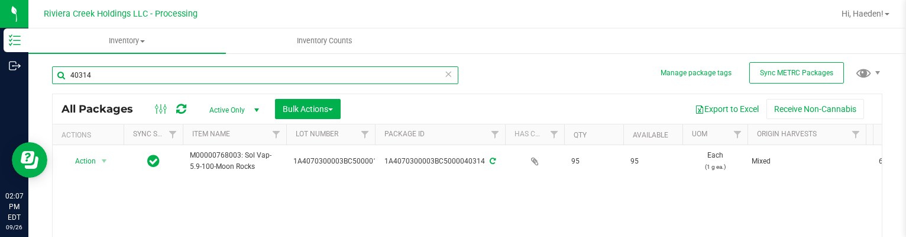
click at [246, 75] on input "40314" at bounding box center [255, 75] width 406 height 18
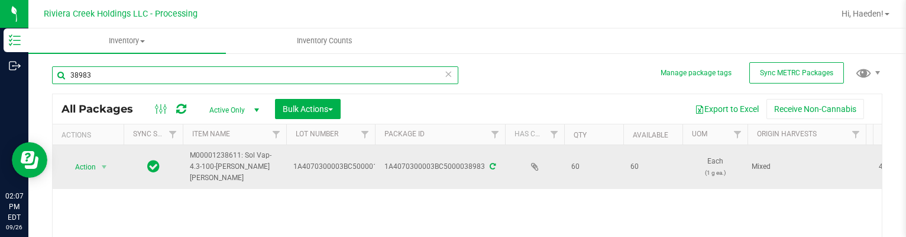
scroll to position [59, 0]
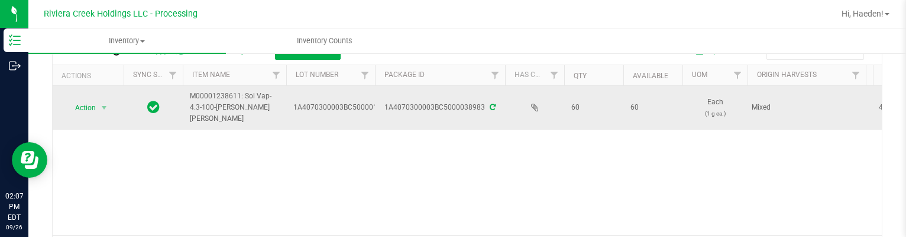
type input "38983"
click at [95, 99] on span "Action" at bounding box center [80, 107] width 32 height 17
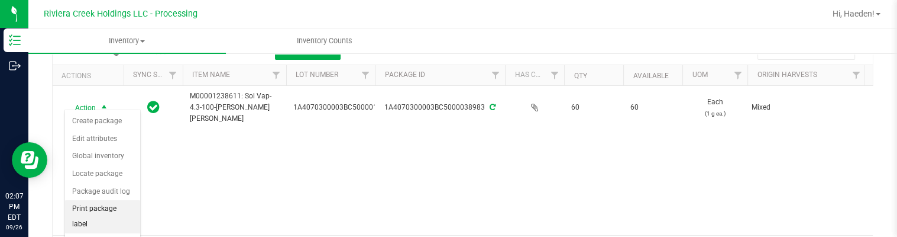
click at [109, 205] on li "Print package label" at bounding box center [102, 216] width 75 height 33
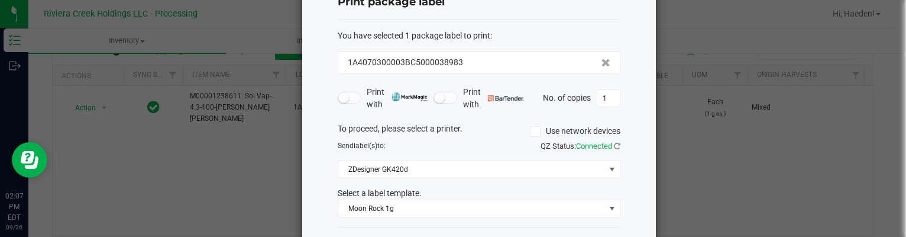
scroll to position [90, 0]
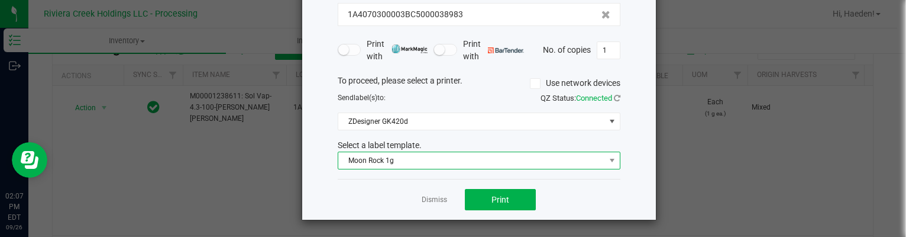
click at [395, 158] on span "Moon Rock 1g" at bounding box center [471, 160] width 267 height 17
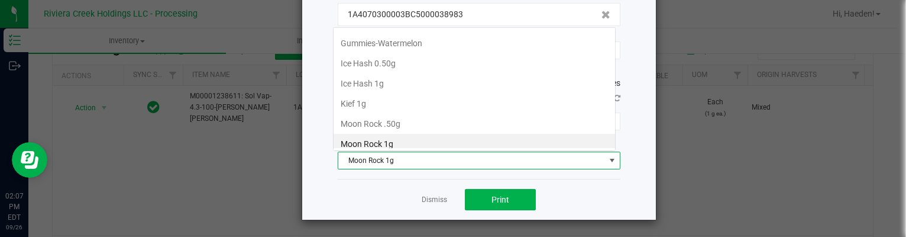
scroll to position [17, 283]
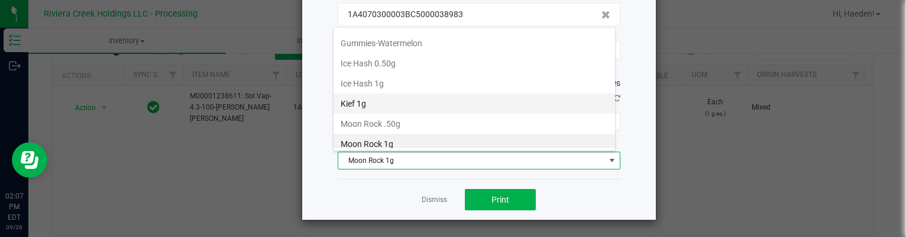
click at [405, 93] on li "Kief 1g" at bounding box center [474, 103] width 281 height 20
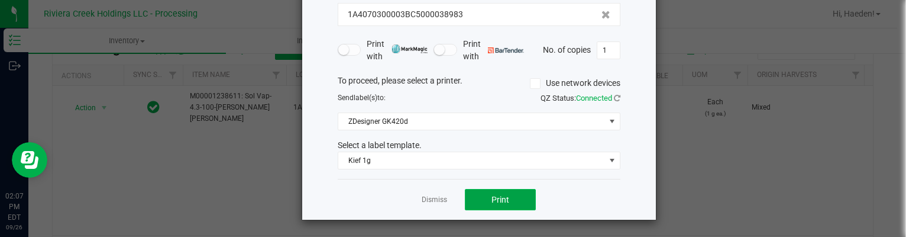
click at [491, 195] on span "Print" at bounding box center [500, 199] width 18 height 9
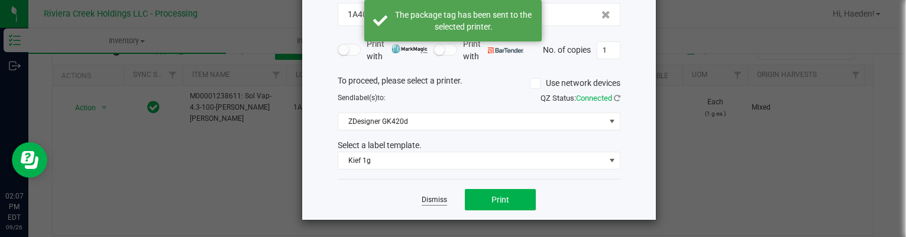
click at [442, 198] on div "Dismiss Print" at bounding box center [479, 199] width 283 height 41
click at [431, 195] on link "Dismiss" at bounding box center [434, 200] width 25 height 10
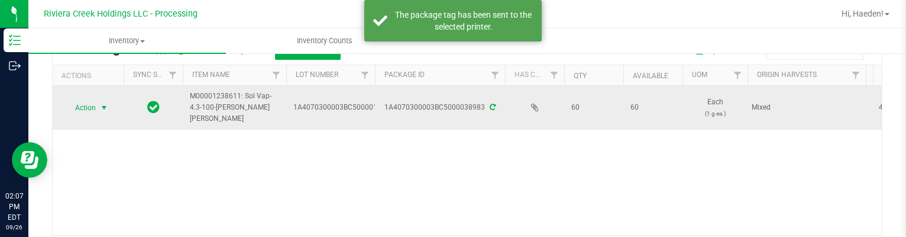
click at [99, 103] on span "select" at bounding box center [103, 107] width 9 height 9
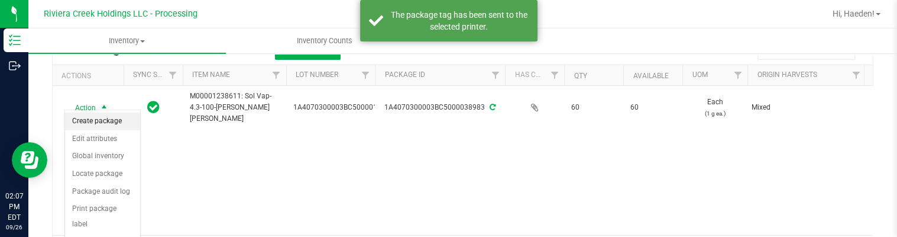
click at [109, 121] on li "Create package" at bounding box center [102, 121] width 75 height 18
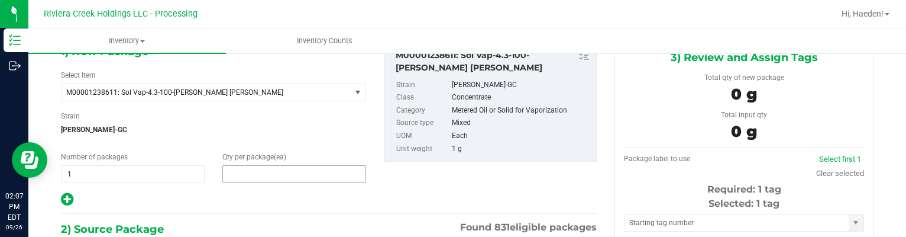
click at [246, 171] on span at bounding box center [294, 174] width 144 height 18
click at [246, 171] on input "text" at bounding box center [294, 174] width 143 height 17
type input "20"
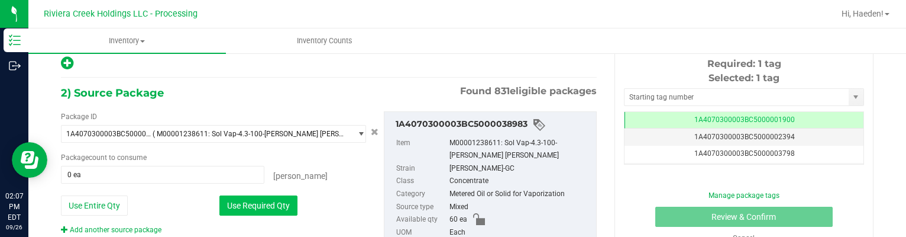
drag, startPoint x: 271, startPoint y: 199, endPoint x: 293, endPoint y: 183, distance: 27.4
click at [273, 198] on button "Use Required Qty" at bounding box center [258, 205] width 78 height 20
type input "20 ea"
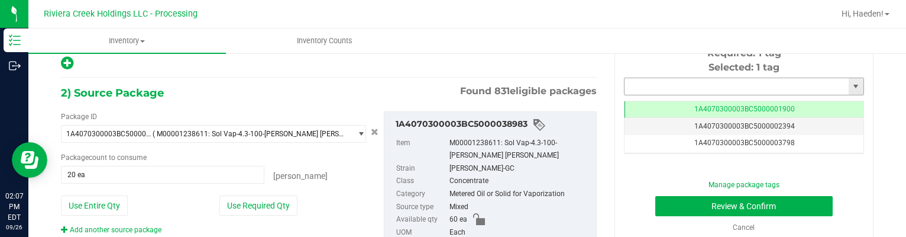
click at [649, 82] on input "text" at bounding box center [736, 86] width 224 height 17
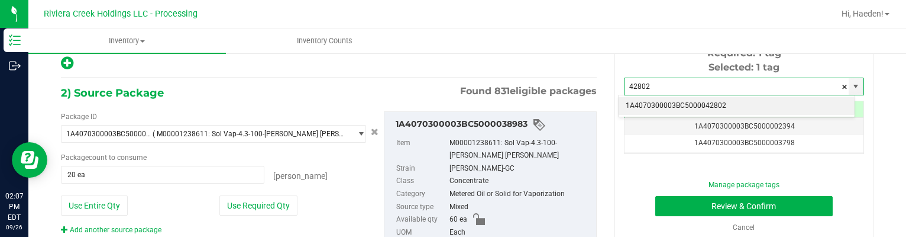
click at [652, 108] on li "1A4070300003BC5000042802" at bounding box center [737, 106] width 236 height 18
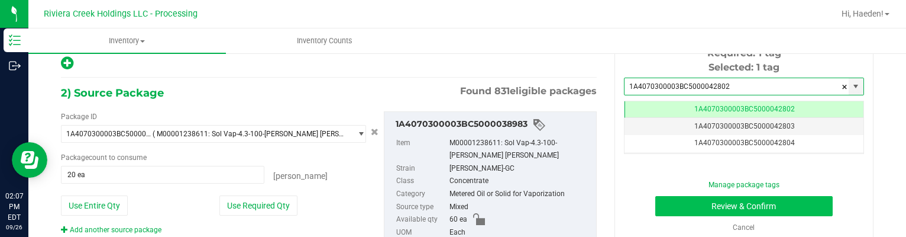
type input "1A4070300003BC5000042802"
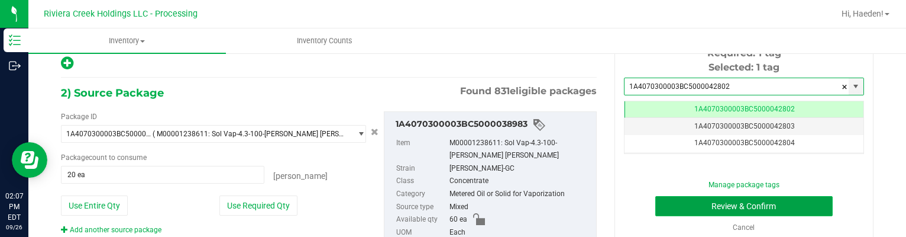
click at [688, 203] on button "Review & Confirm" at bounding box center [744, 206] width 178 height 20
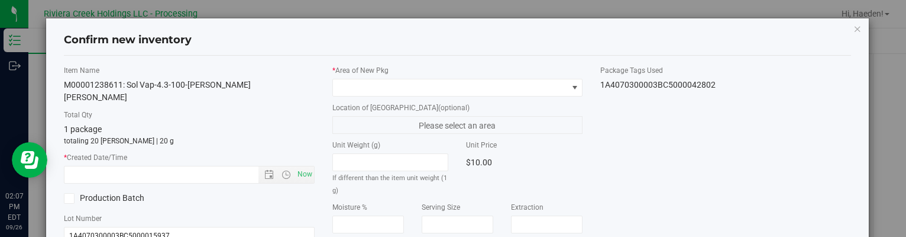
type input "[DATE]"
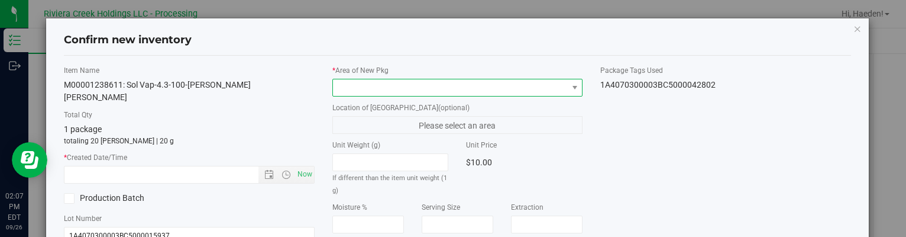
click at [561, 86] on span at bounding box center [450, 87] width 234 height 17
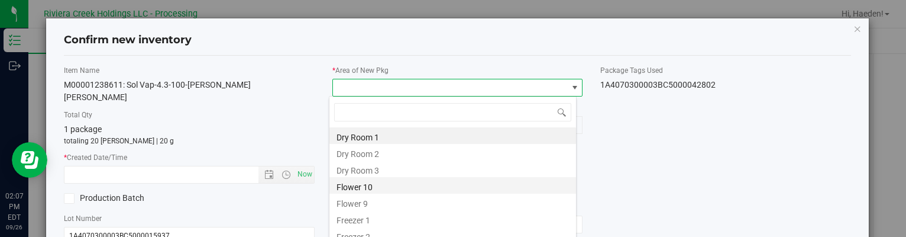
click at [391, 192] on li "Flower 10" at bounding box center [452, 185] width 247 height 17
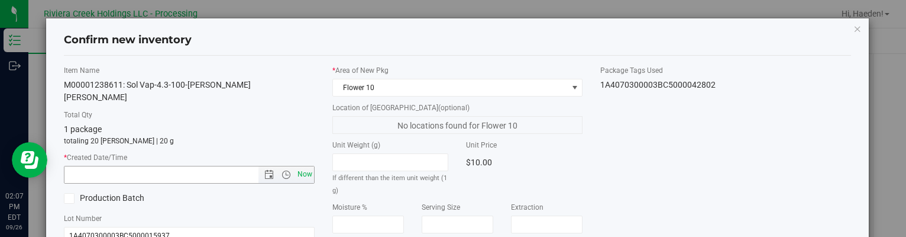
click at [304, 166] on span "Now" at bounding box center [305, 174] width 20 height 17
type input "[DATE] 2:07 PM"
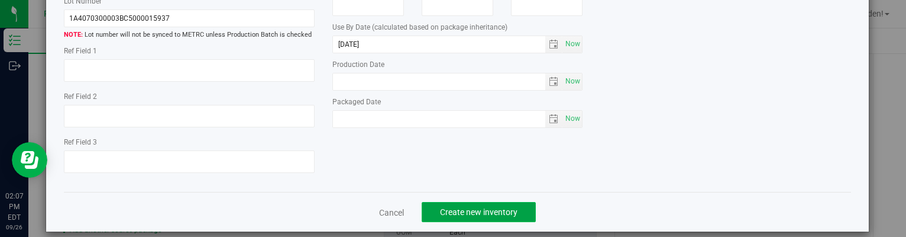
click at [457, 207] on span "Create new inventory" at bounding box center [478, 211] width 77 height 9
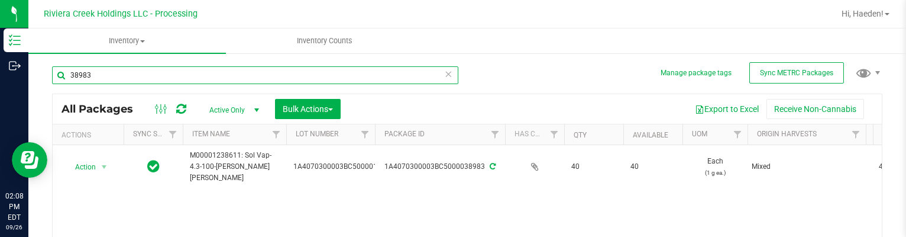
click at [222, 76] on input "38983" at bounding box center [255, 75] width 406 height 18
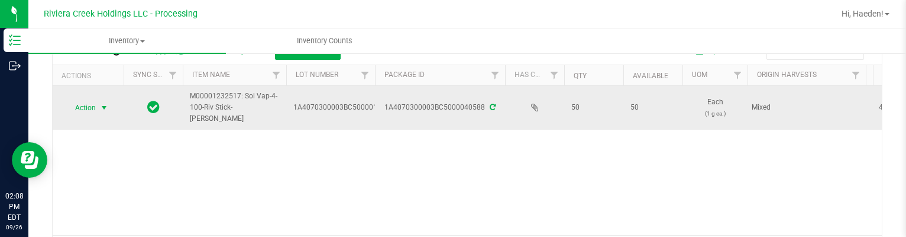
type input "40588"
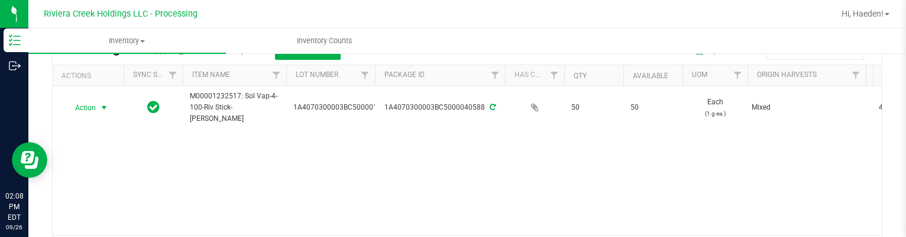
drag, startPoint x: 83, startPoint y: 108, endPoint x: 84, endPoint y: 126, distance: 18.4
click at [83, 108] on span "Action" at bounding box center [80, 107] width 32 height 17
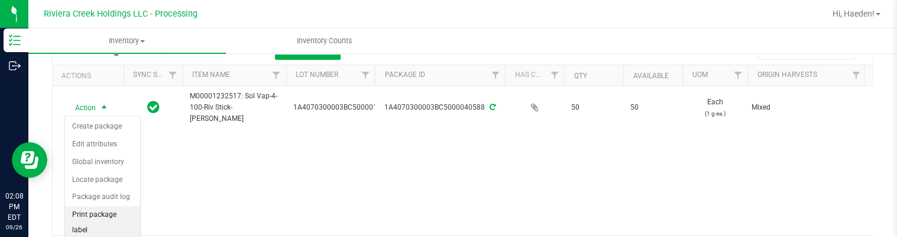
click at [95, 209] on li "Print package label" at bounding box center [102, 222] width 75 height 33
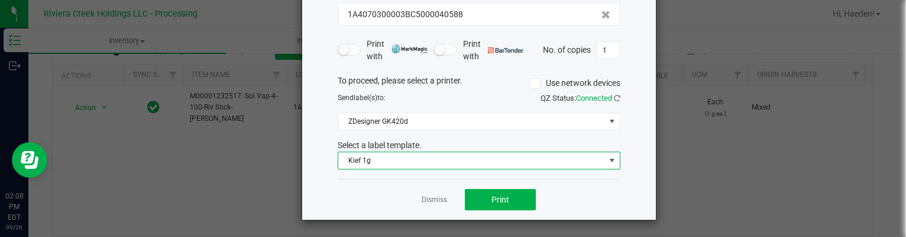
click at [426, 160] on span "Kief 1g" at bounding box center [471, 160] width 267 height 17
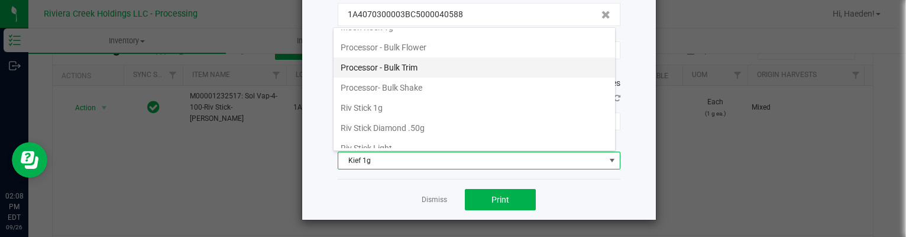
scroll to position [516, 0]
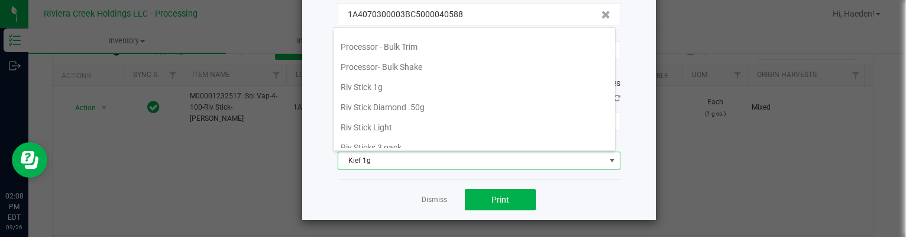
click at [395, 80] on li "Riv Stick 1g" at bounding box center [474, 87] width 281 height 20
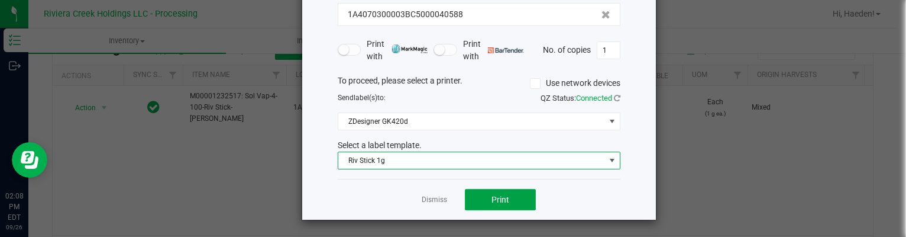
click at [512, 205] on button "Print" at bounding box center [500, 199] width 71 height 21
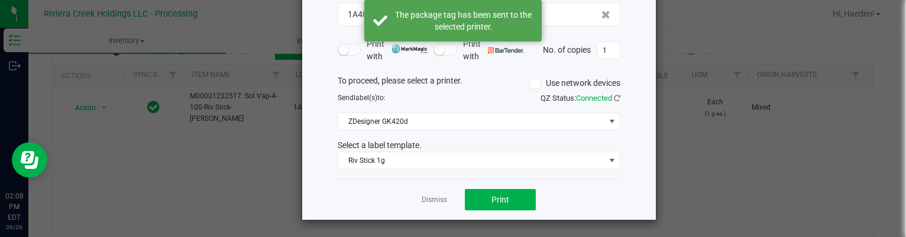
drag, startPoint x: 431, startPoint y: 195, endPoint x: 402, endPoint y: 184, distance: 31.4
click at [428, 195] on link "Dismiss" at bounding box center [434, 200] width 25 height 10
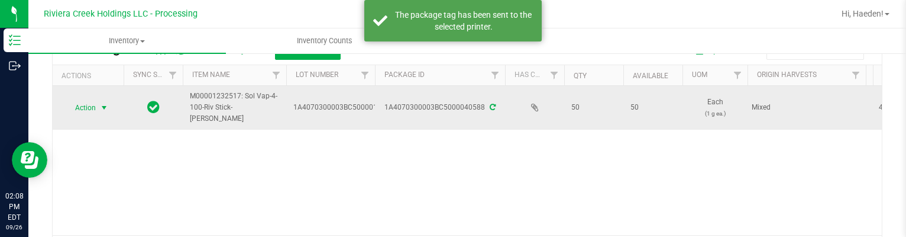
click at [104, 101] on span "select" at bounding box center [104, 107] width 15 height 17
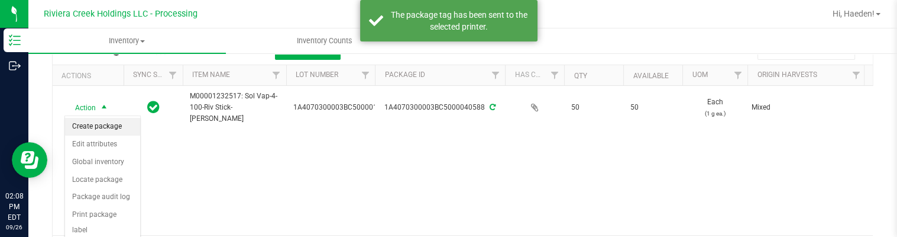
click at [106, 121] on li "Create package" at bounding box center [102, 127] width 75 height 18
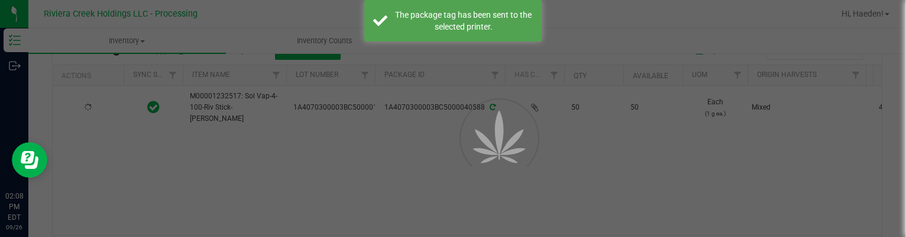
scroll to position [68, 0]
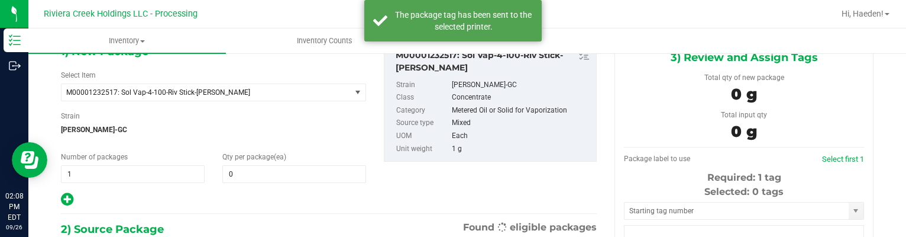
type input "0"
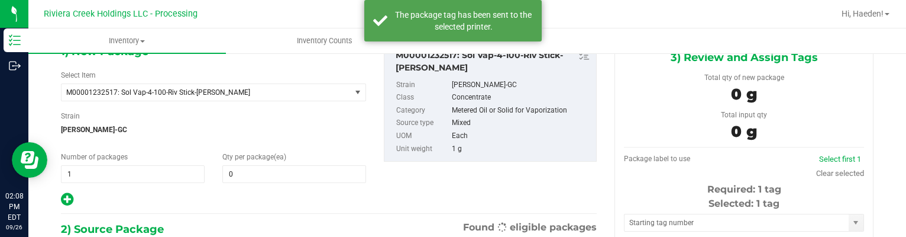
scroll to position [0, 0]
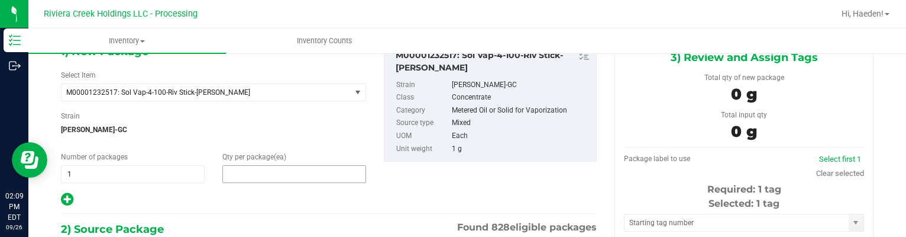
click at [271, 175] on span at bounding box center [294, 174] width 144 height 18
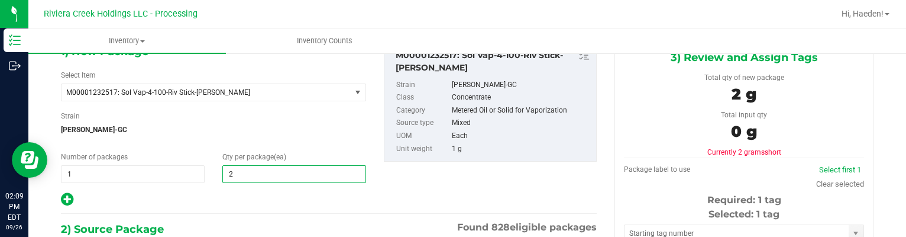
type input "20"
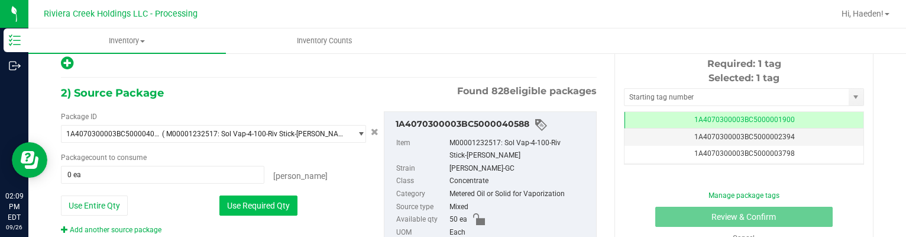
click at [290, 199] on button "Use Required Qty" at bounding box center [258, 205] width 78 height 20
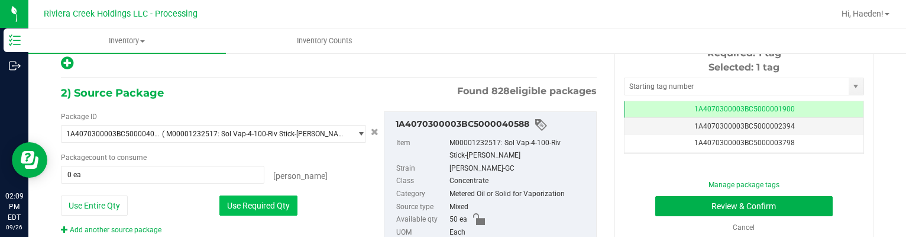
type input "20 ea"
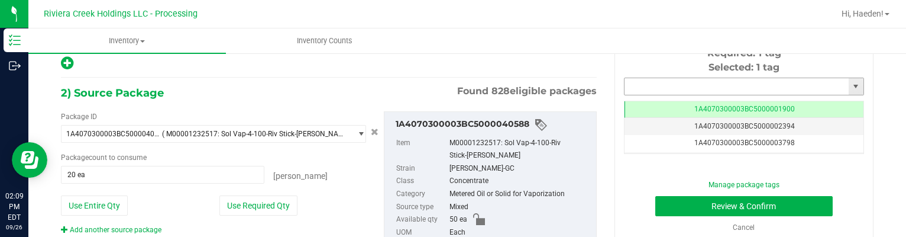
click at [653, 86] on input "text" at bounding box center [736, 86] width 224 height 17
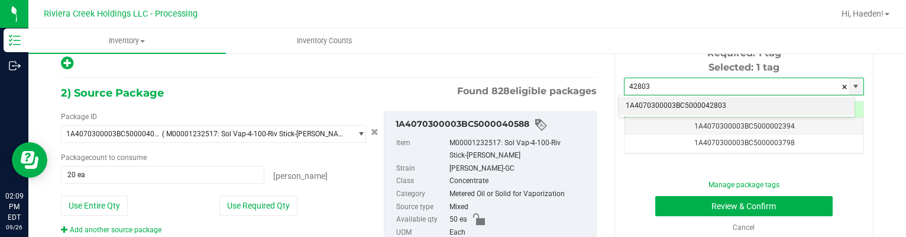
click at [703, 99] on li "1A4070300003BC5000042803" at bounding box center [737, 106] width 236 height 18
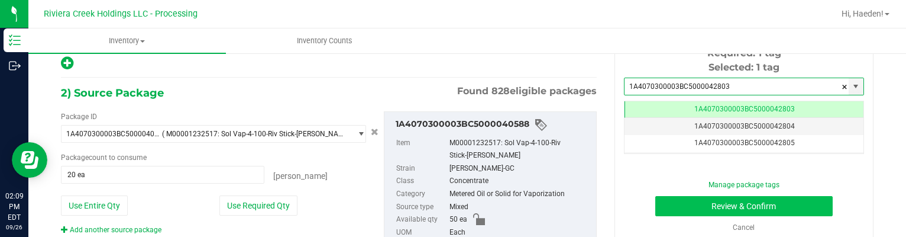
type input "1A4070300003BC5000042803"
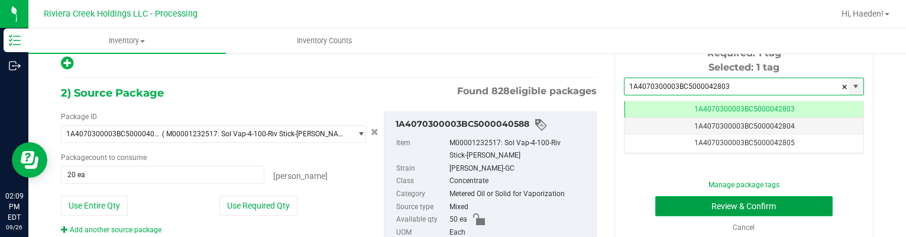
click at [714, 200] on button "Review & Confirm" at bounding box center [744, 206] width 178 height 20
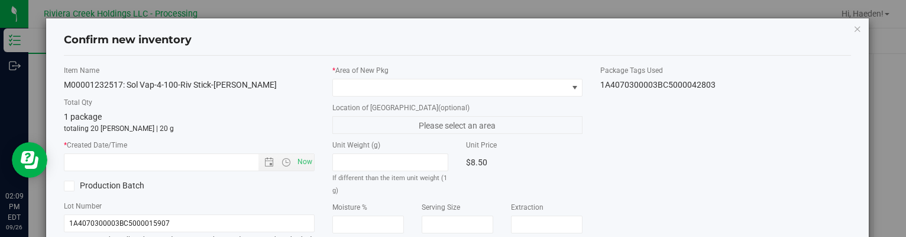
type input "[DATE]"
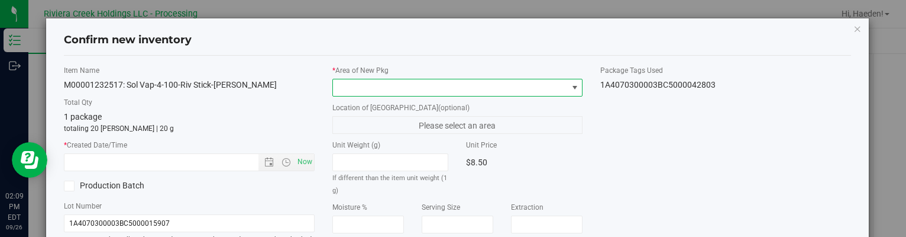
click at [570, 88] on span at bounding box center [574, 87] width 9 height 9
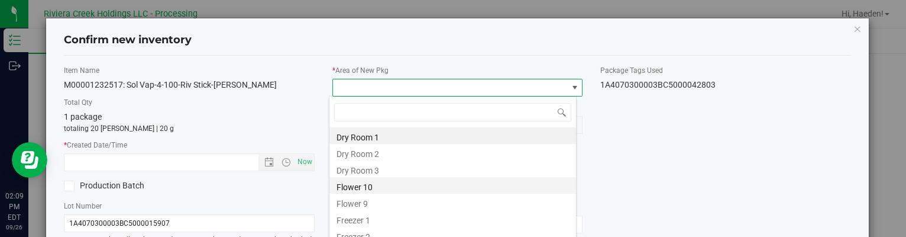
click at [364, 189] on li "Flower 10" at bounding box center [452, 185] width 247 height 17
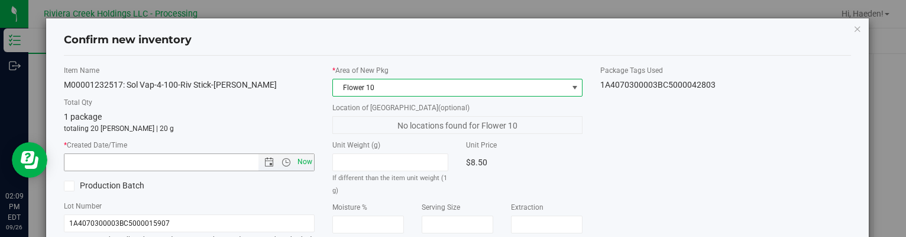
click at [308, 160] on span "Now" at bounding box center [305, 161] width 20 height 17
type input "[DATE] 2:09 PM"
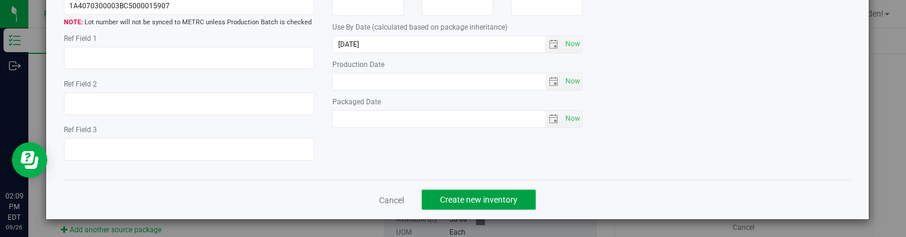
click at [509, 208] on button "Create new inventory" at bounding box center [479, 199] width 114 height 20
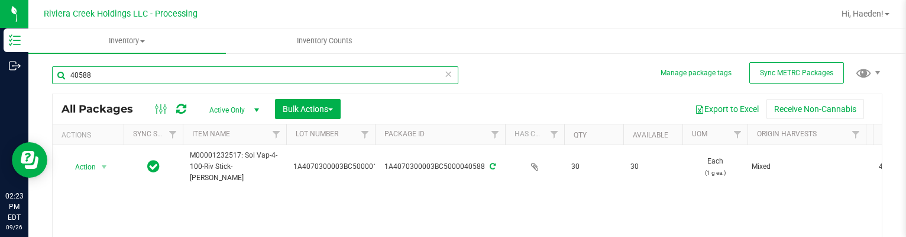
click at [278, 77] on input "40588" at bounding box center [255, 75] width 406 height 18
click at [240, 72] on input "40588" at bounding box center [255, 75] width 406 height 18
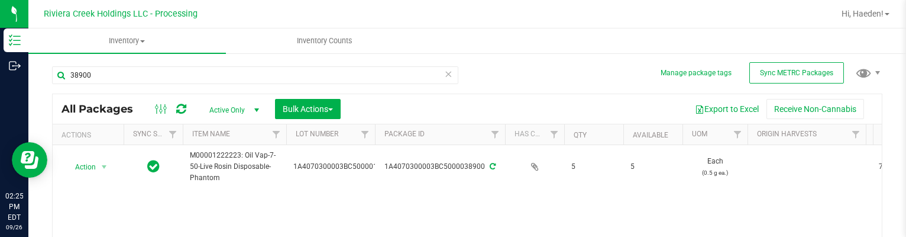
click at [618, 68] on div "38900 All Packages Active Only Active Only Lab Samples Locked All External Inte…" at bounding box center [467, 189] width 830 height 268
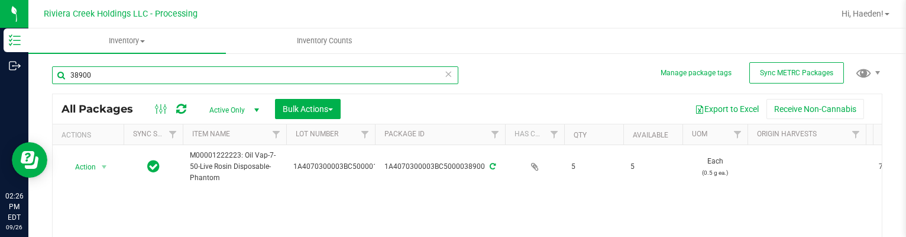
click at [265, 80] on input "38900" at bounding box center [255, 75] width 406 height 18
click at [202, 79] on input "42677" at bounding box center [255, 75] width 406 height 18
type input "35758"
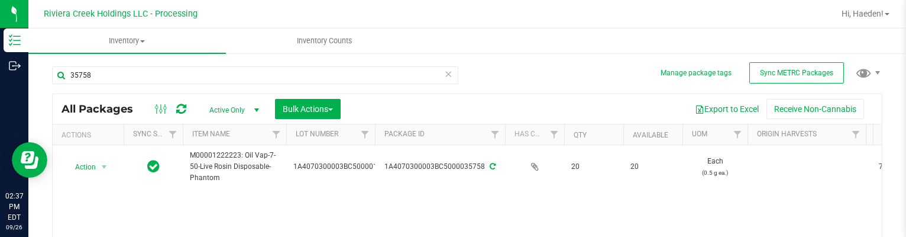
click at [280, 18] on div at bounding box center [523, 13] width 622 height 23
